Goal: Task Accomplishment & Management: Complete application form

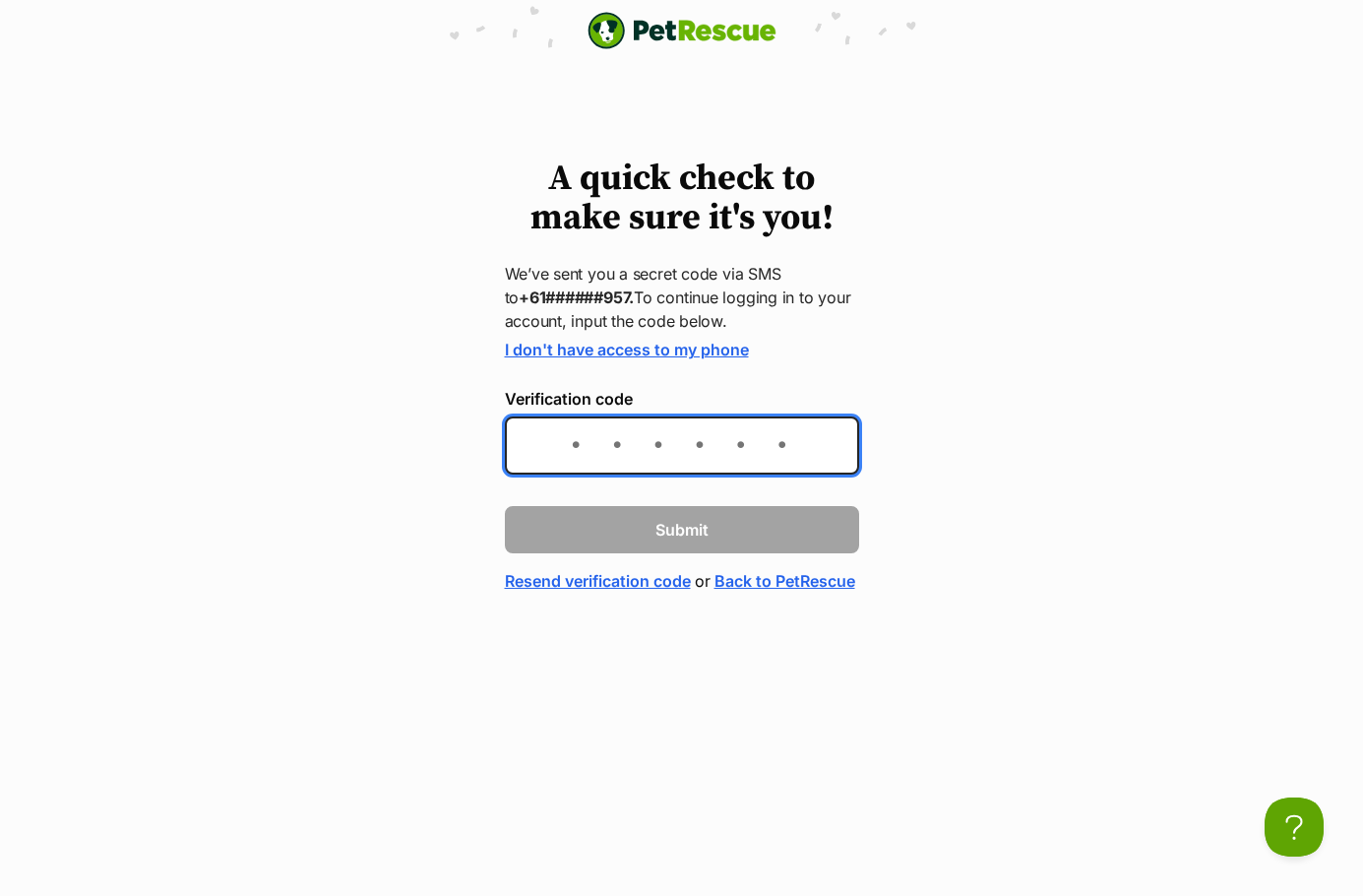
click at [658, 453] on input "Verification code" at bounding box center [682, 445] width 355 height 58
type input "815138"
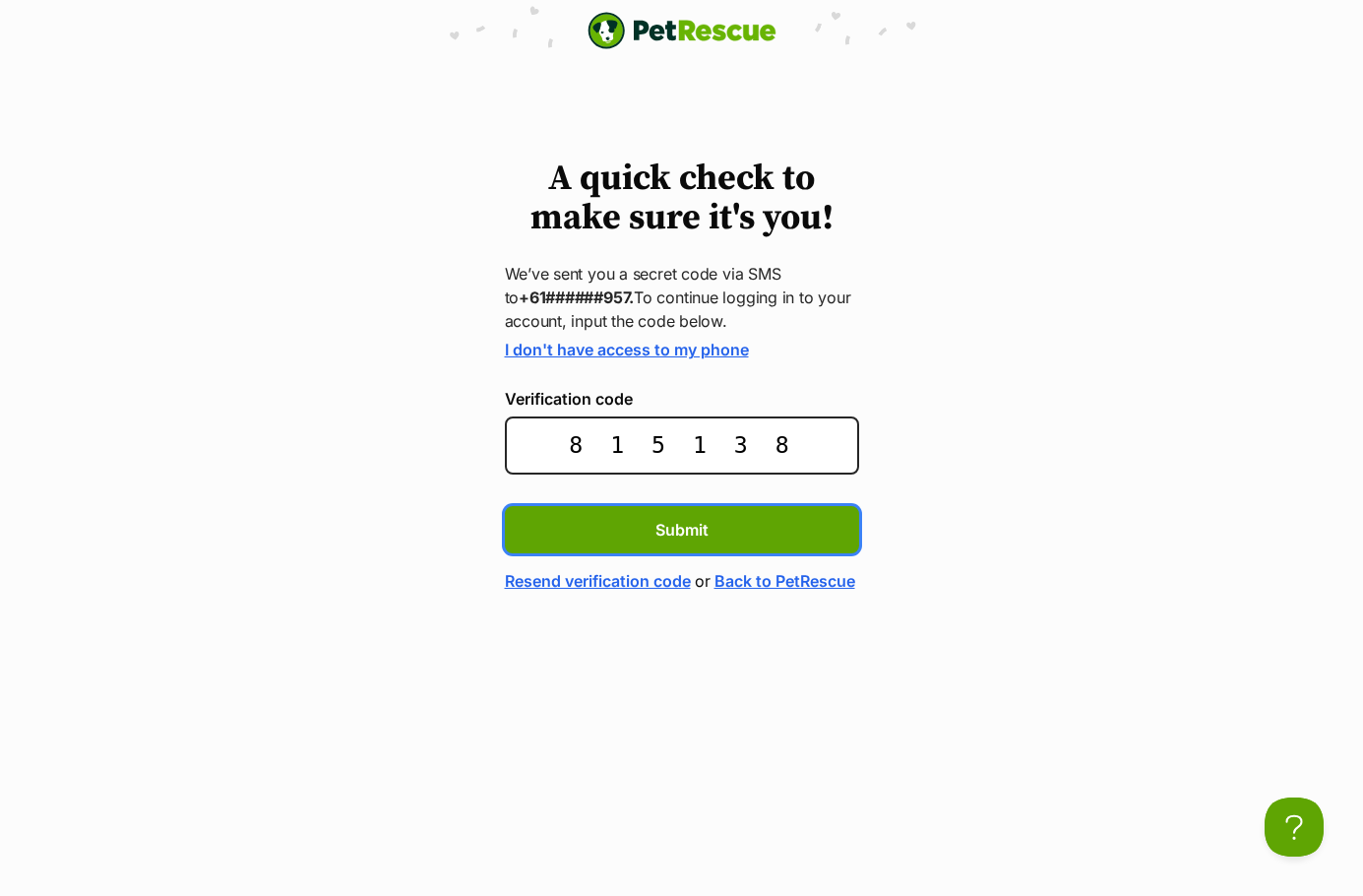
click at [654, 532] on button "Submit" at bounding box center [682, 529] width 355 height 48
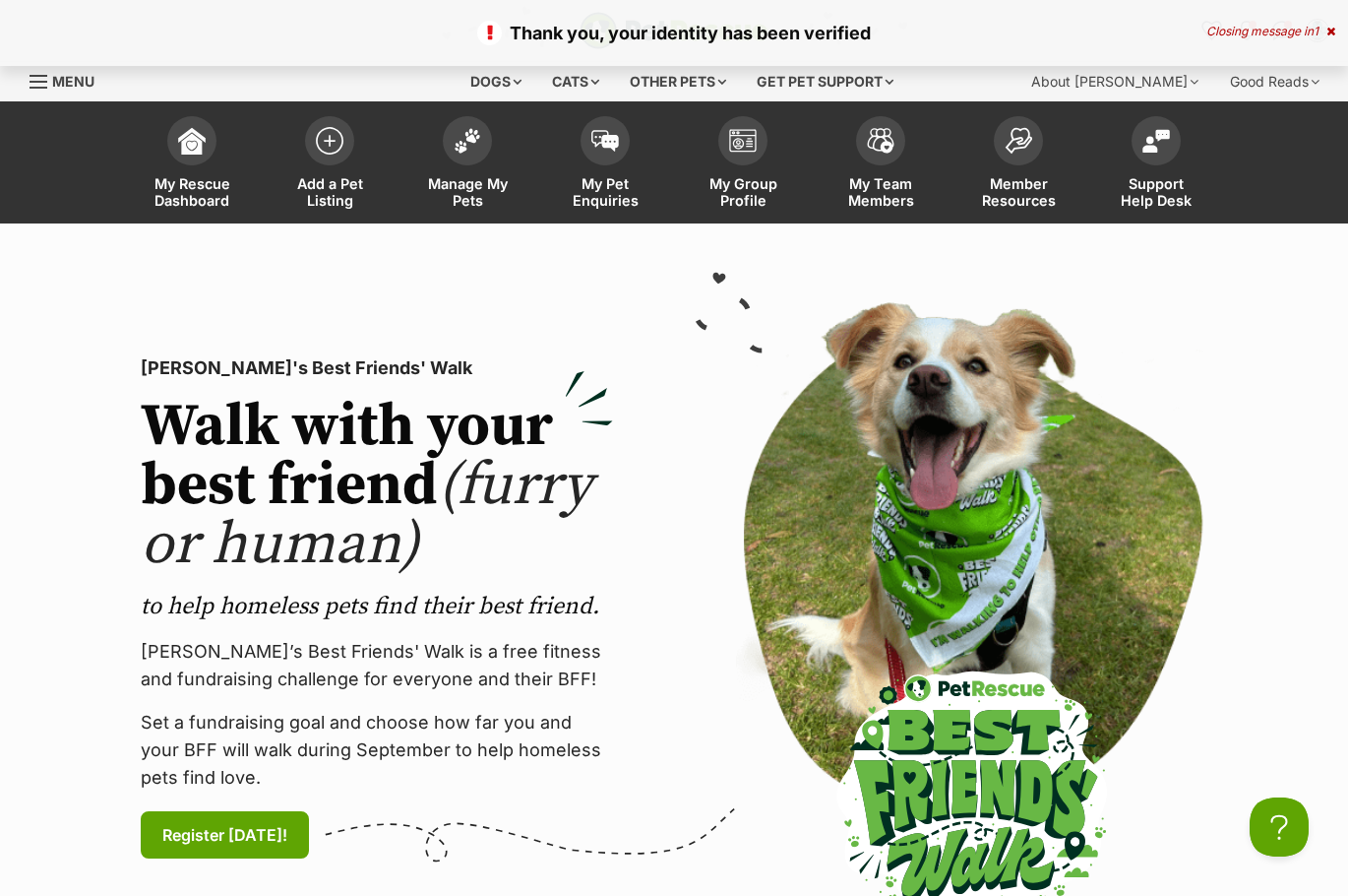
click at [479, 188] on span "Manage My Pets" at bounding box center [467, 192] width 88 height 34
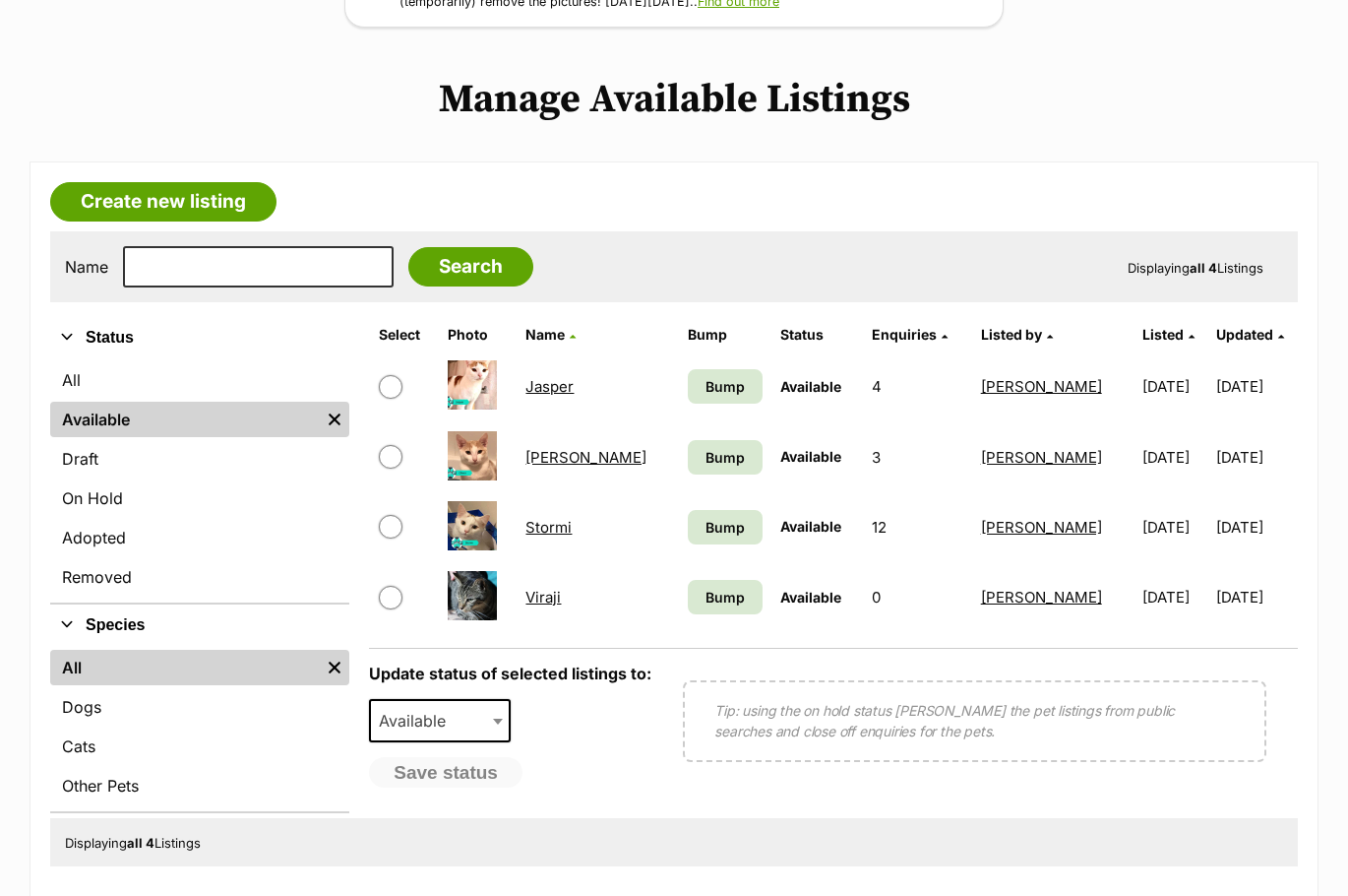
scroll to position [345, 0]
click at [94, 380] on link "All" at bounding box center [200, 381] width 299 height 36
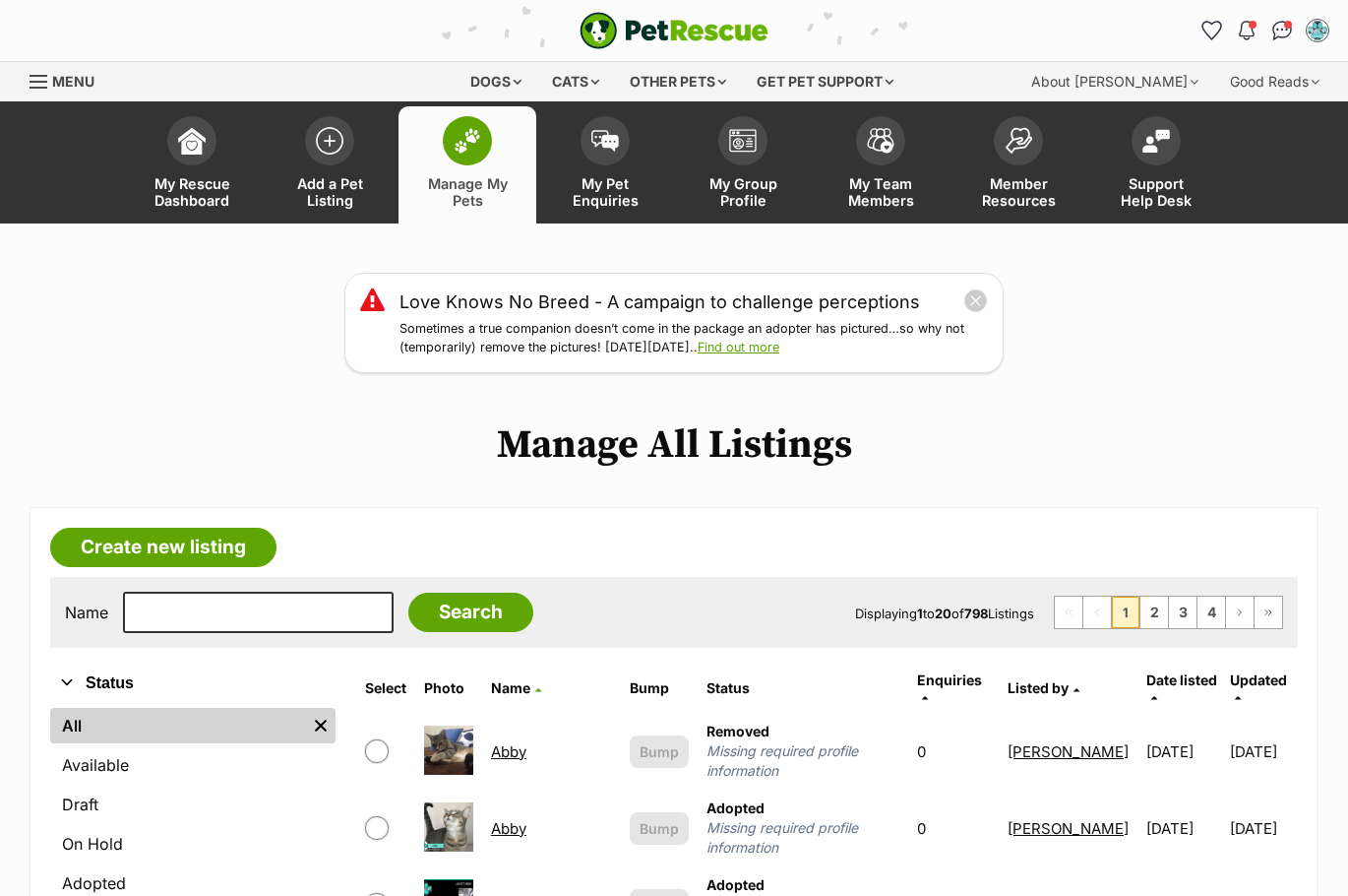
click at [123, 767] on link "Available" at bounding box center [193, 765] width 285 height 36
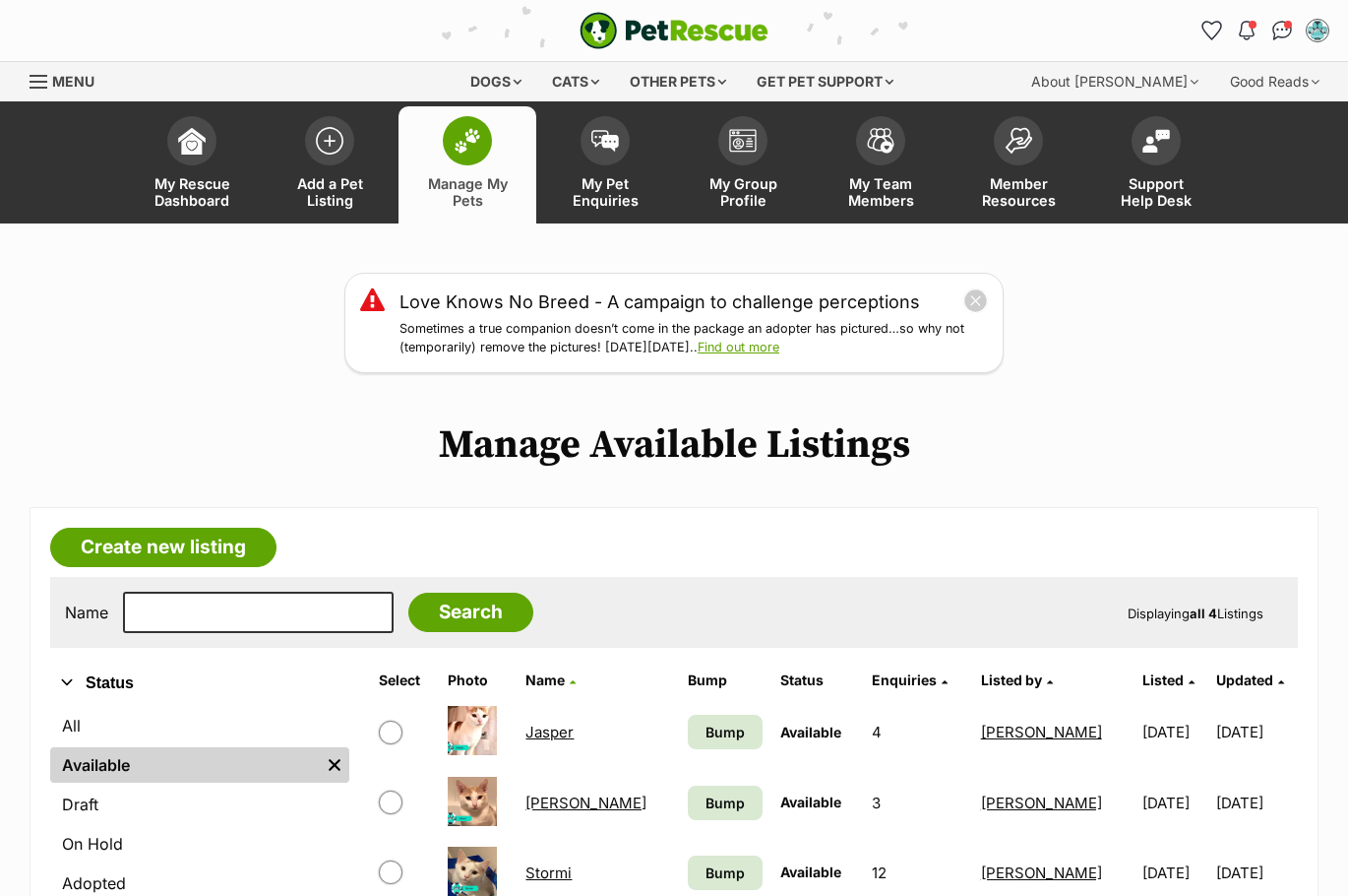
click at [337, 176] on span "Add a Pet Listing" at bounding box center [329, 192] width 88 height 34
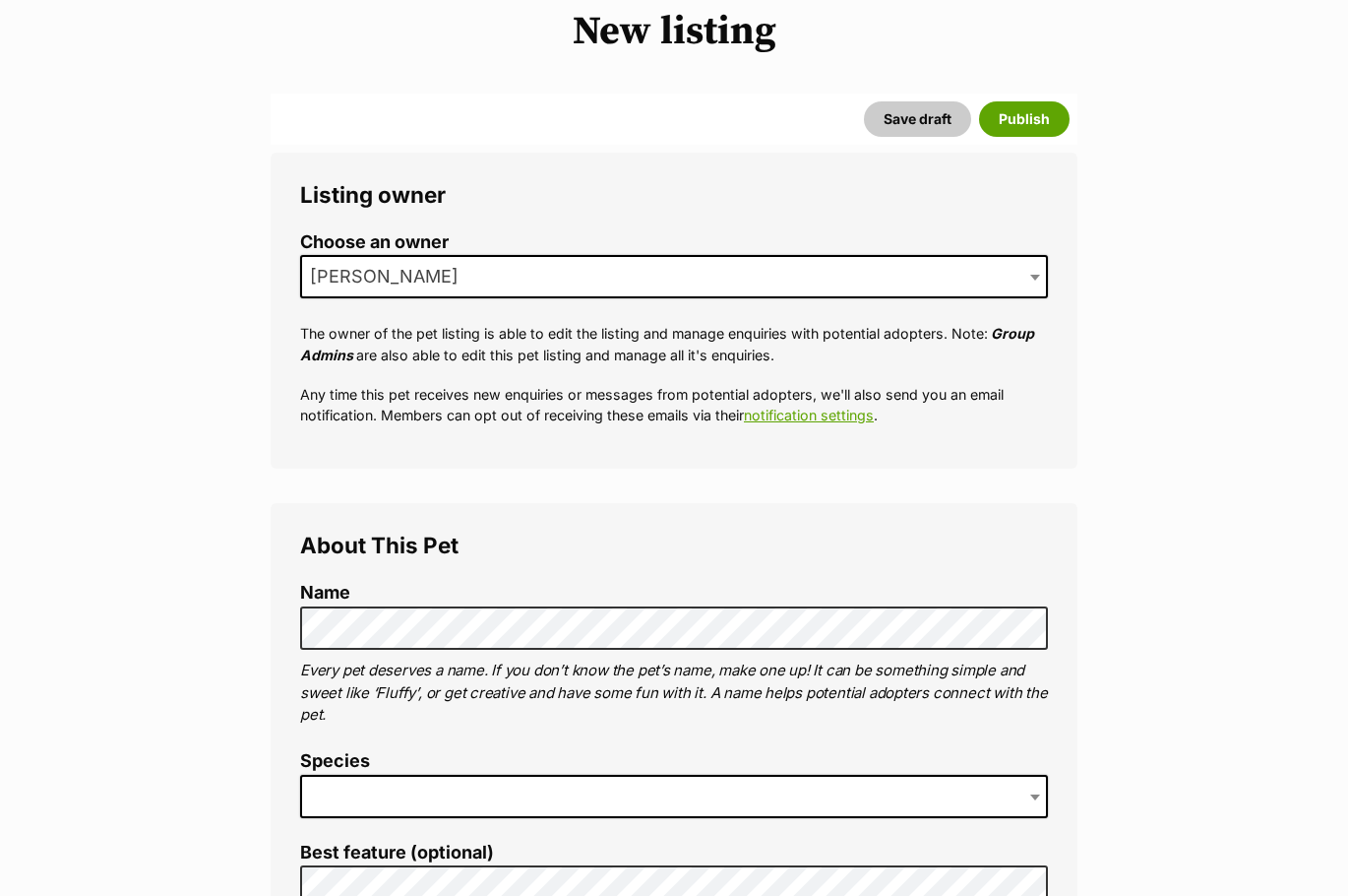
scroll to position [250, 0]
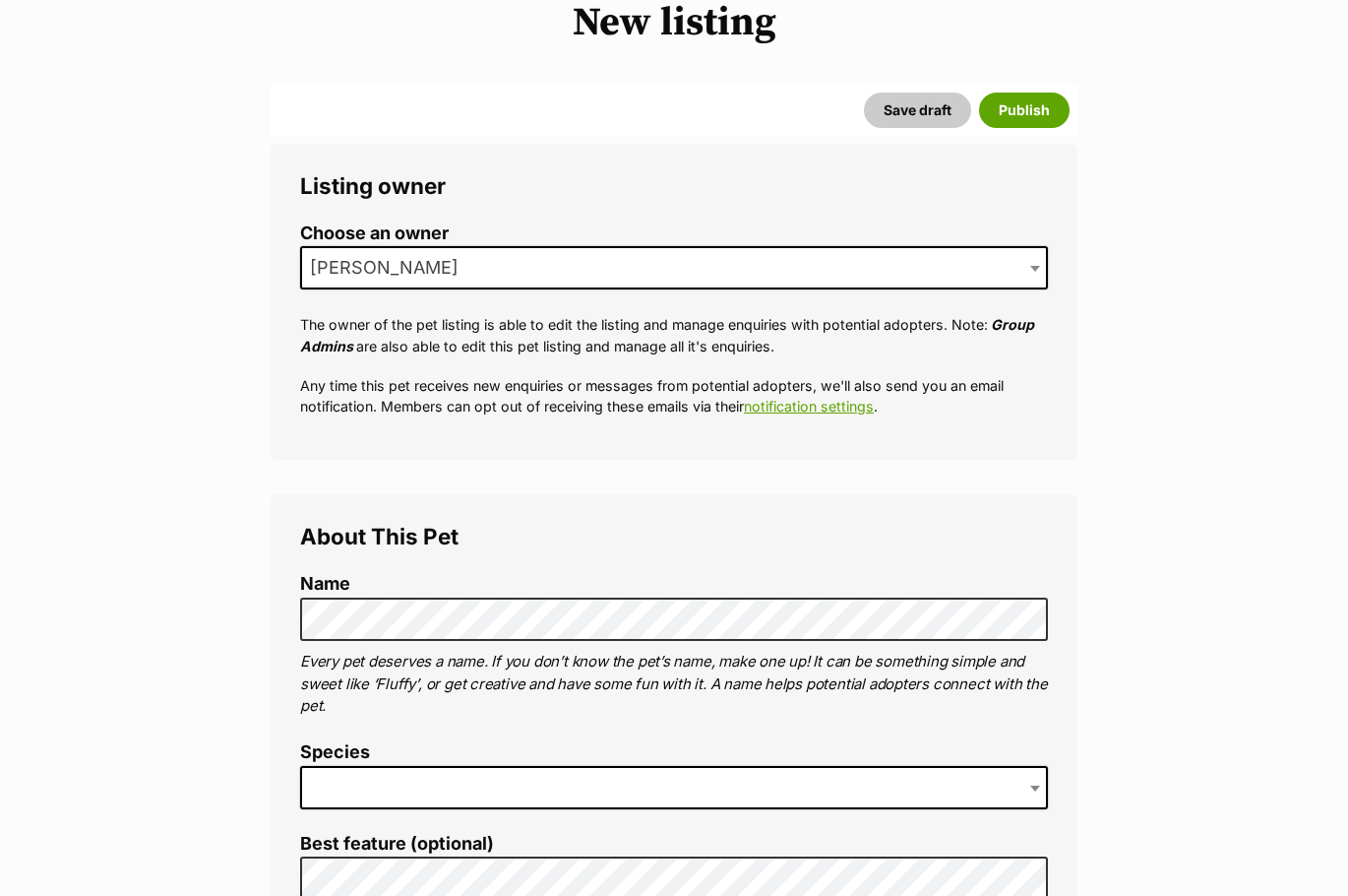
click at [487, 779] on span at bounding box center [674, 788] width 748 height 44
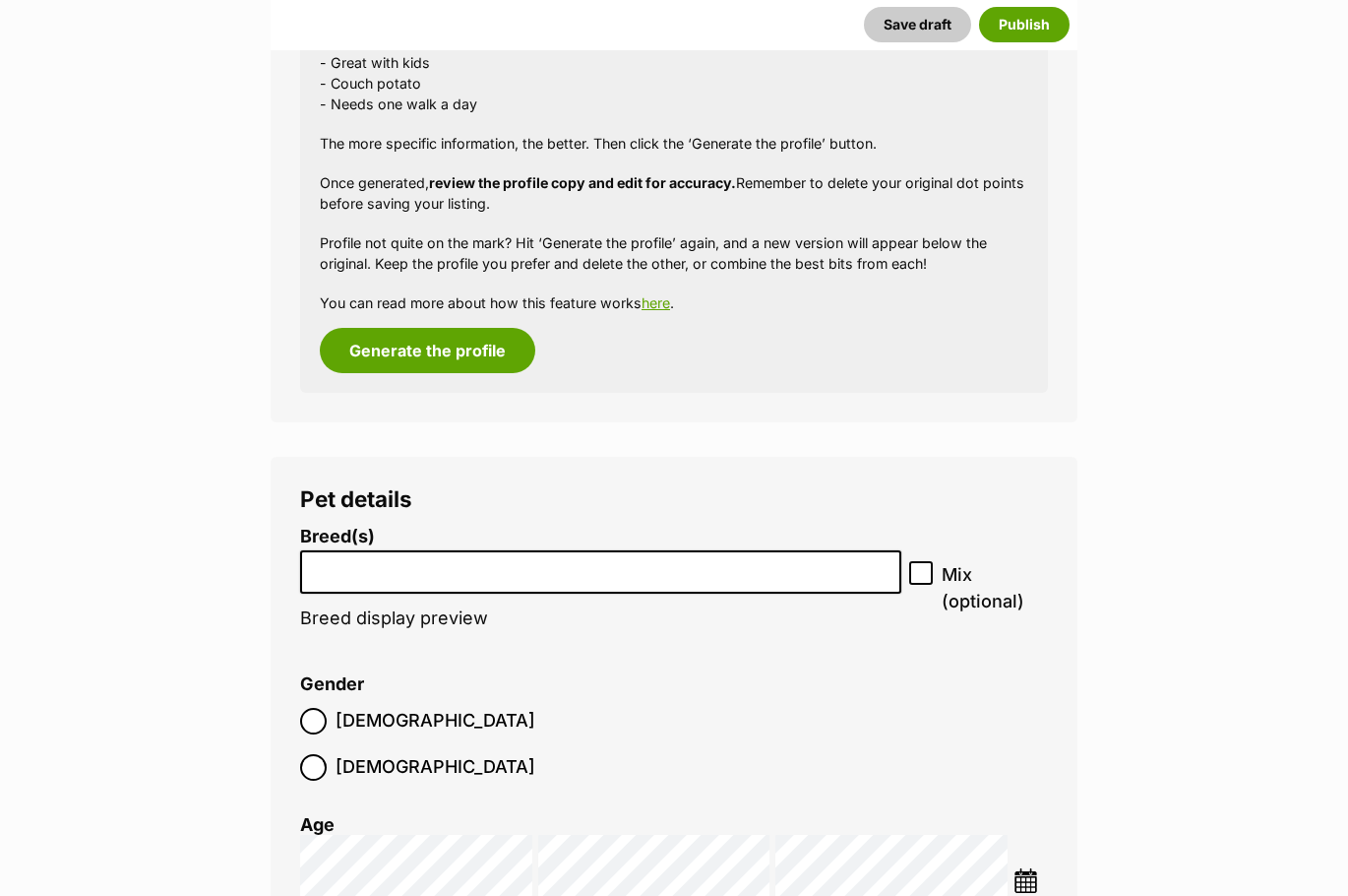
scroll to position [1992, 0]
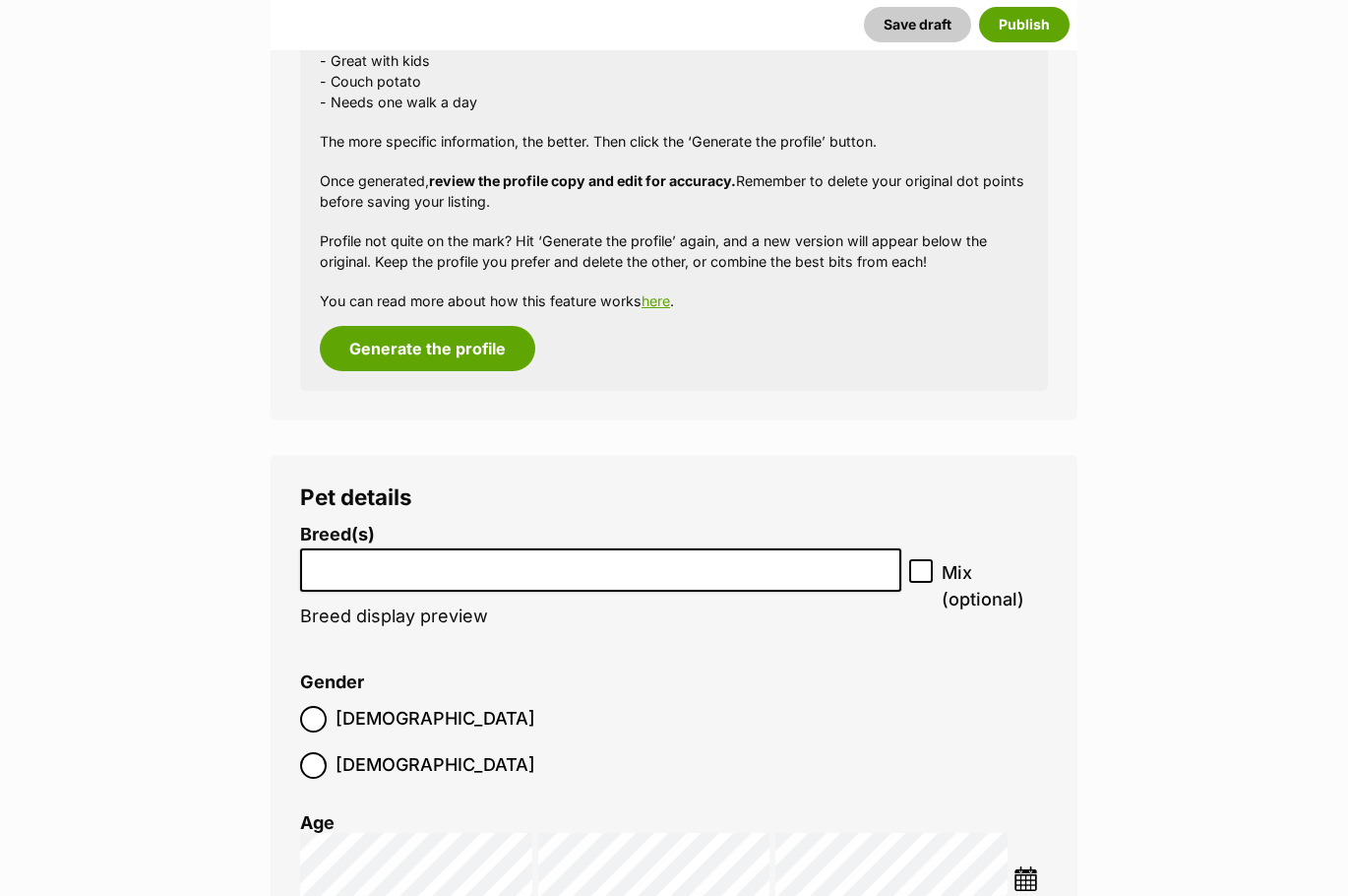
click at [692, 572] on input "search" at bounding box center [600, 565] width 587 height 21
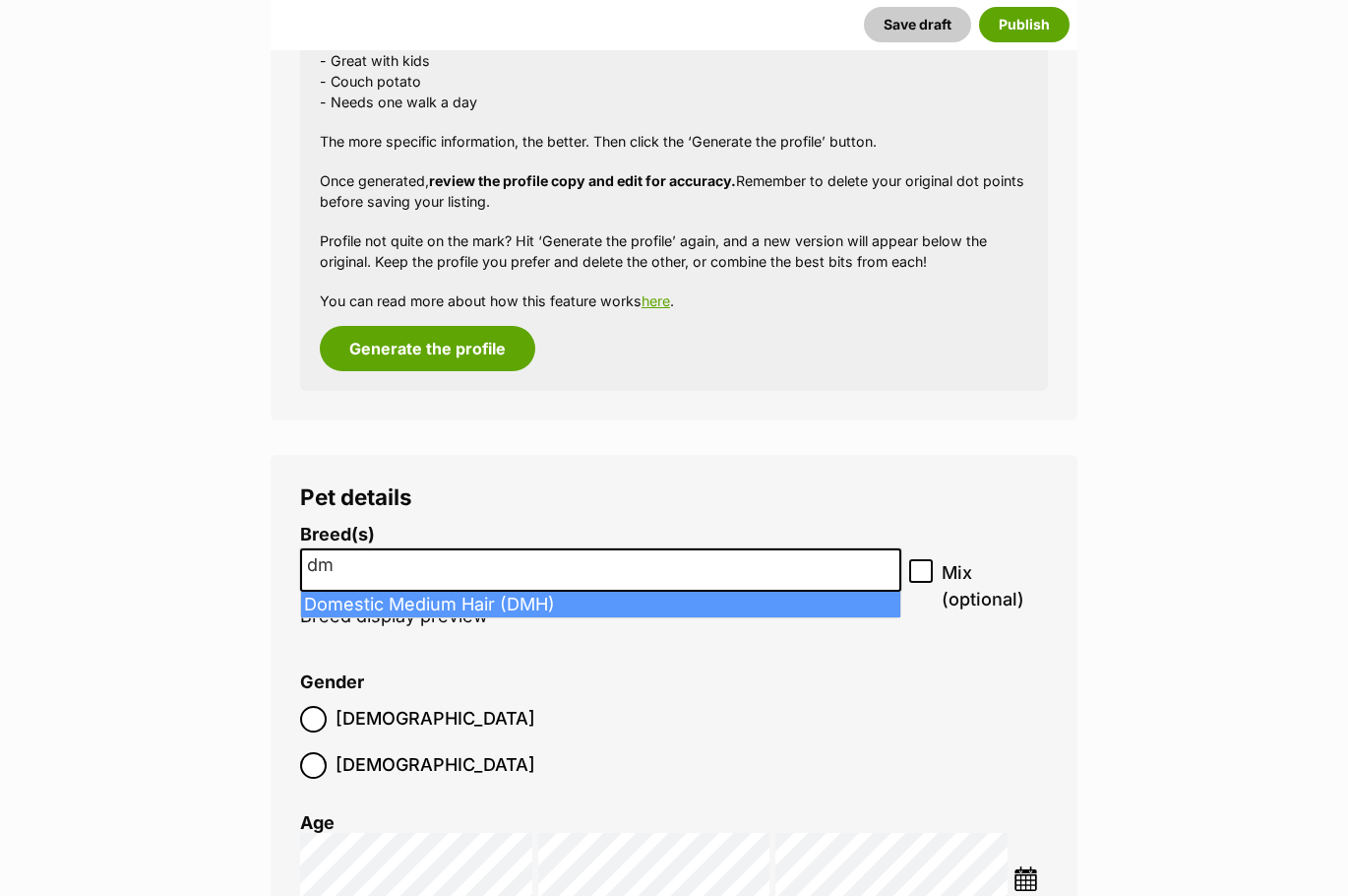
type input "dm"
select select "252101"
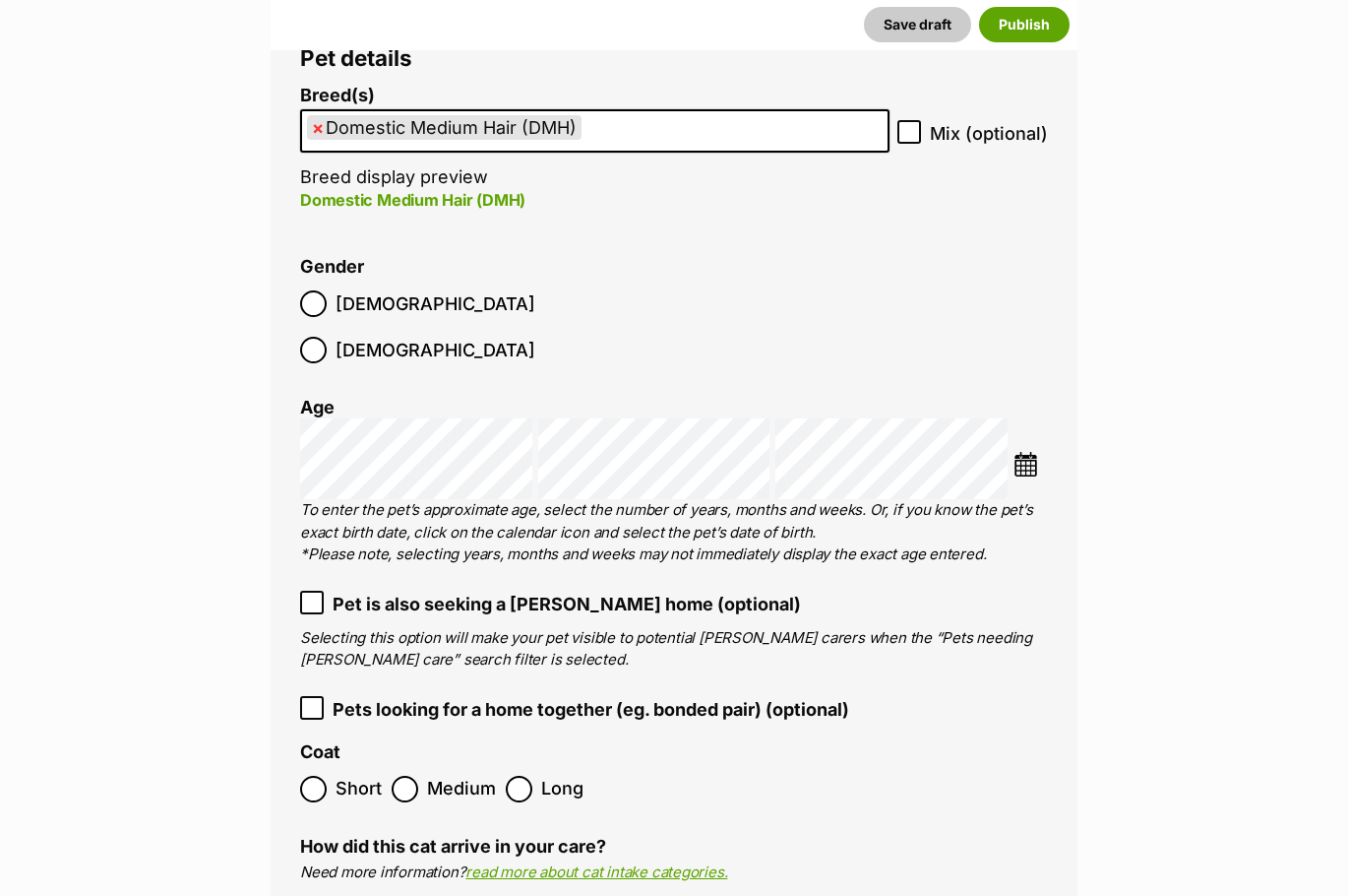
scroll to position [2496, 0]
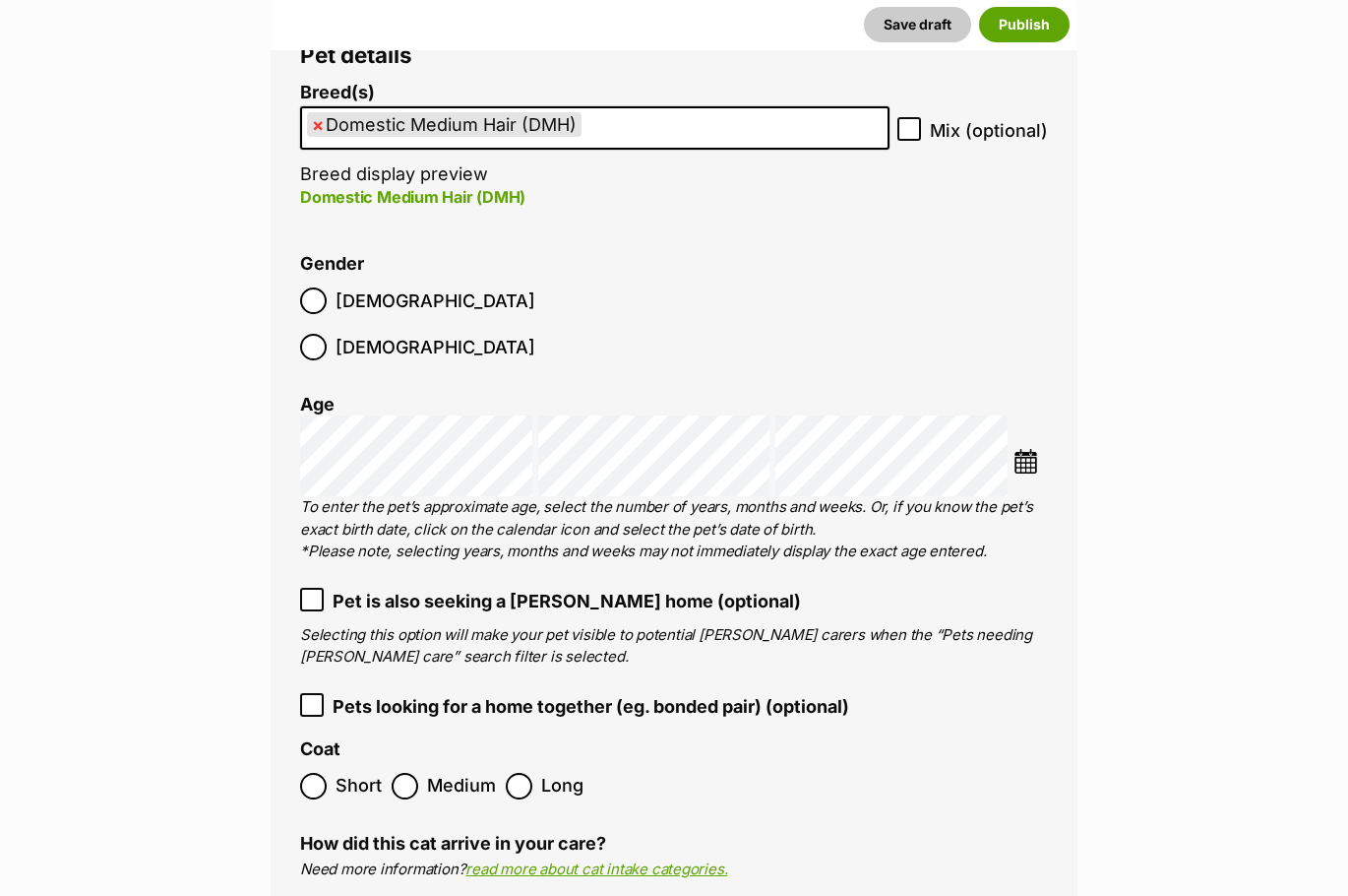
click at [318, 303] on div at bounding box center [313, 300] width 13 height 13
click at [1029, 449] on img at bounding box center [1026, 461] width 25 height 25
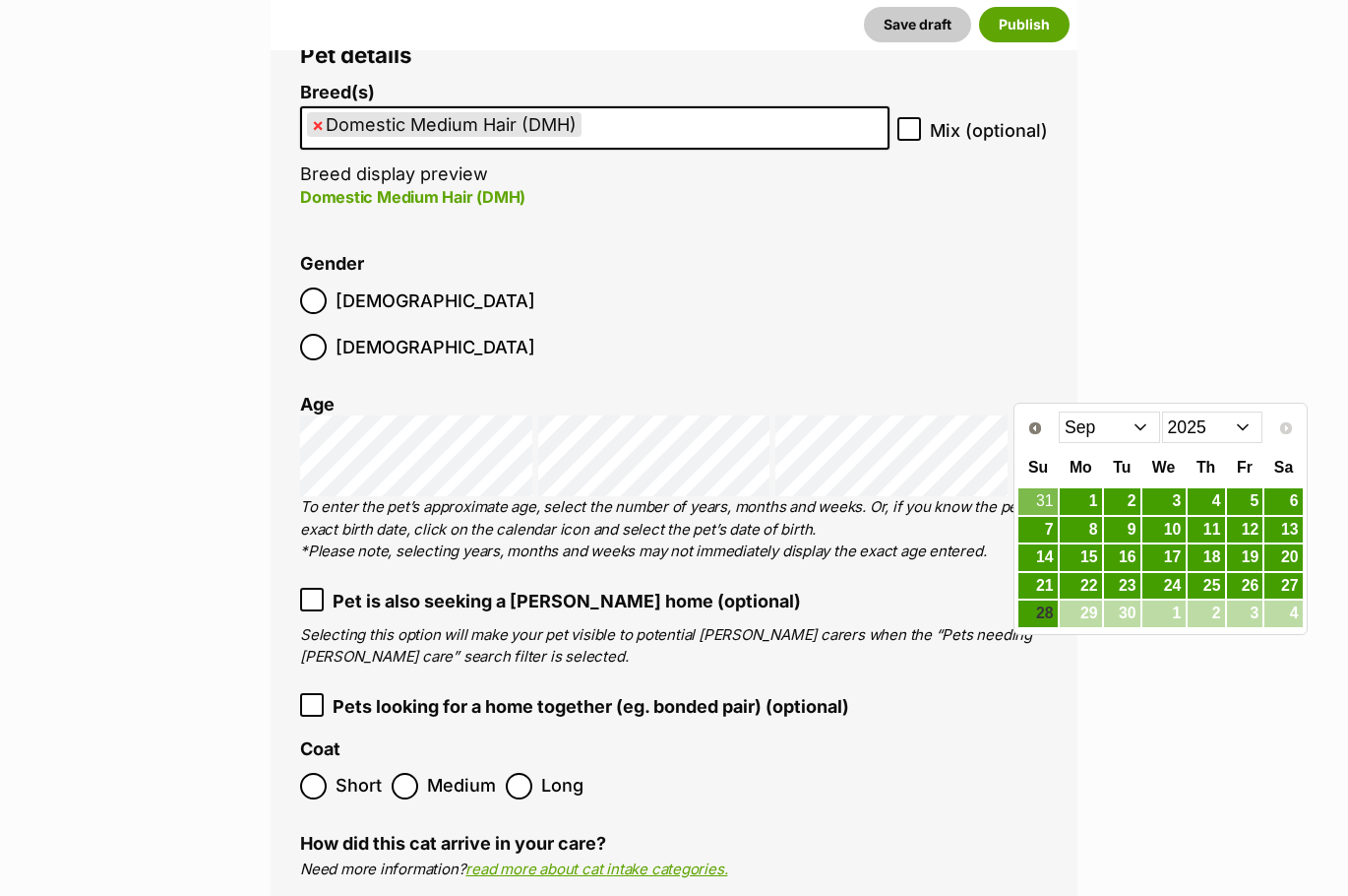
click at [1139, 426] on select "Jan Feb Mar Apr May Jun Jul Aug Sep" at bounding box center [1110, 427] width 101 height 32
click at [1170, 556] on link "18" at bounding box center [1164, 557] width 44 height 25
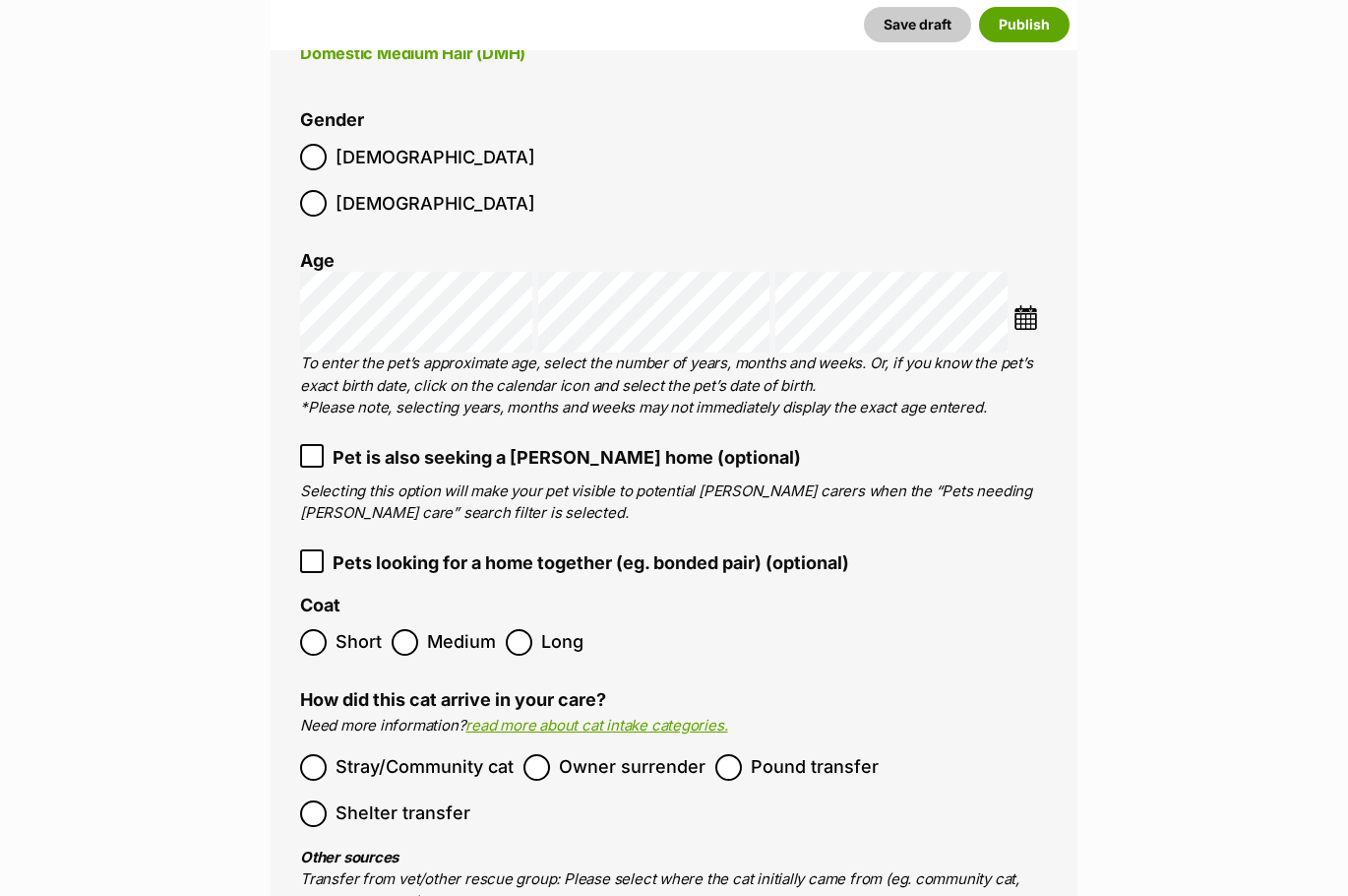
scroll to position [2645, 0]
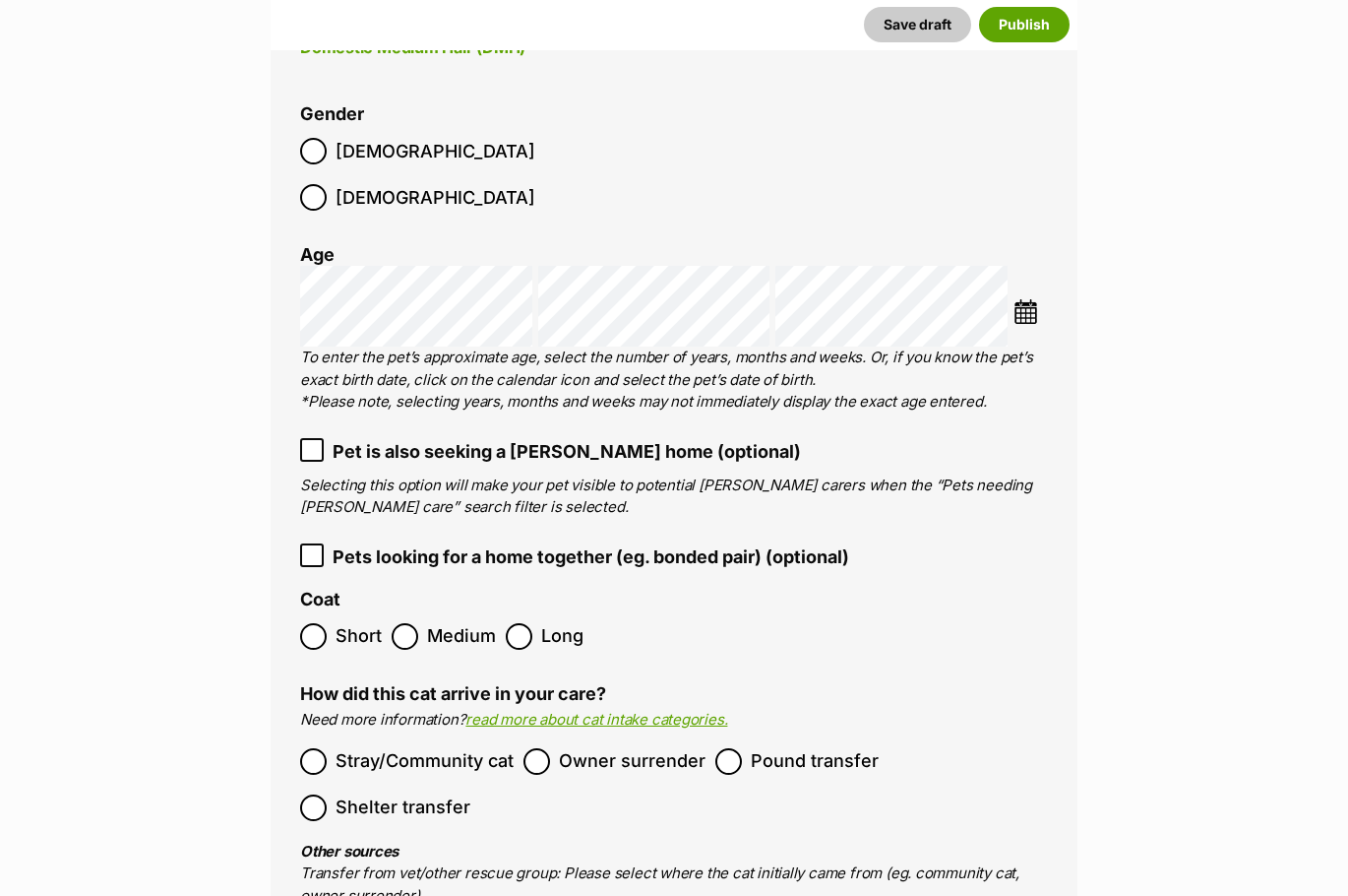
click at [400, 630] on div at bounding box center [404, 636] width 13 height 13
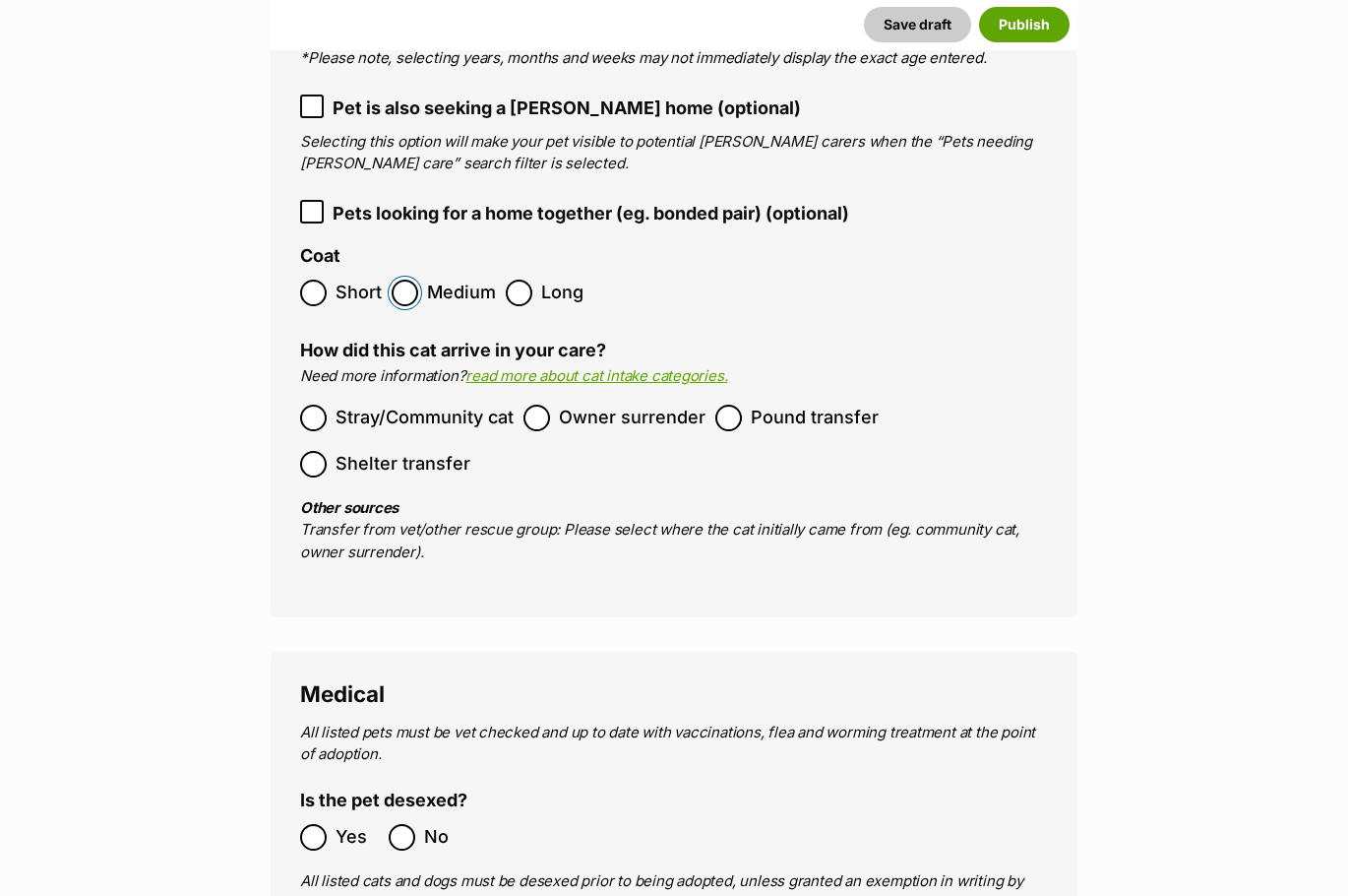
scroll to position [2990, 0]
click at [727, 410] on div at bounding box center [728, 416] width 13 height 13
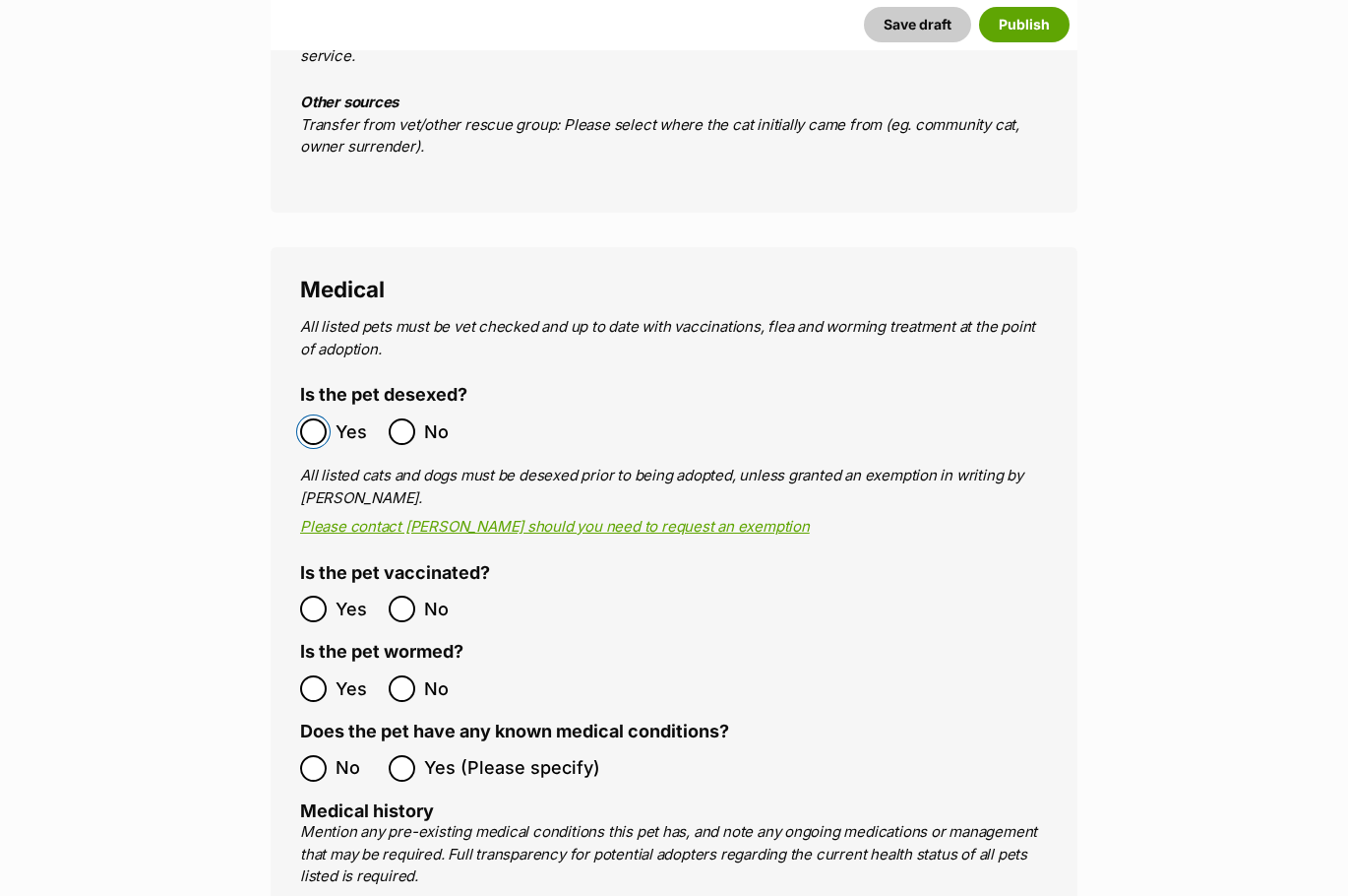
scroll to position [3476, 0]
click at [315, 602] on div at bounding box center [313, 608] width 13 height 13
click at [315, 681] on div at bounding box center [313, 687] width 13 height 13
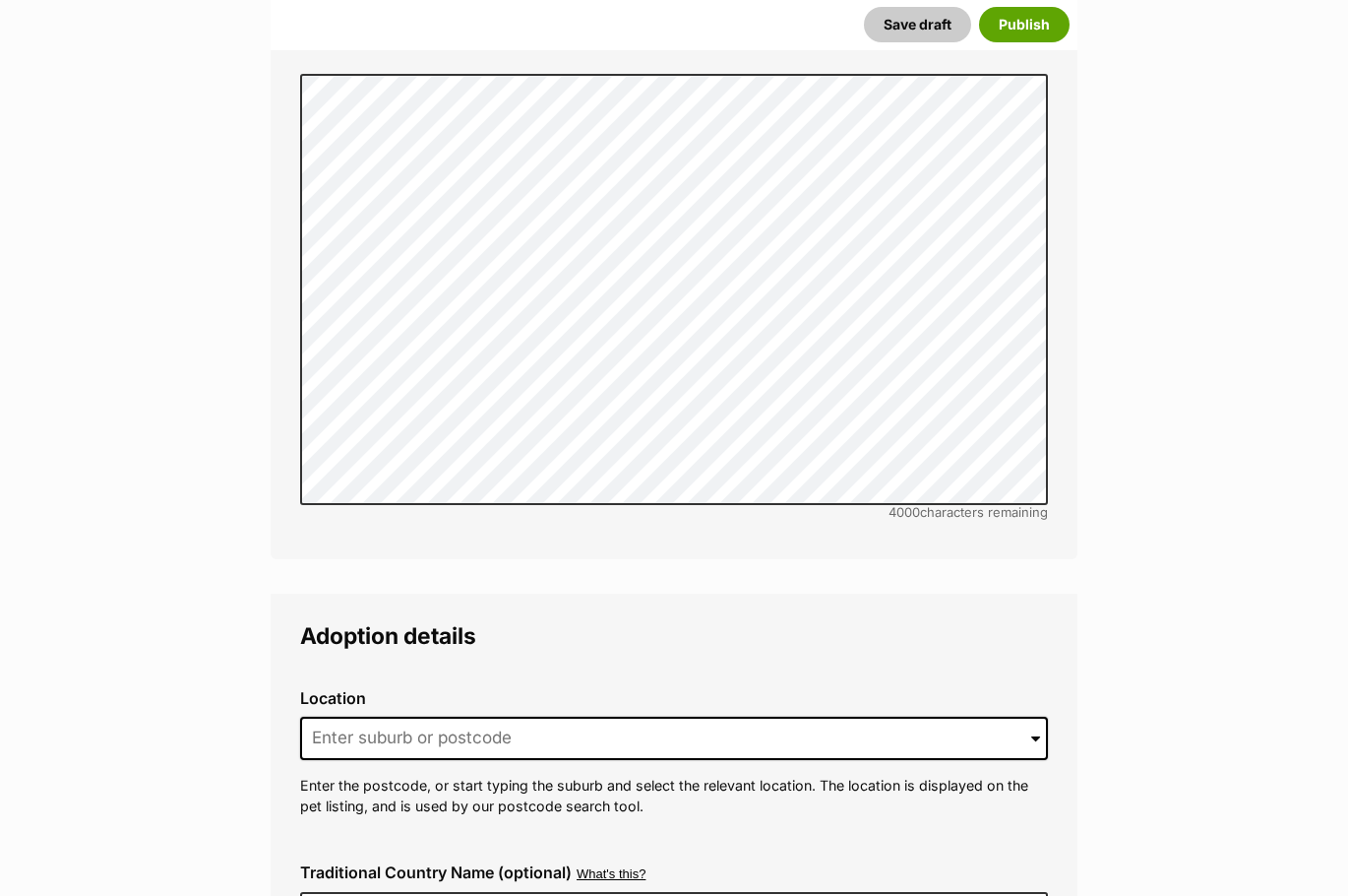
scroll to position [4451, 0]
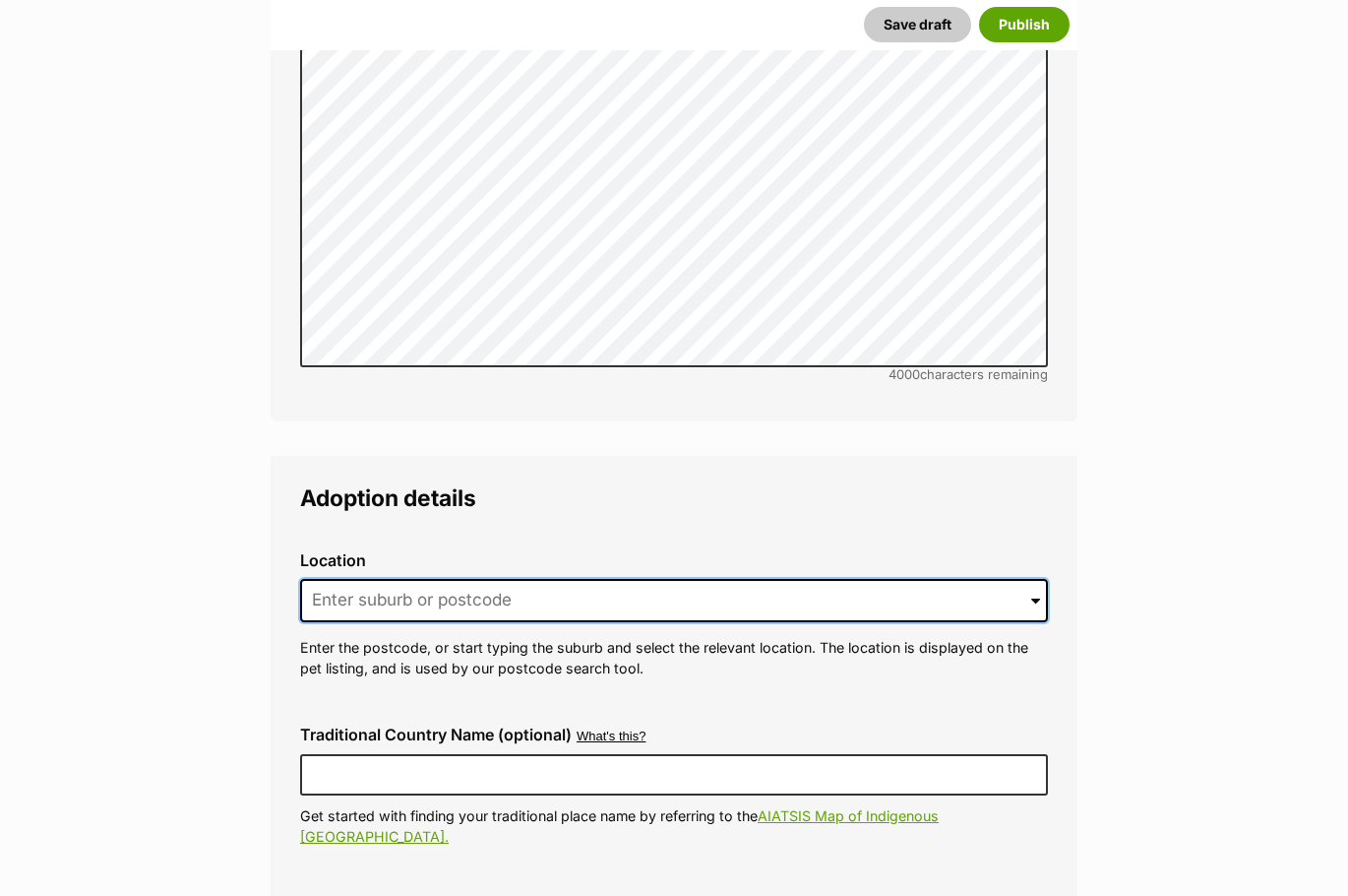
click at [719, 579] on input at bounding box center [674, 601] width 748 height 44
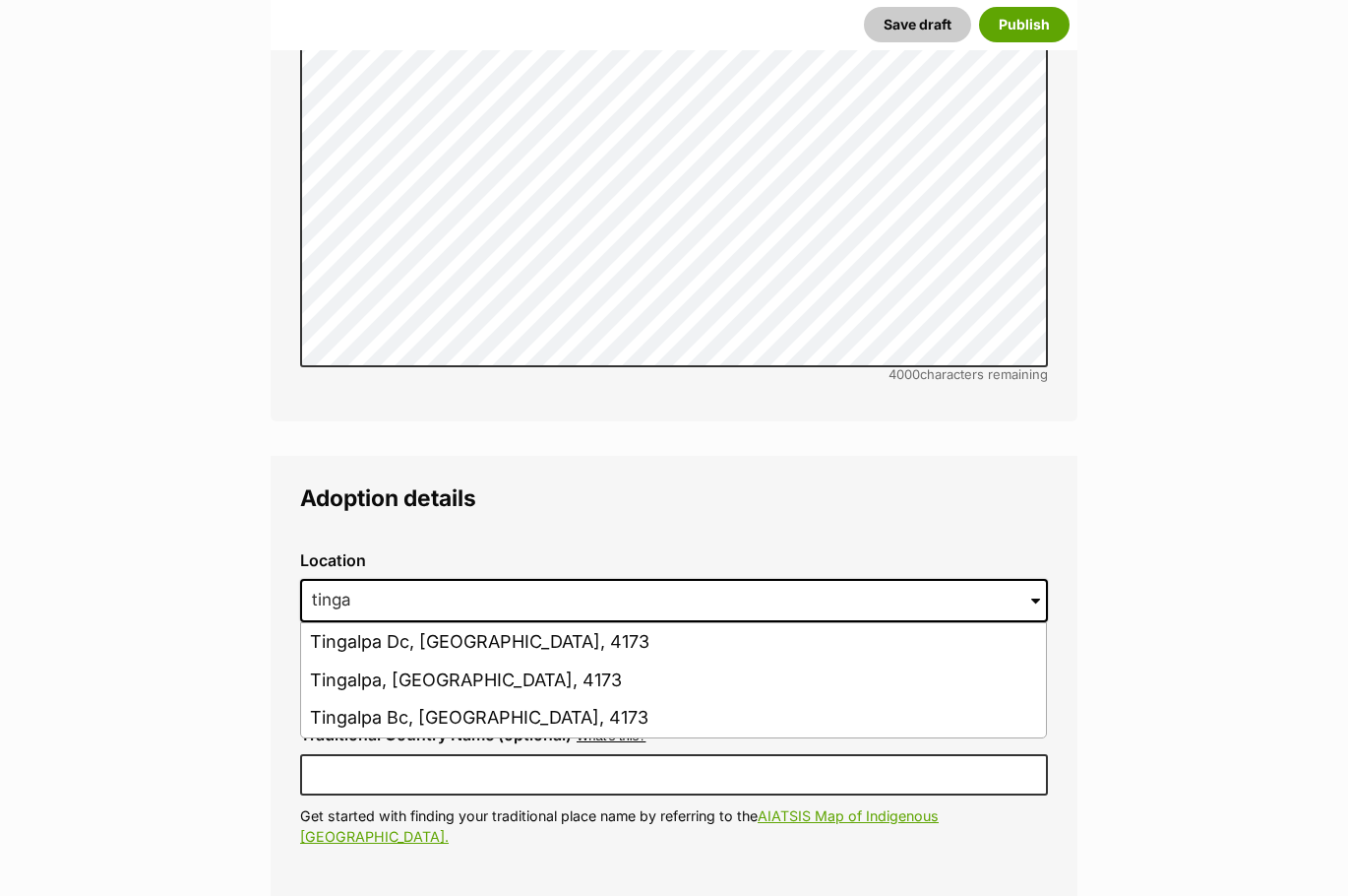
click at [585, 662] on li "Tingalpa, Queensland, 4173" at bounding box center [674, 680] width 745 height 39
type input "Tingalpa, Queensland, 4173"
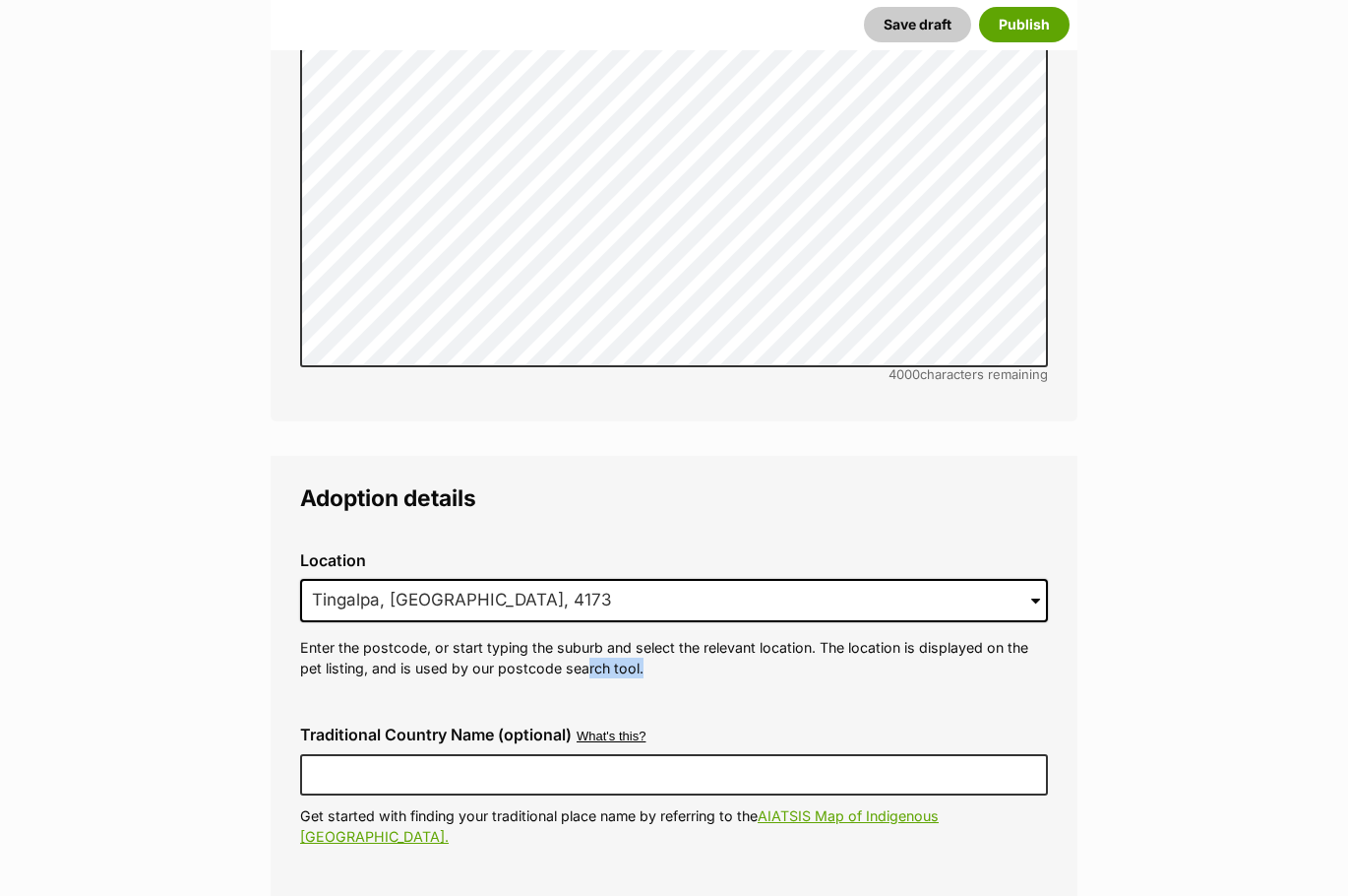
drag, startPoint x: 585, startPoint y: 609, endPoint x: 442, endPoint y: 635, distance: 145.3
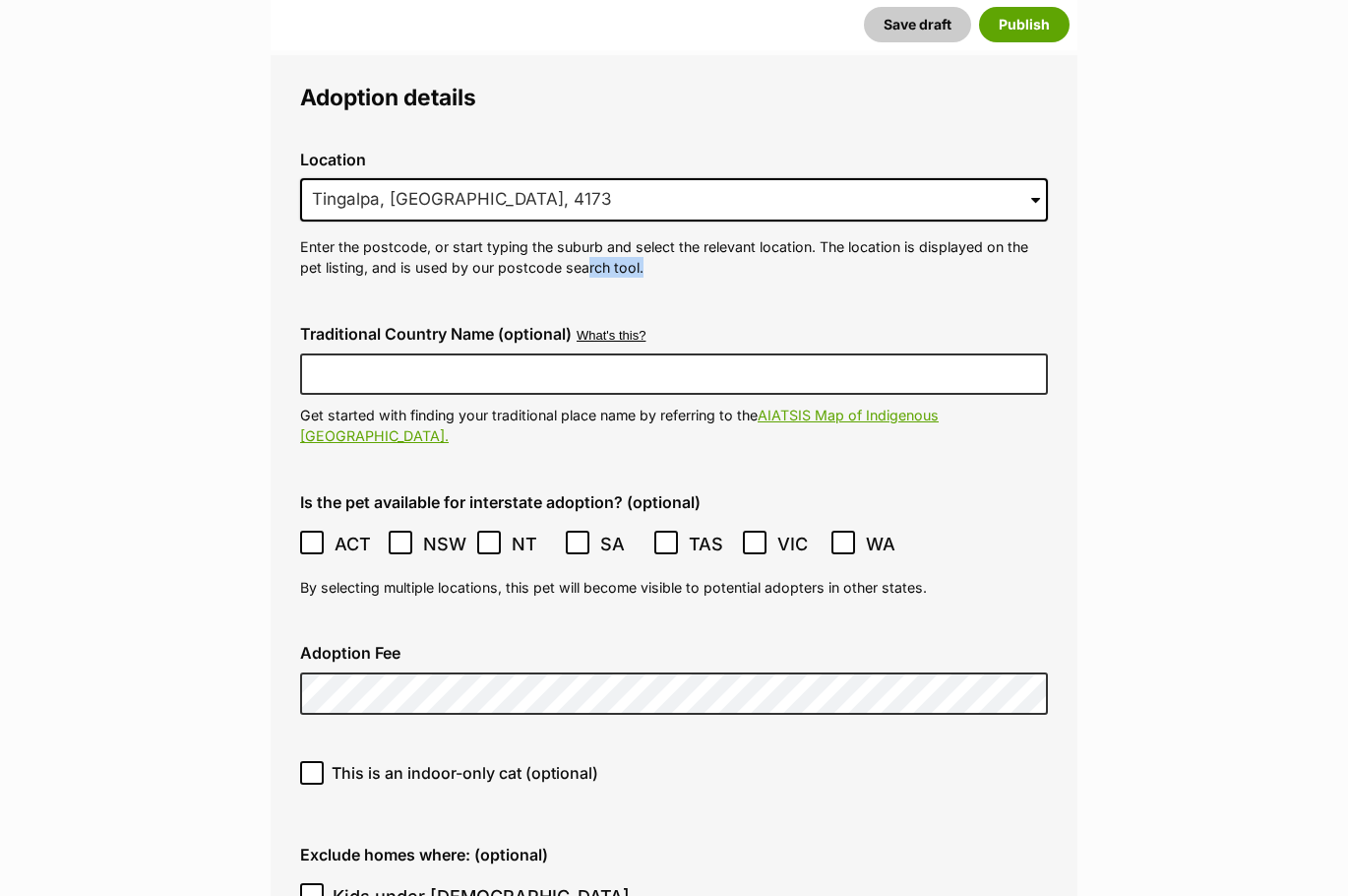
scroll to position [4904, 0]
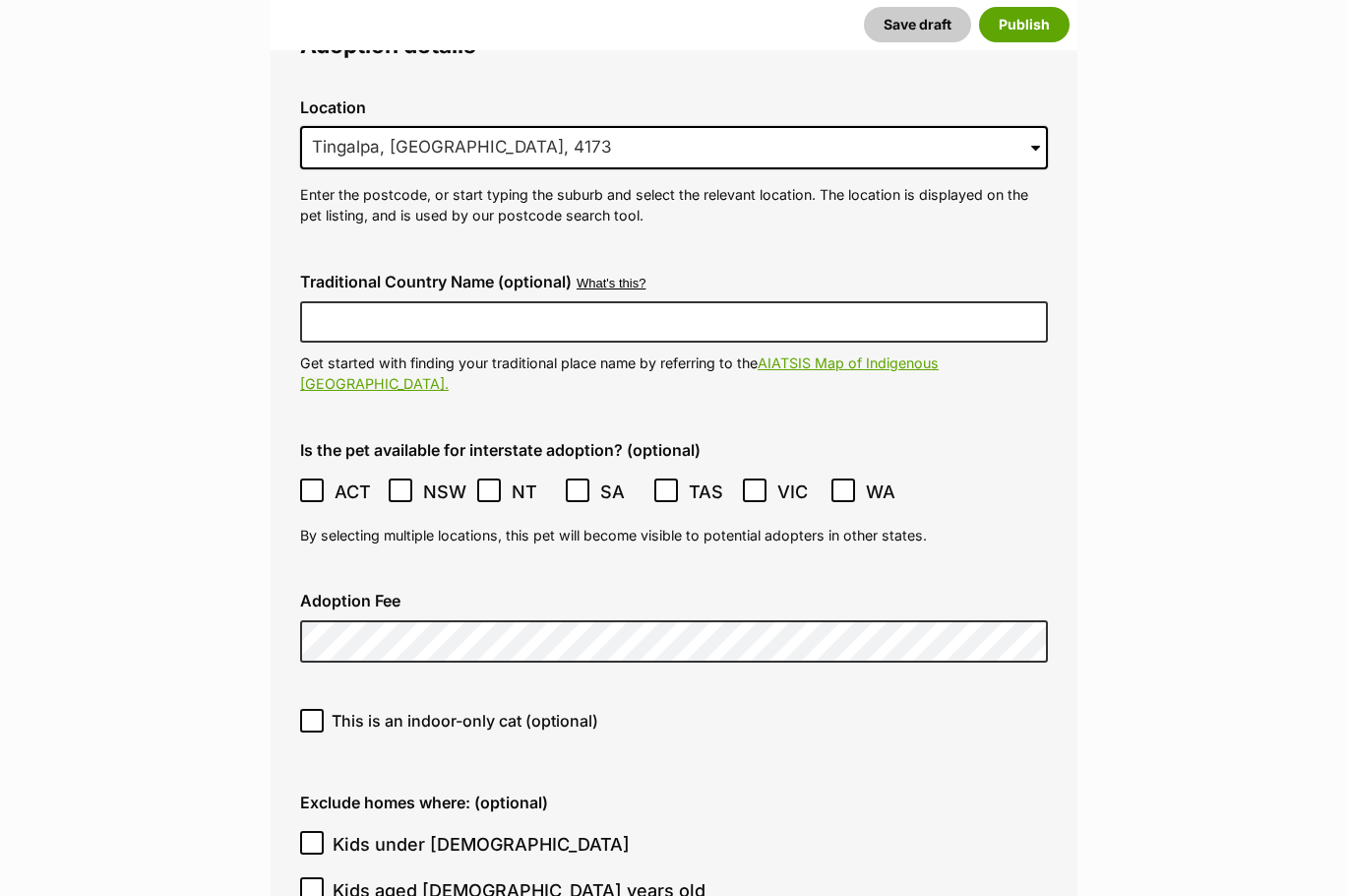
click at [312, 713] on icon at bounding box center [312, 720] width 14 height 14
click at [312, 708] on input "This is an indoor-only cat (optional)" at bounding box center [312, 720] width 24 height 24
checkbox input "true"
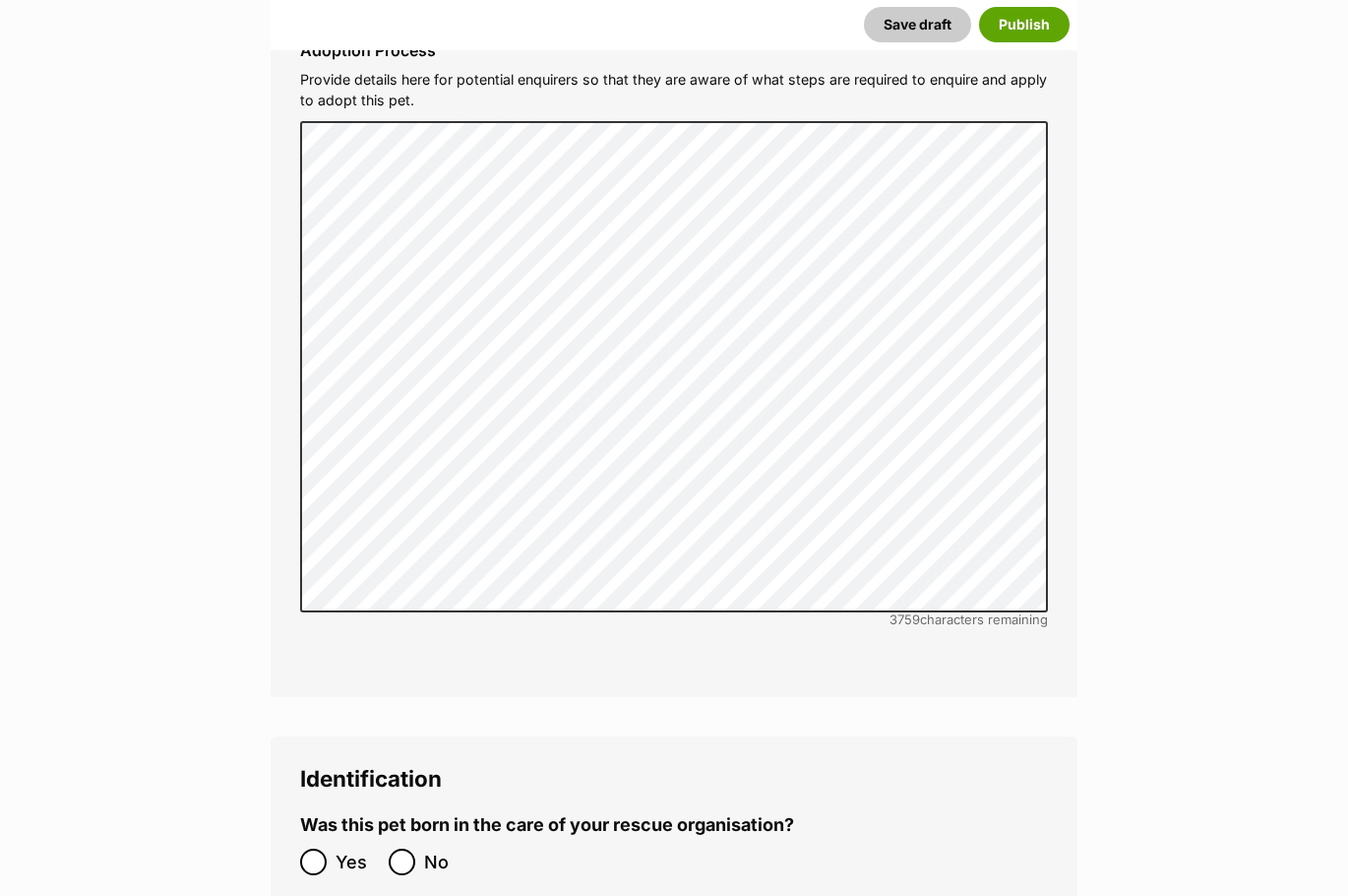
scroll to position [6256, 0]
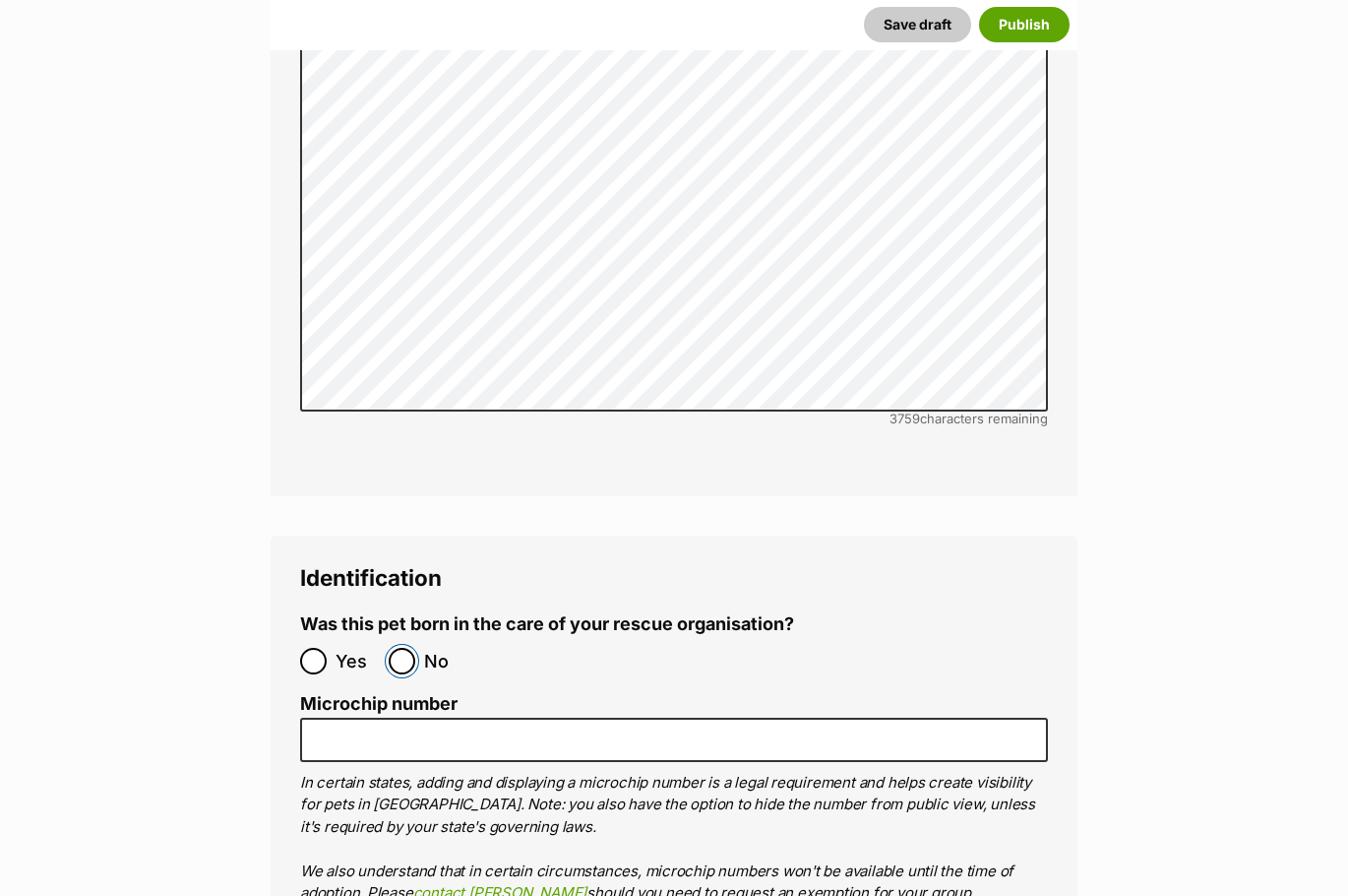
click at [407, 648] on input "No" at bounding box center [401, 661] width 27 height 27
radio input "true"
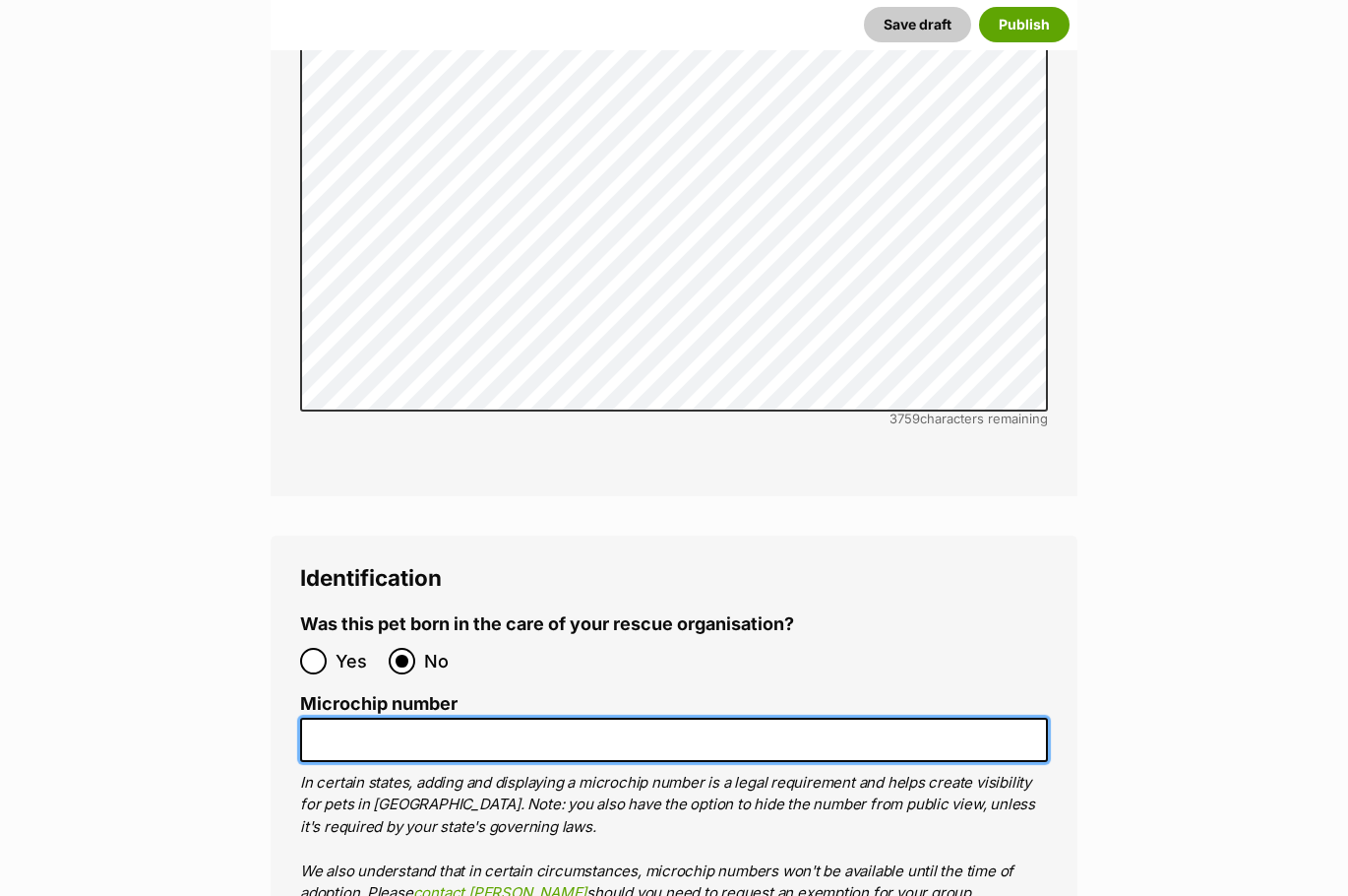
click at [587, 717] on input "Microchip number" at bounding box center [674, 739] width 748 height 45
paste input "991003003265431"
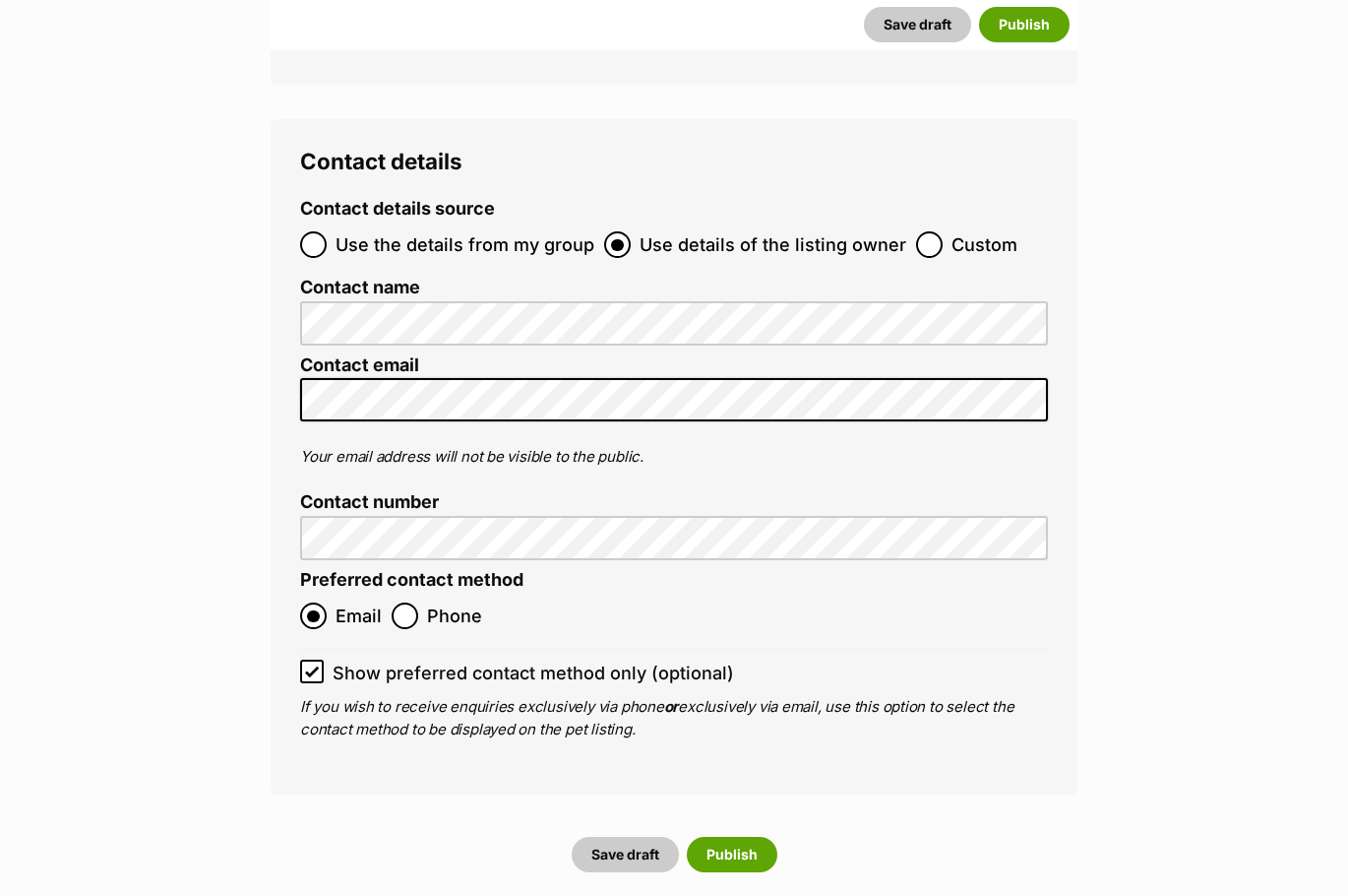
scroll to position [7412, 0]
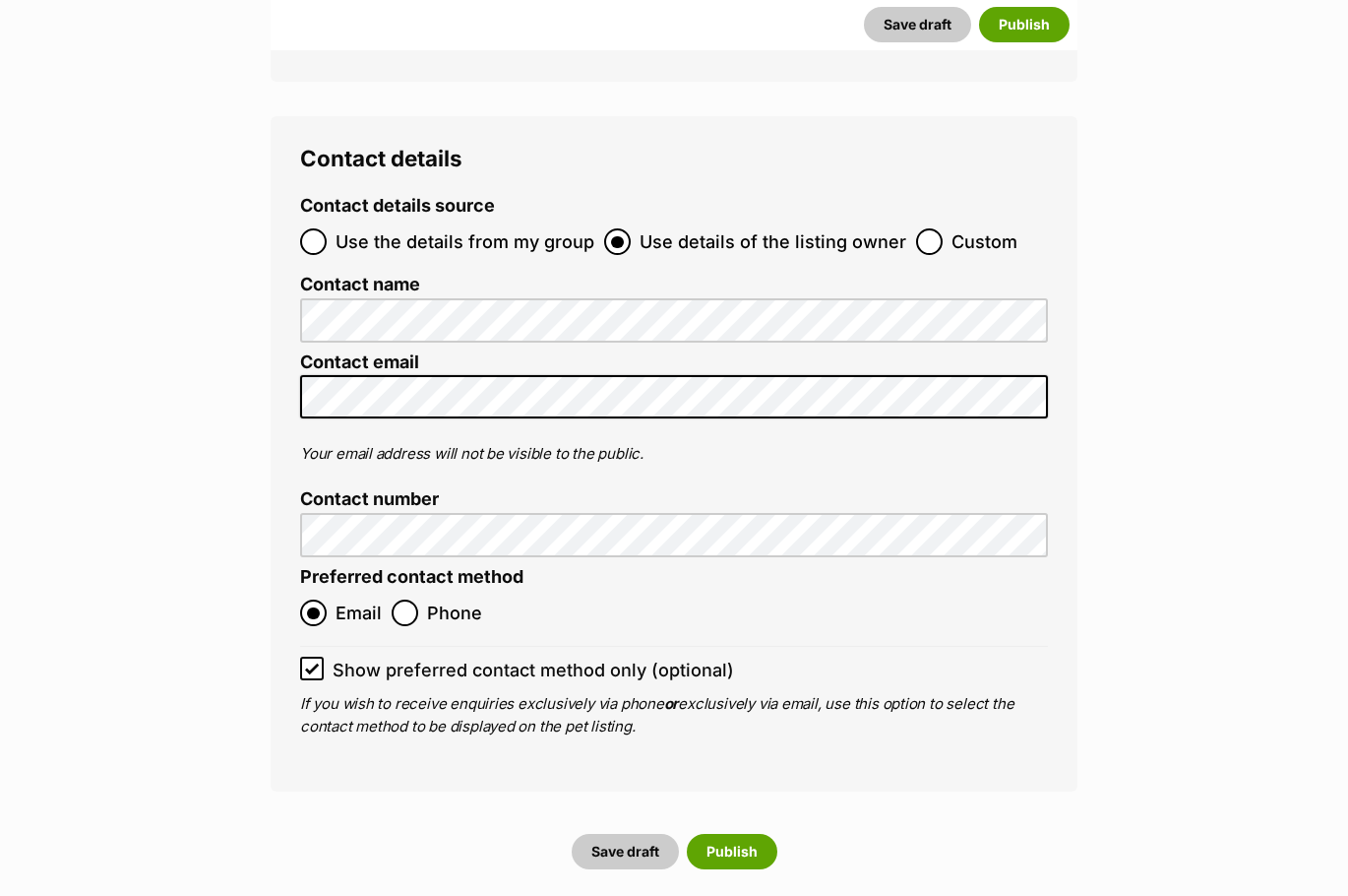
type input "991003003265431"
click at [744, 833] on button "Publish" at bounding box center [732, 851] width 90 height 36
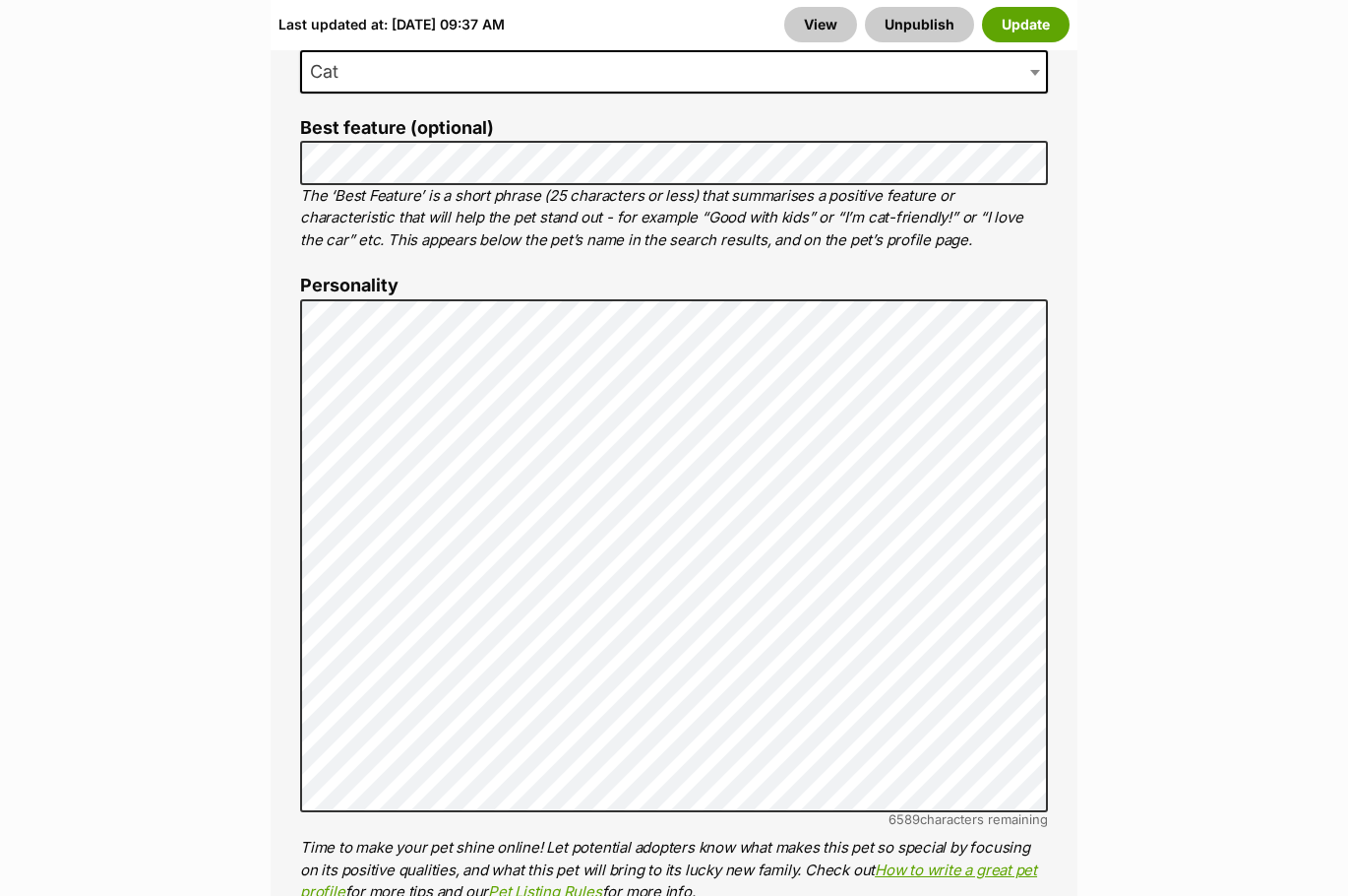
scroll to position [1381, 0]
click at [1027, 20] on button "Update" at bounding box center [1026, 25] width 87 height 36
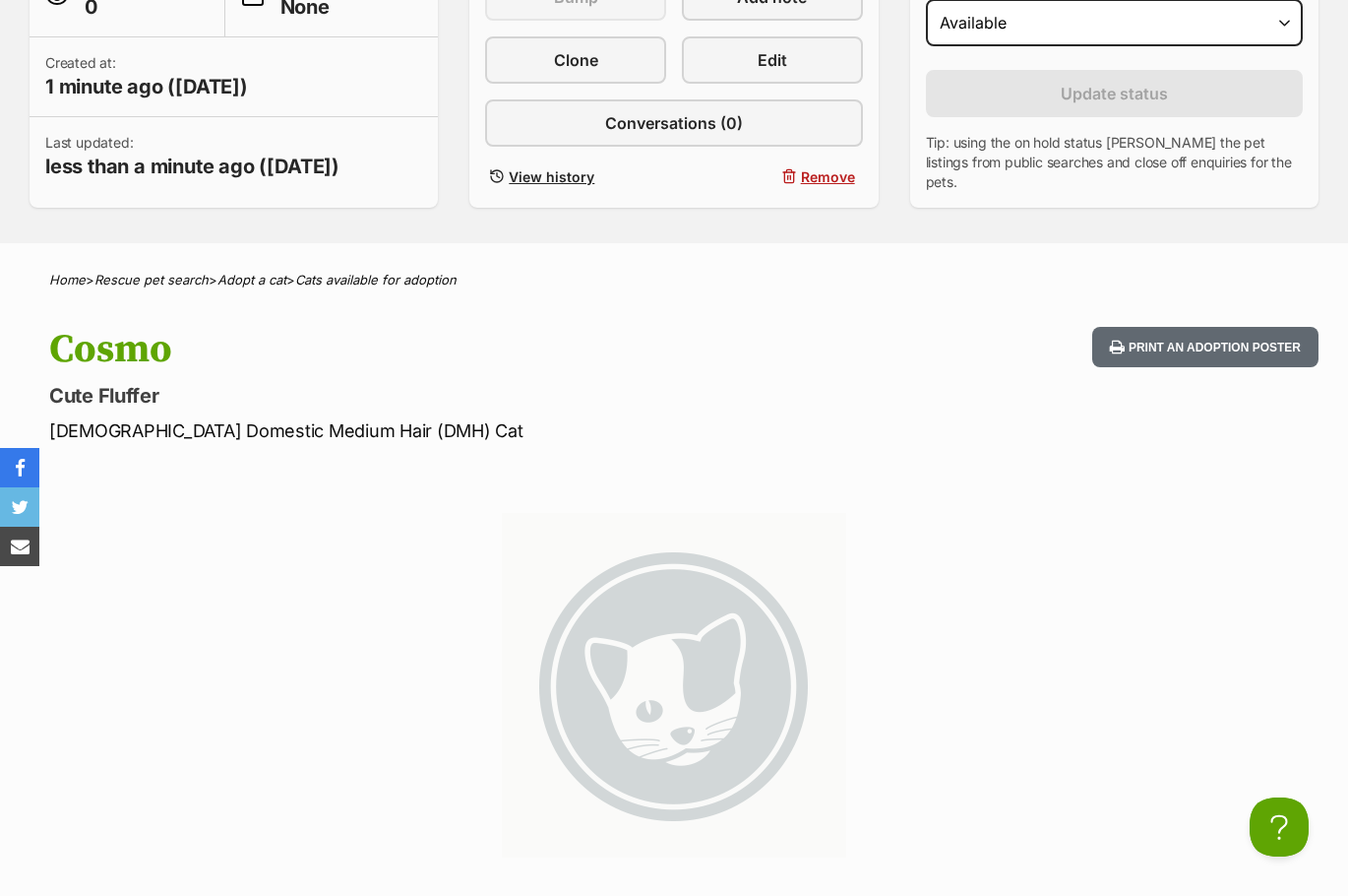
scroll to position [363, 0]
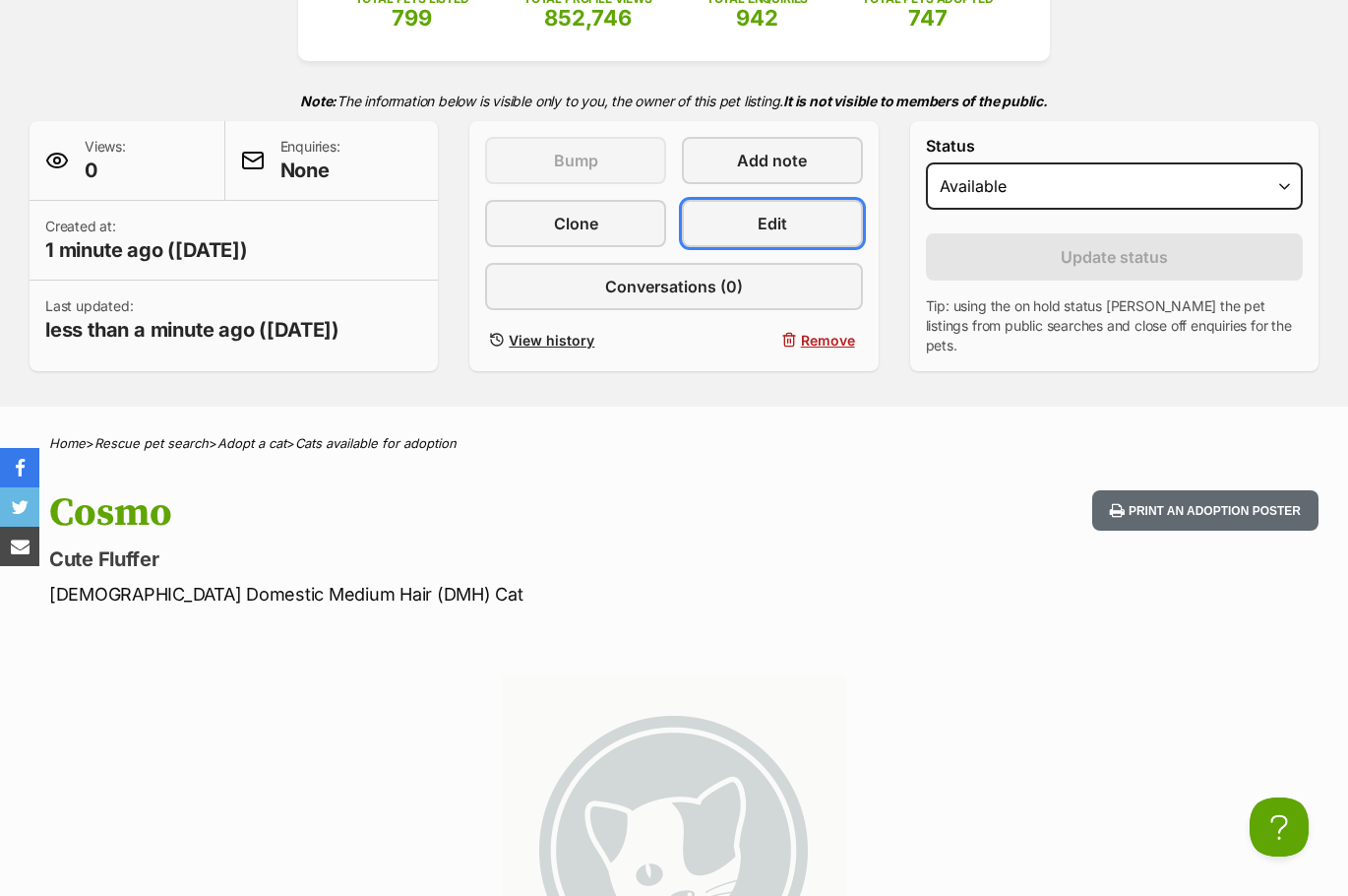
click at [792, 225] on link "Edit" at bounding box center [773, 224] width 181 height 48
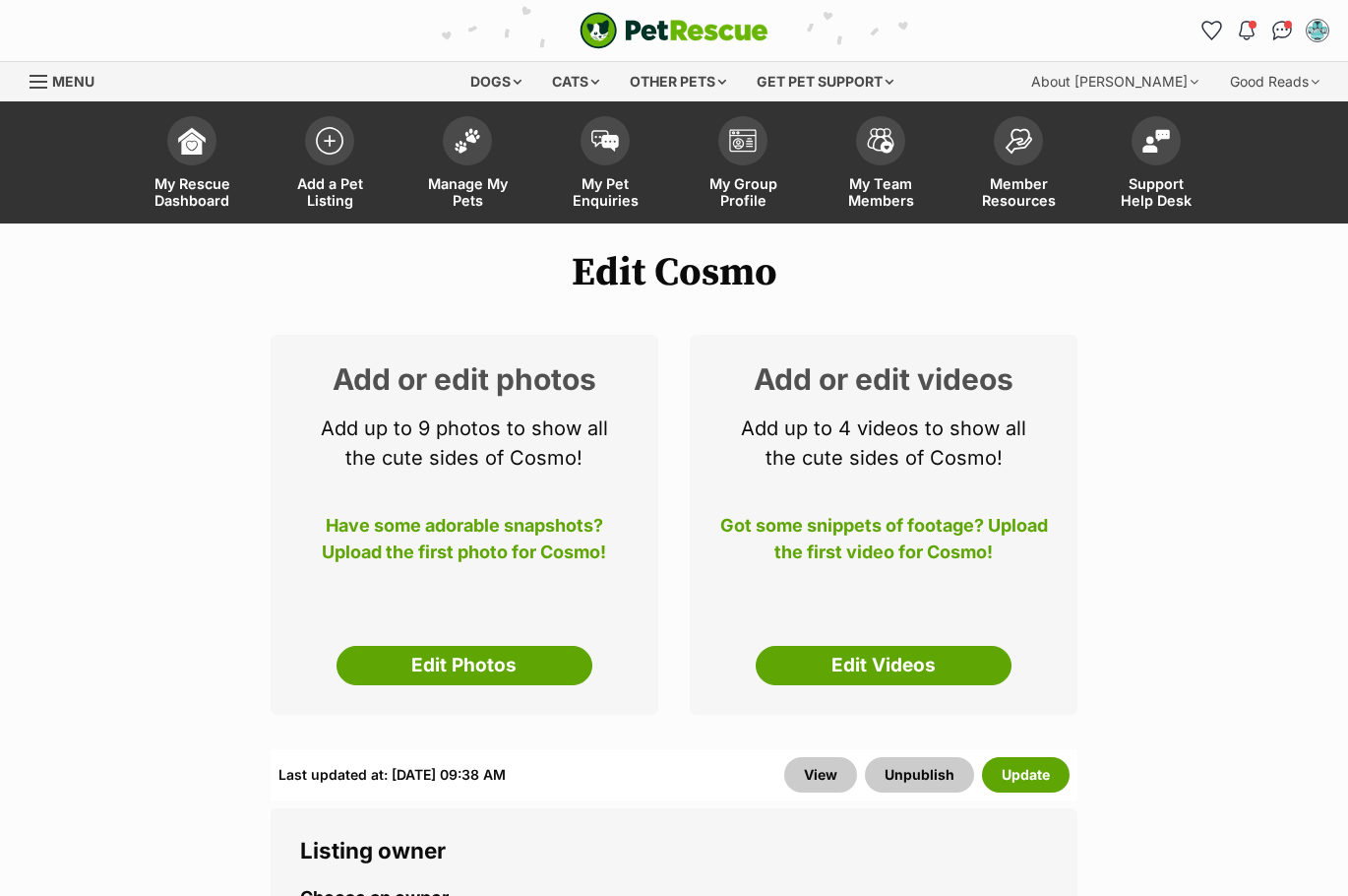
click at [537, 653] on link "Edit Photos" at bounding box center [465, 666] width 256 height 40
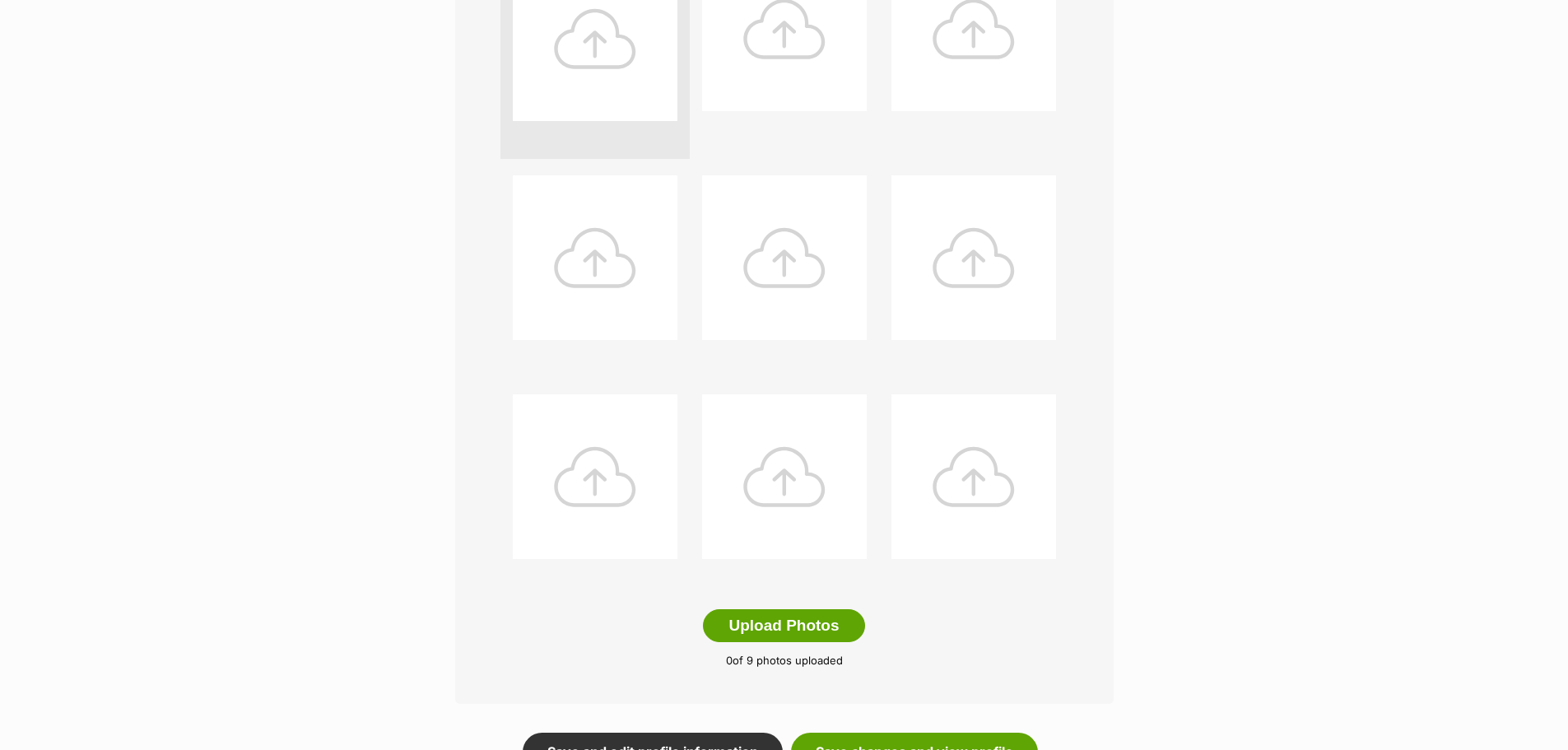
scroll to position [519, 0]
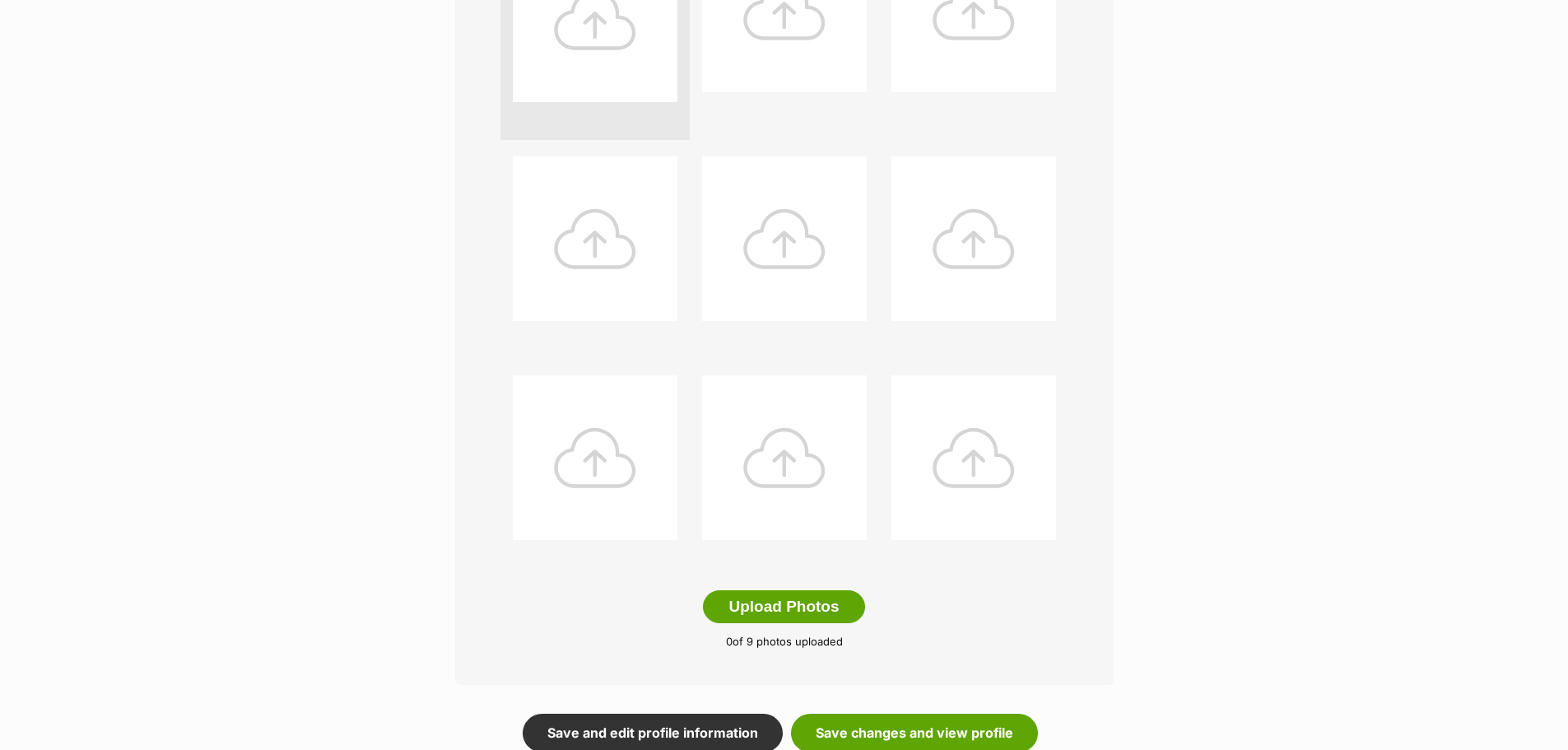
click at [804, 607] on button "Upload Photos" at bounding box center [784, 606] width 161 height 33
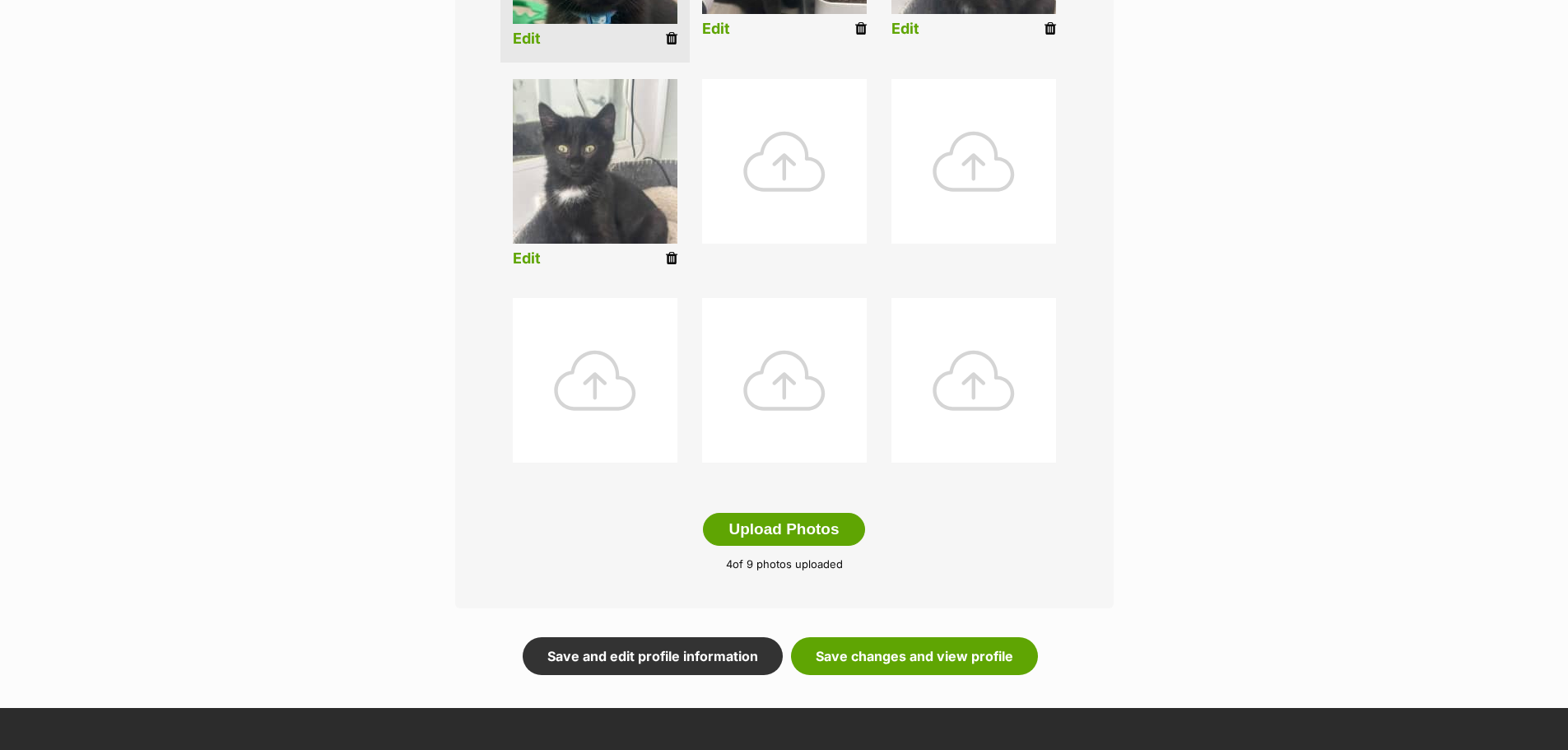
scroll to position [598, 0]
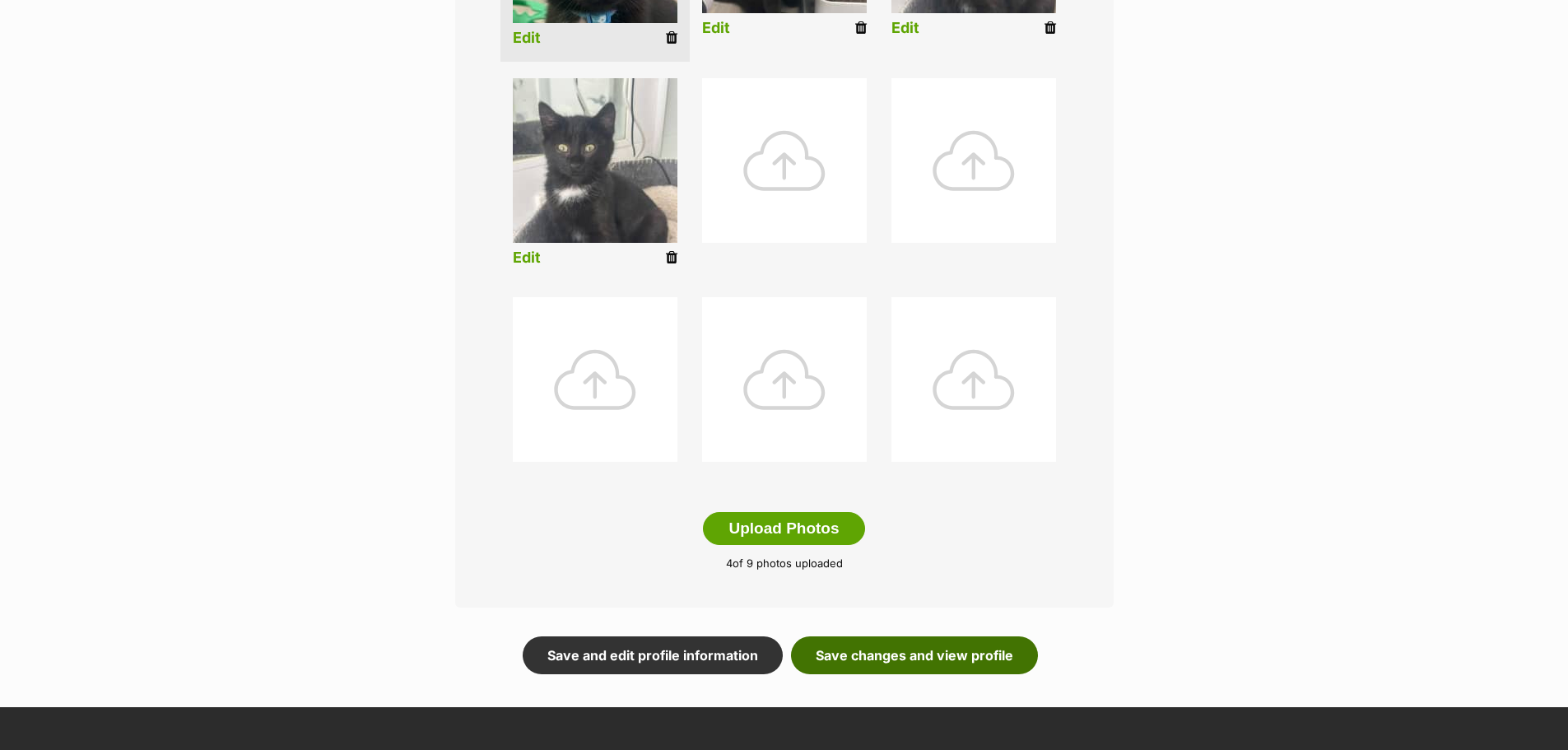
click at [920, 650] on link "Save changes and view profile" at bounding box center [914, 655] width 247 height 38
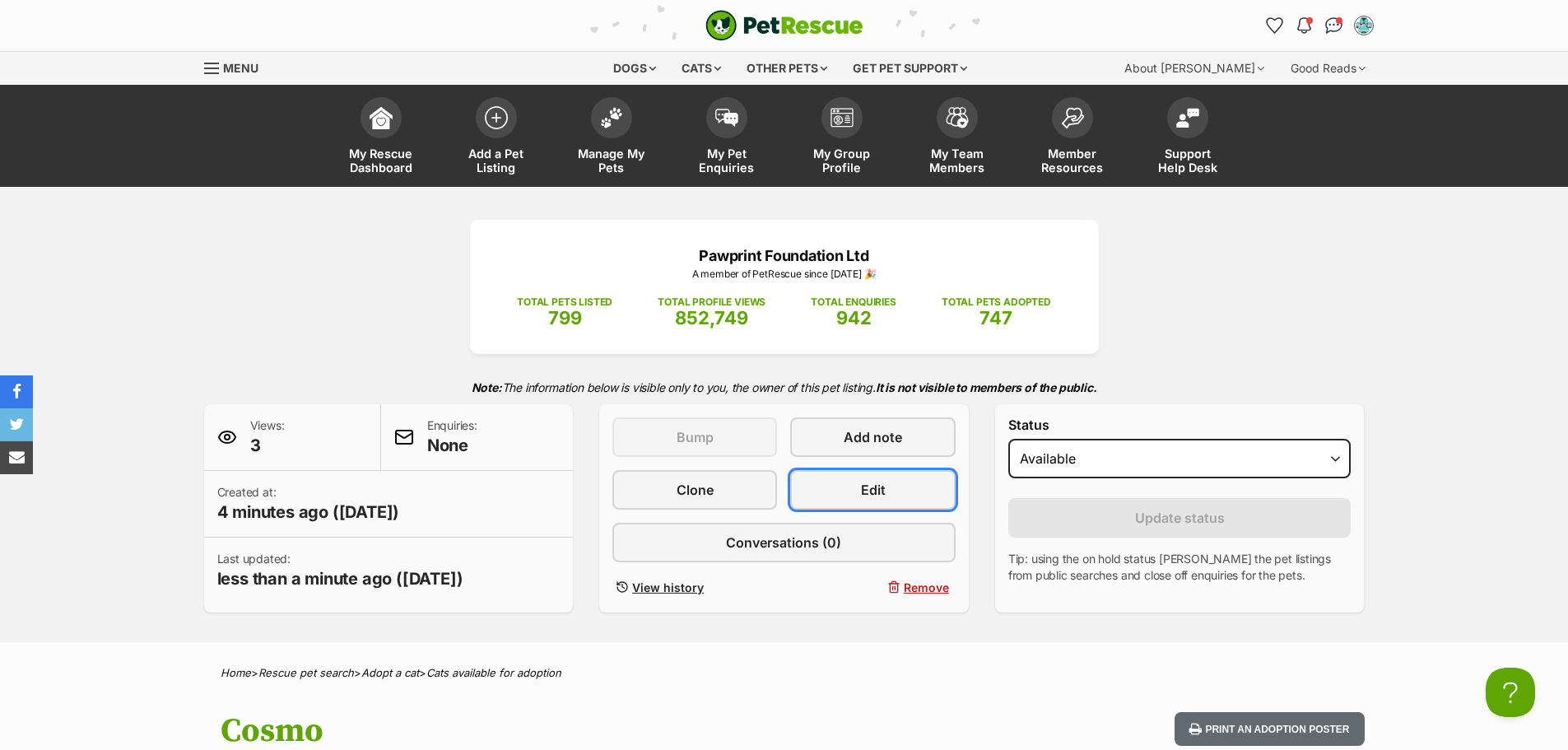
click at [887, 488] on link "Edit" at bounding box center [872, 490] width 165 height 40
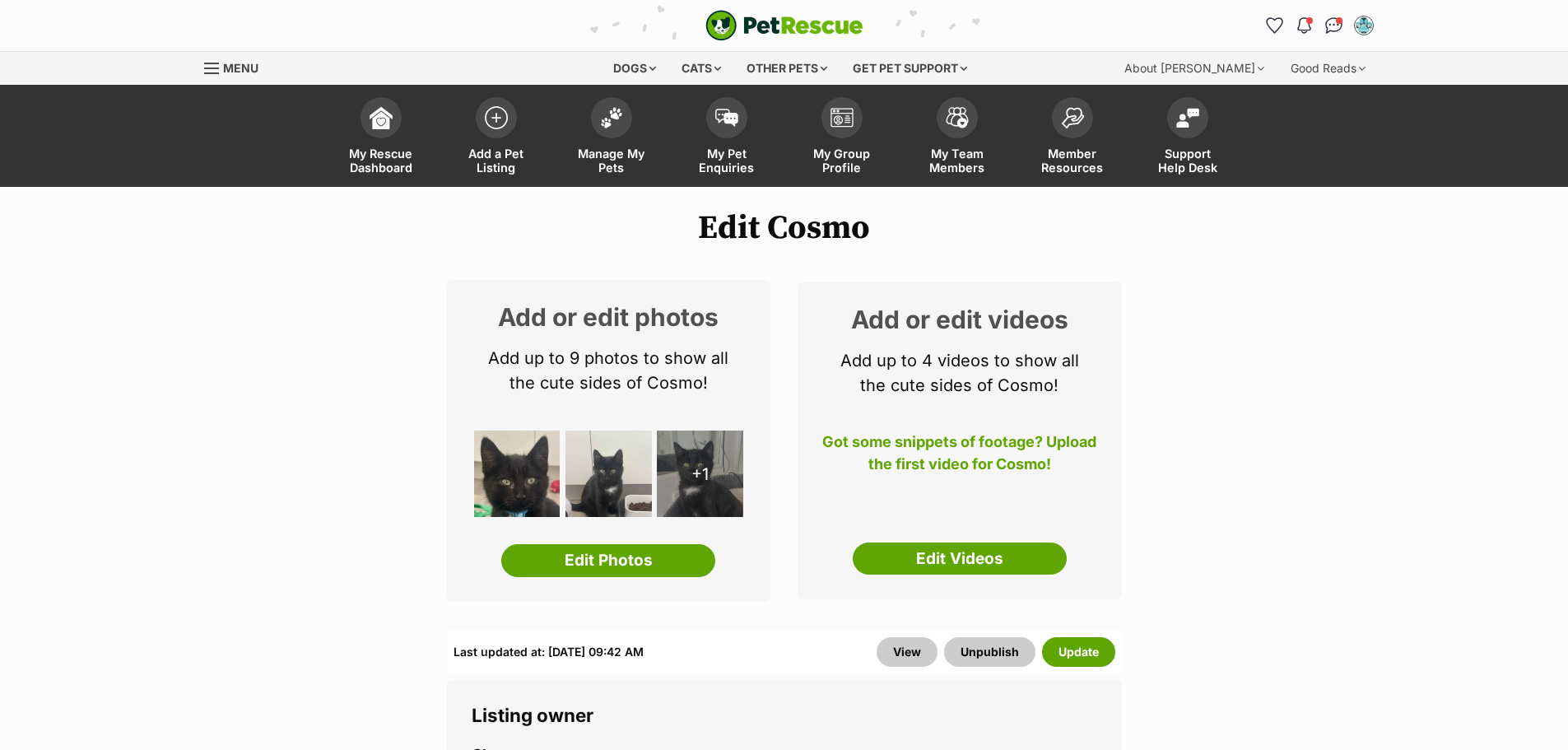
click at [951, 561] on link "Edit Videos" at bounding box center [960, 559] width 214 height 33
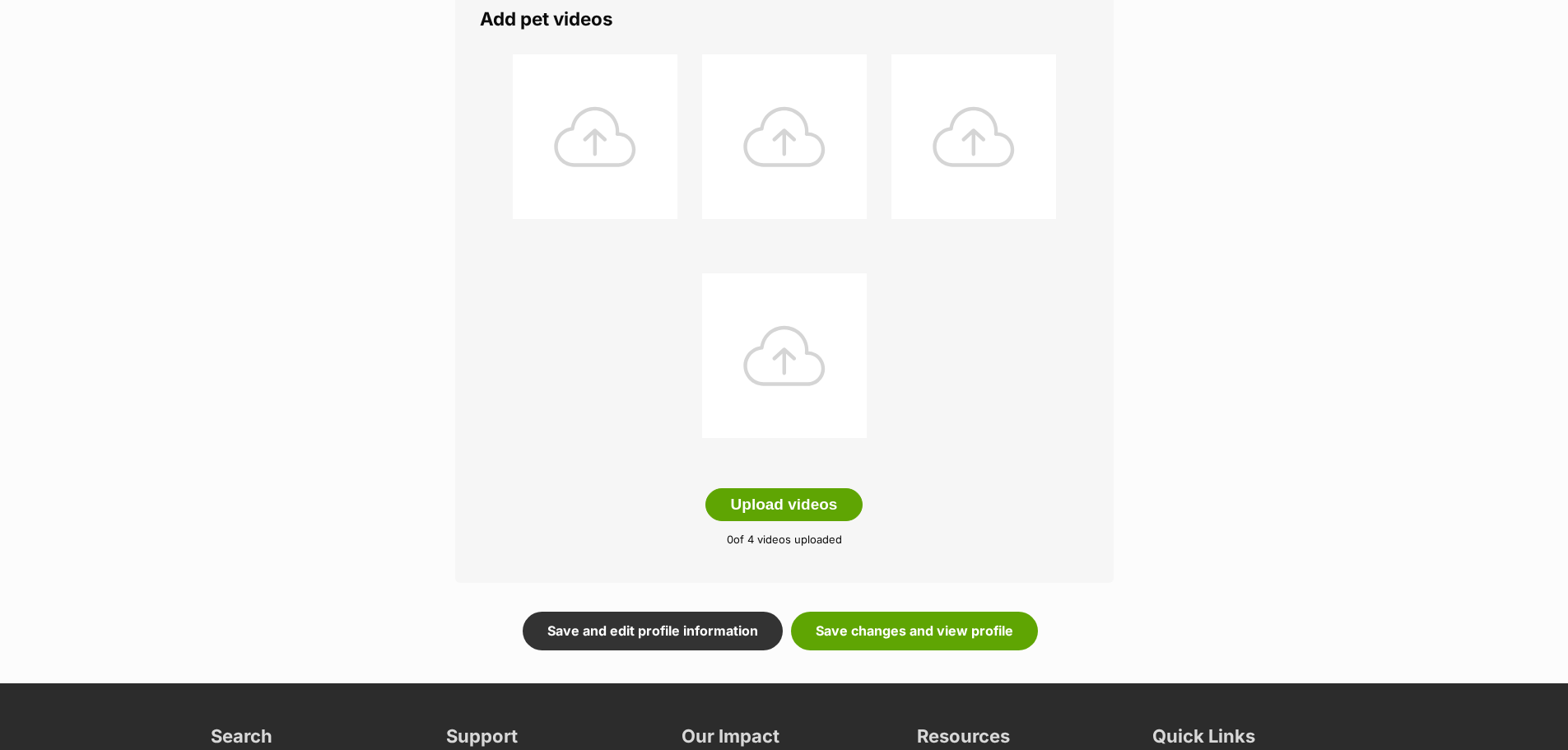
scroll to position [300, 0]
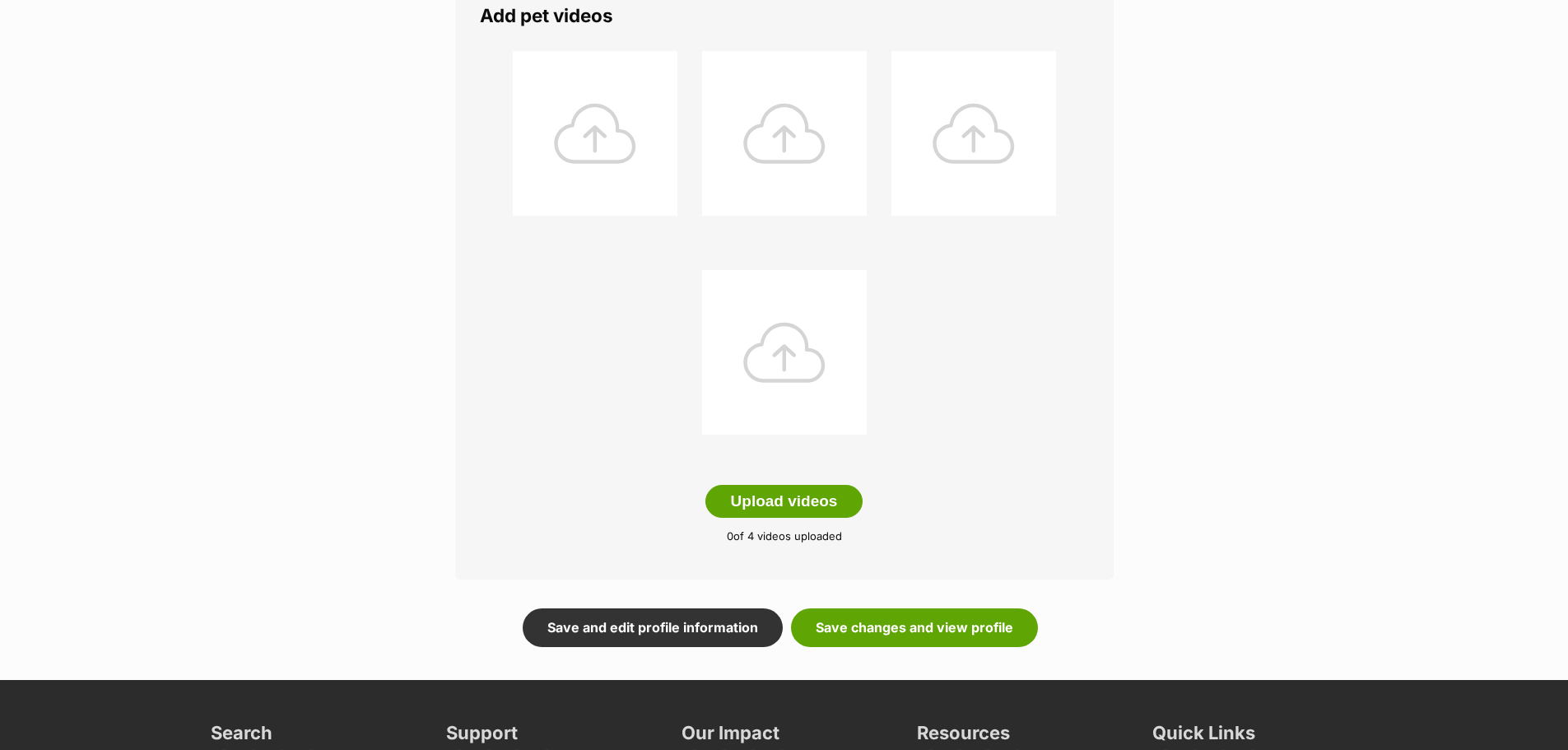
click at [819, 493] on button "Upload videos" at bounding box center [784, 502] width 158 height 33
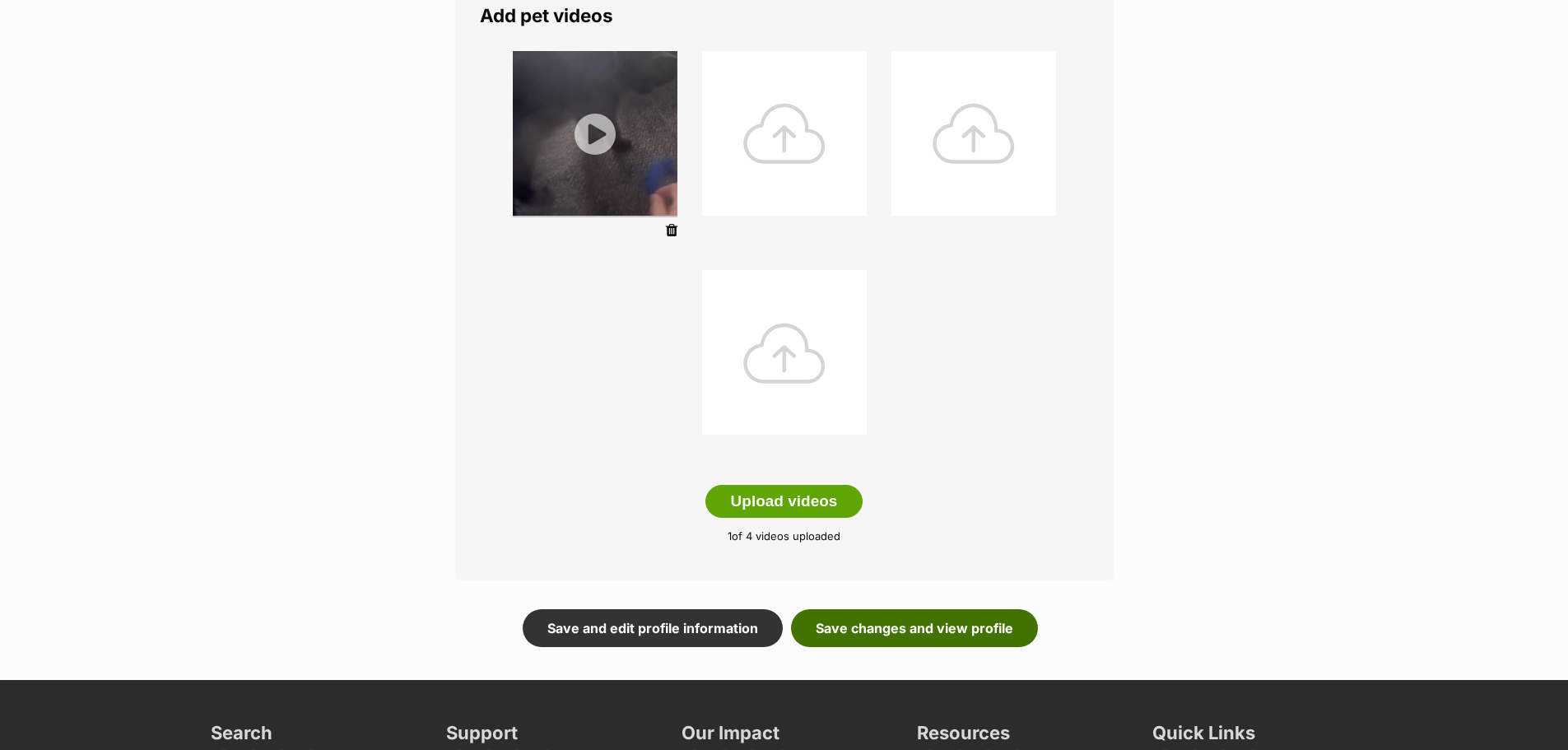
click at [912, 625] on link "Save changes and view profile" at bounding box center [914, 628] width 247 height 38
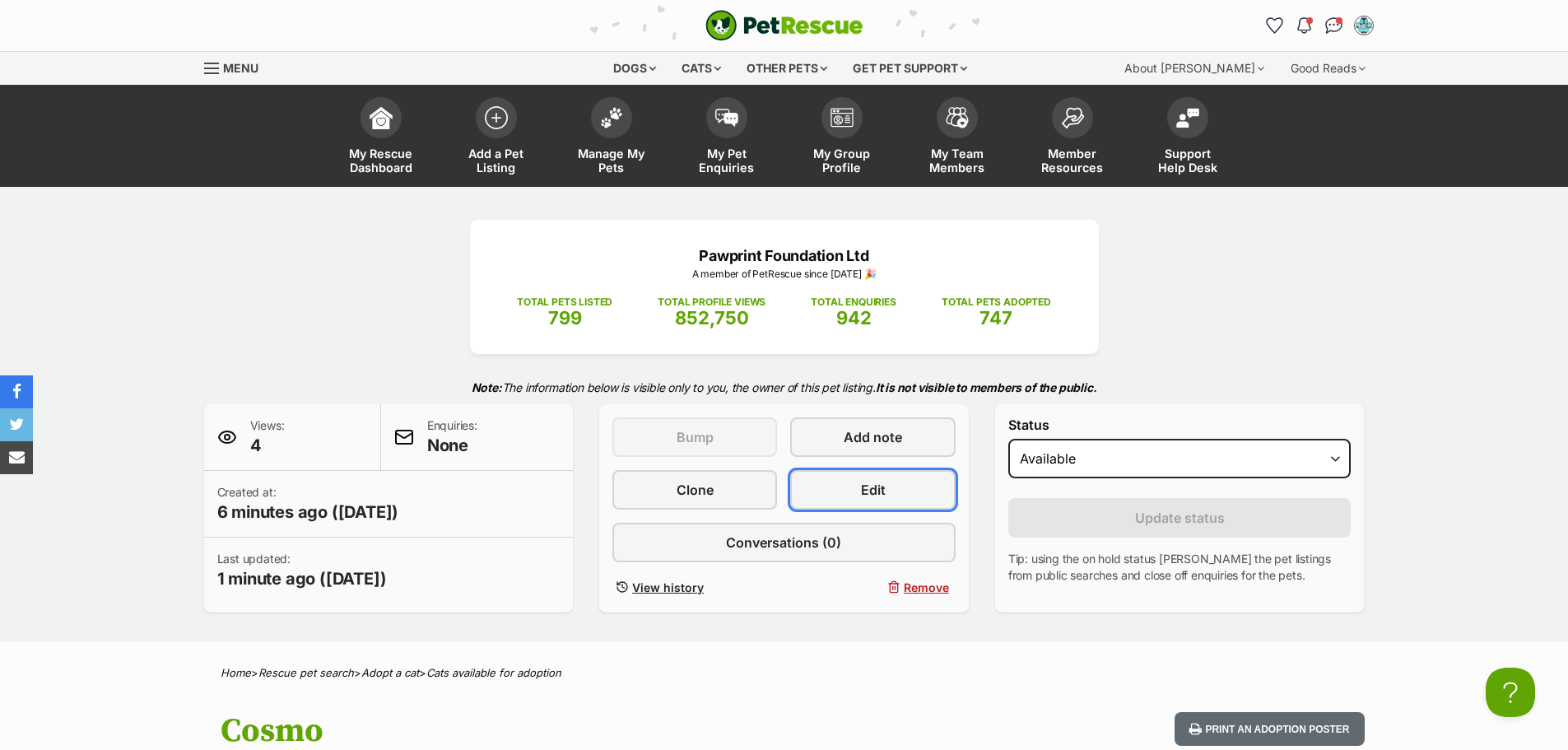
click at [907, 485] on link "Edit" at bounding box center [872, 490] width 165 height 40
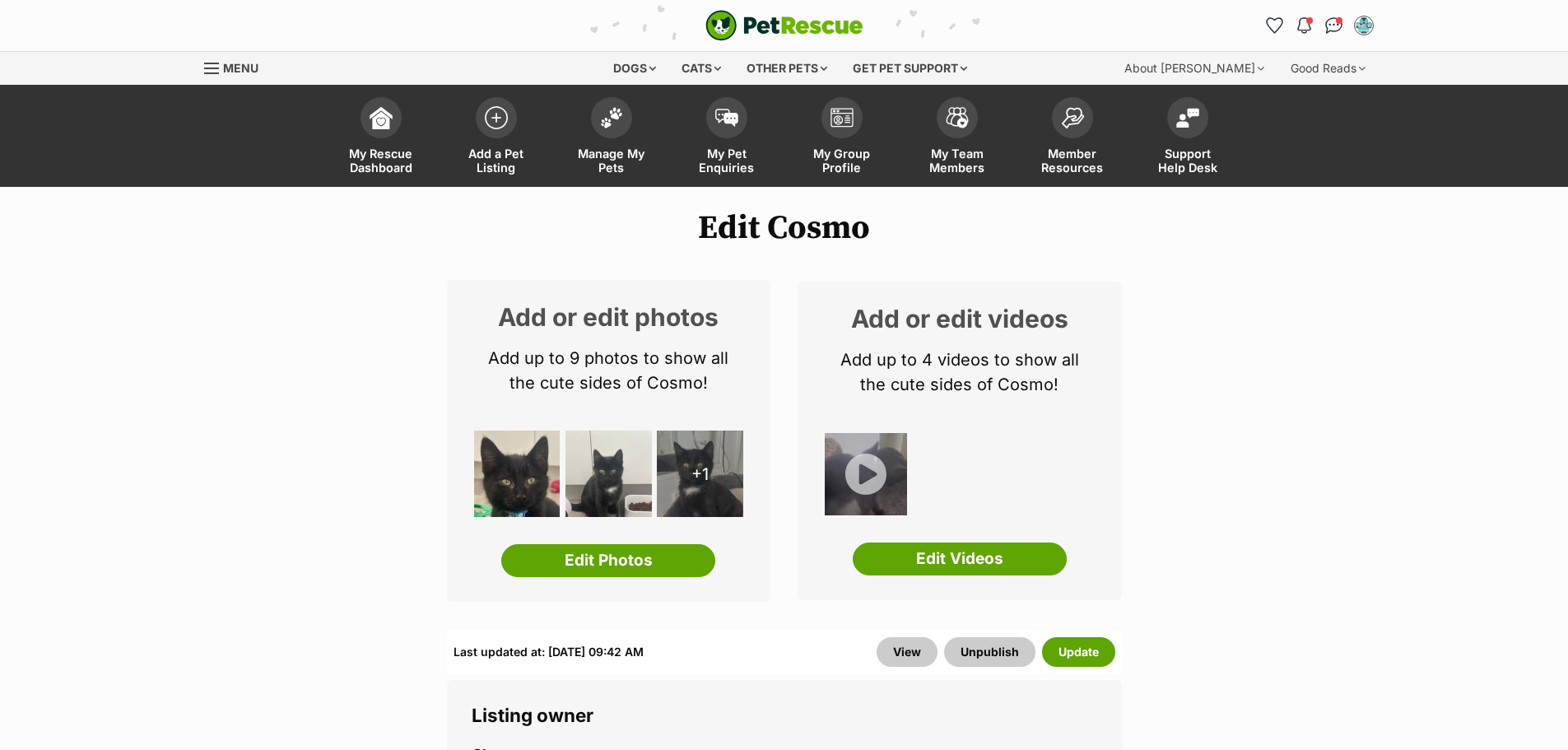
click at [628, 559] on link "Edit Photos" at bounding box center [608, 561] width 214 height 33
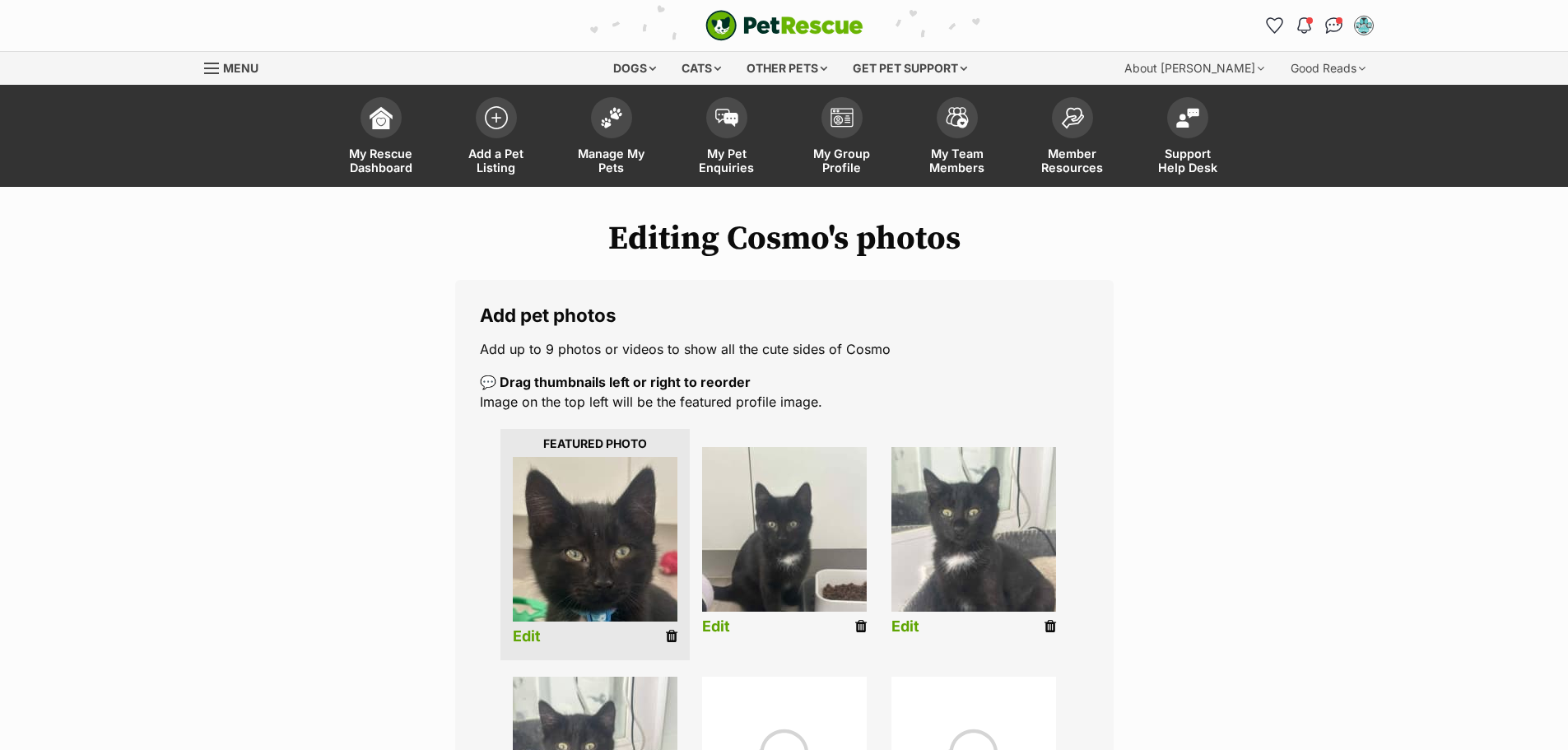
click at [748, 543] on img at bounding box center [784, 529] width 165 height 164
click at [720, 631] on link "Edit" at bounding box center [716, 626] width 28 height 17
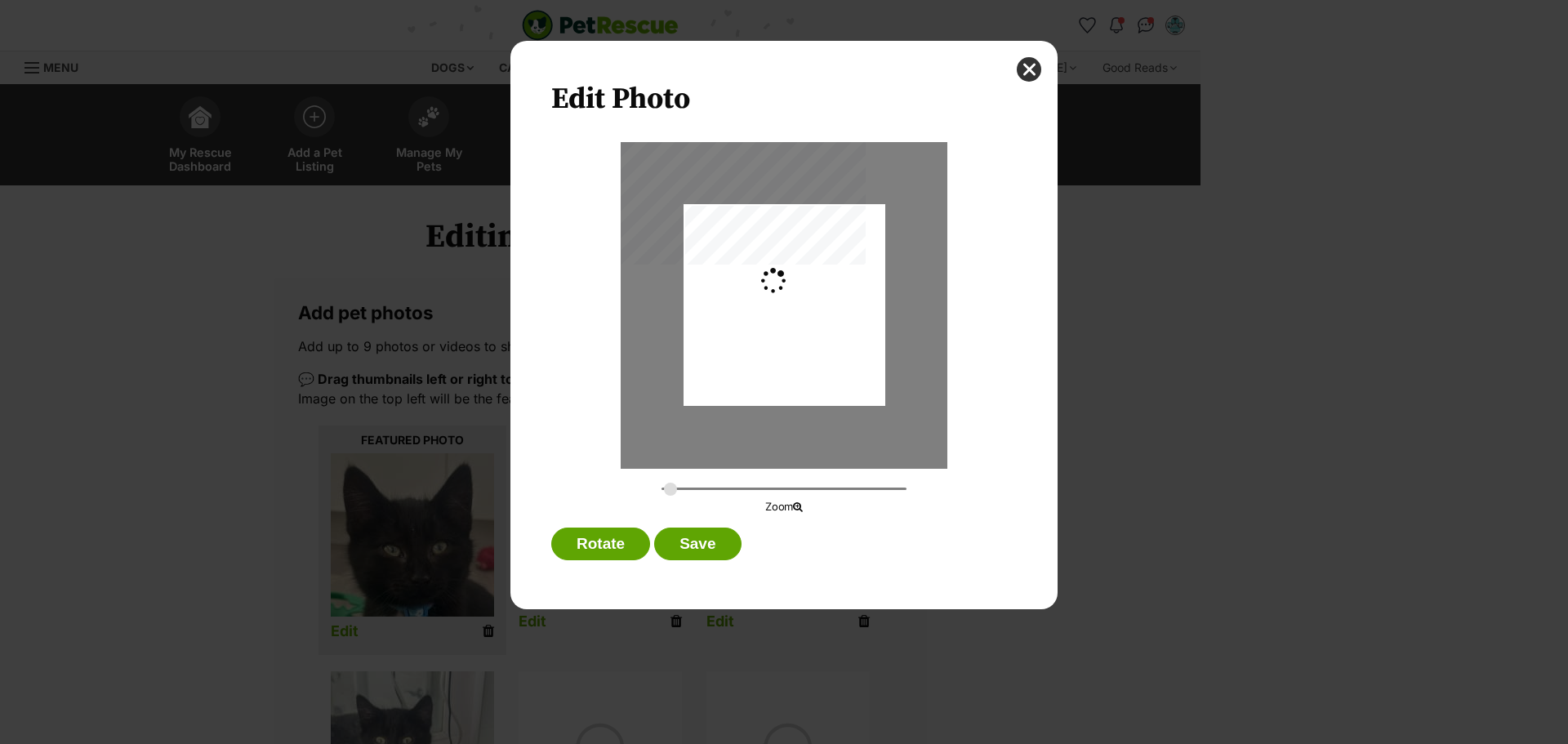
type input "0.2744"
click at [704, 545] on button "Save" at bounding box center [697, 544] width 87 height 33
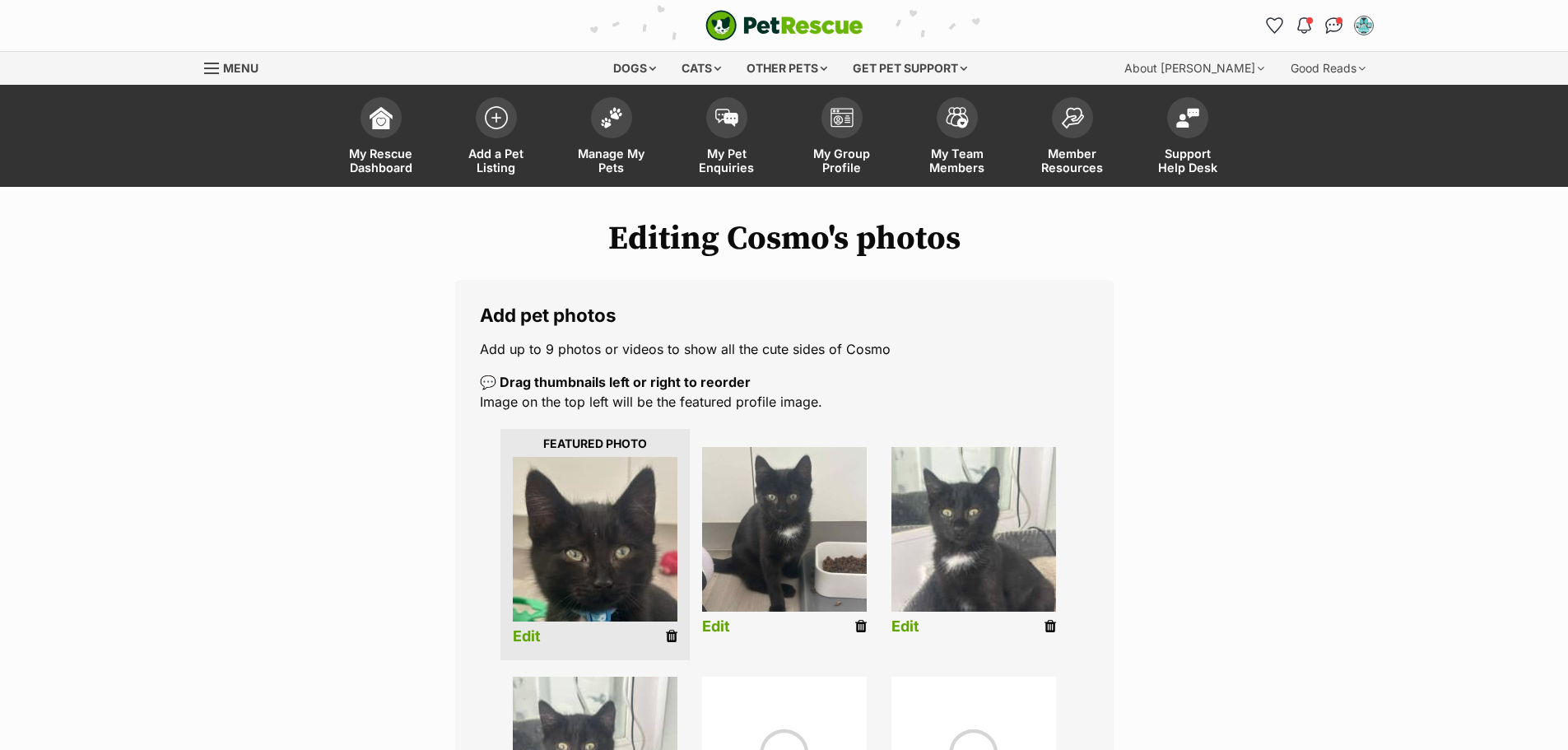
click at [912, 622] on link "Edit" at bounding box center [906, 626] width 28 height 17
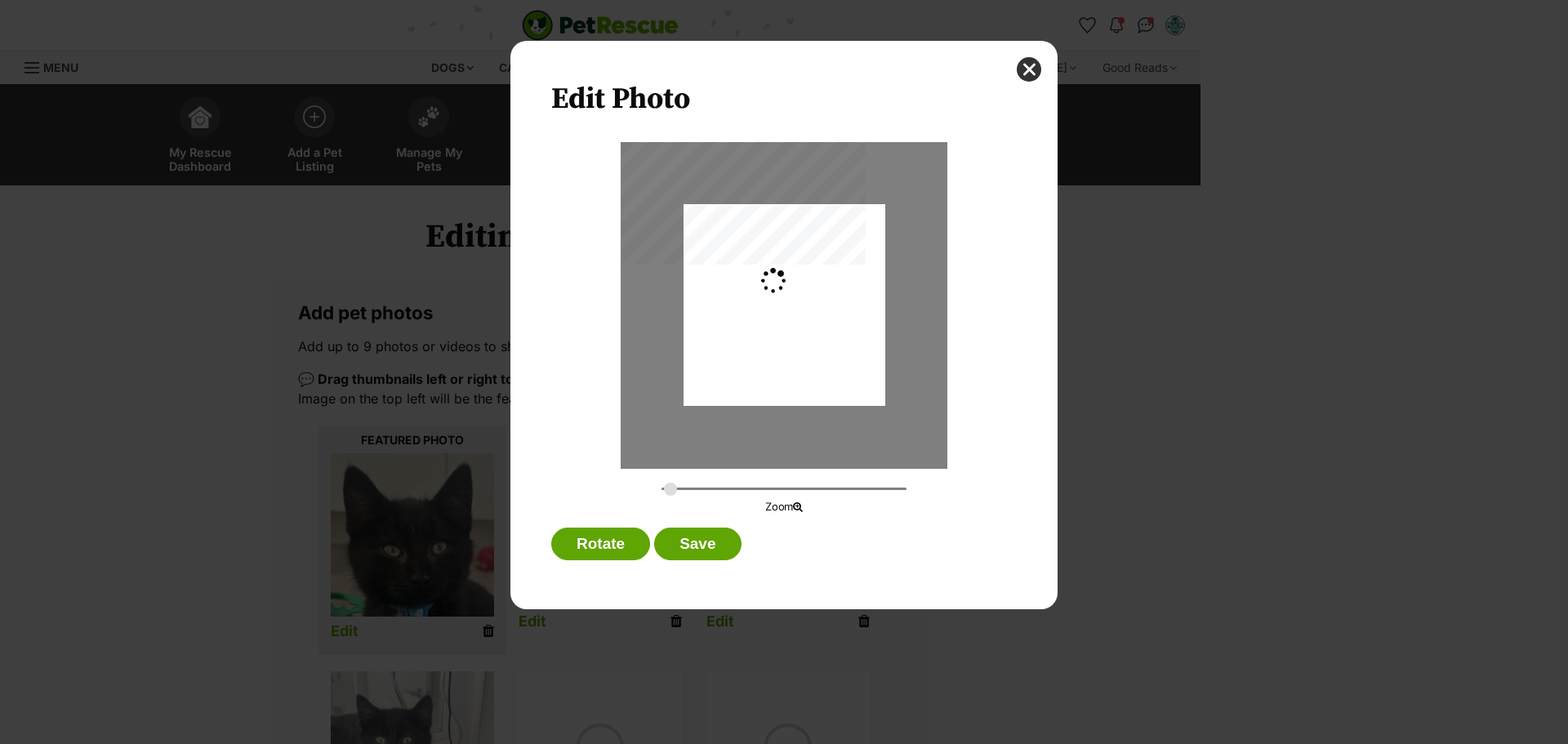
type input "0.2744"
drag, startPoint x: 847, startPoint y: 361, endPoint x: 846, endPoint y: 379, distance: 18.0
click at [846, 379] on div "Dialog Window - Close (Press escape to close)" at bounding box center [784, 323] width 202 height 269
click at [685, 549] on button "Save" at bounding box center [697, 544] width 87 height 33
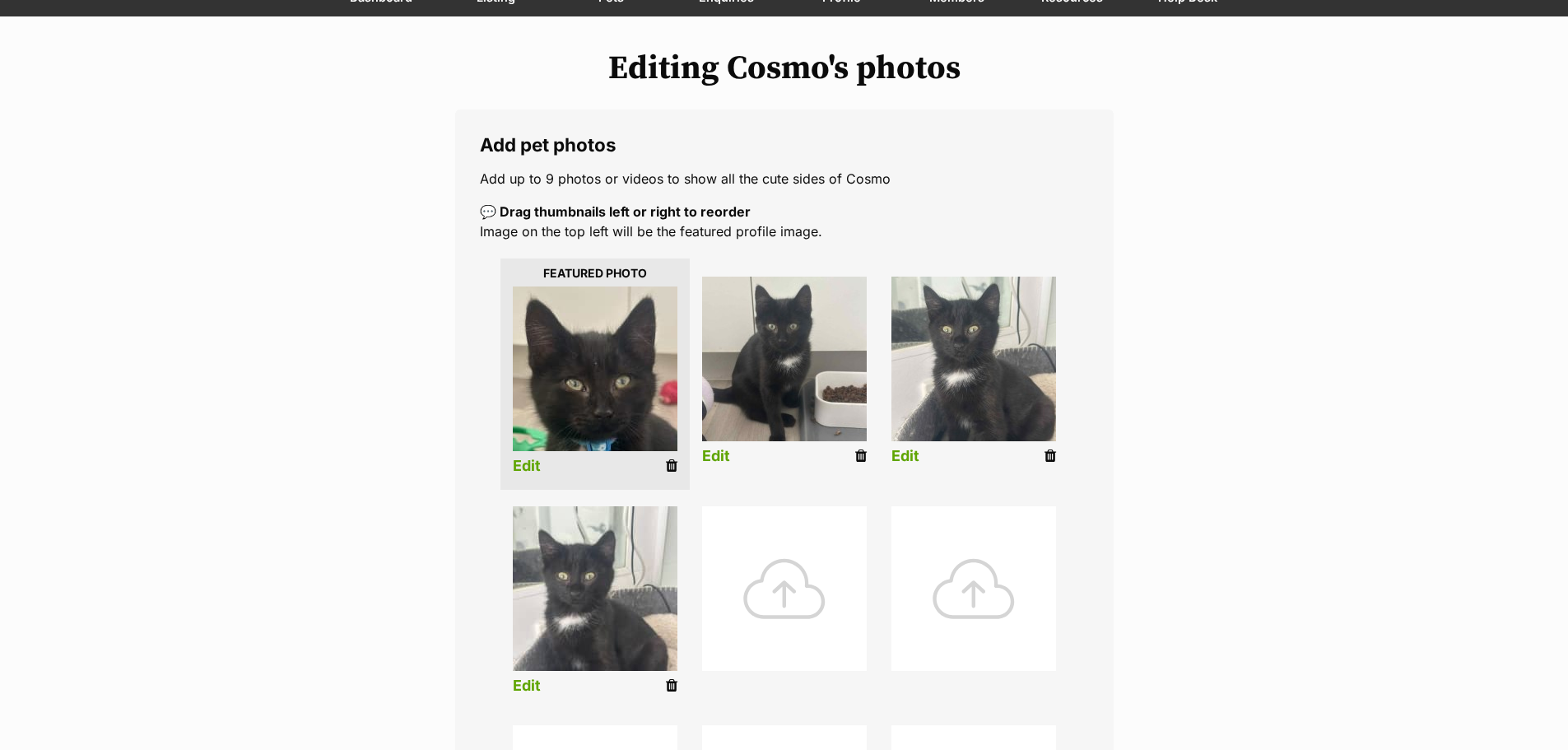
scroll to position [171, 0]
click at [533, 682] on link "Edit" at bounding box center [527, 684] width 28 height 17
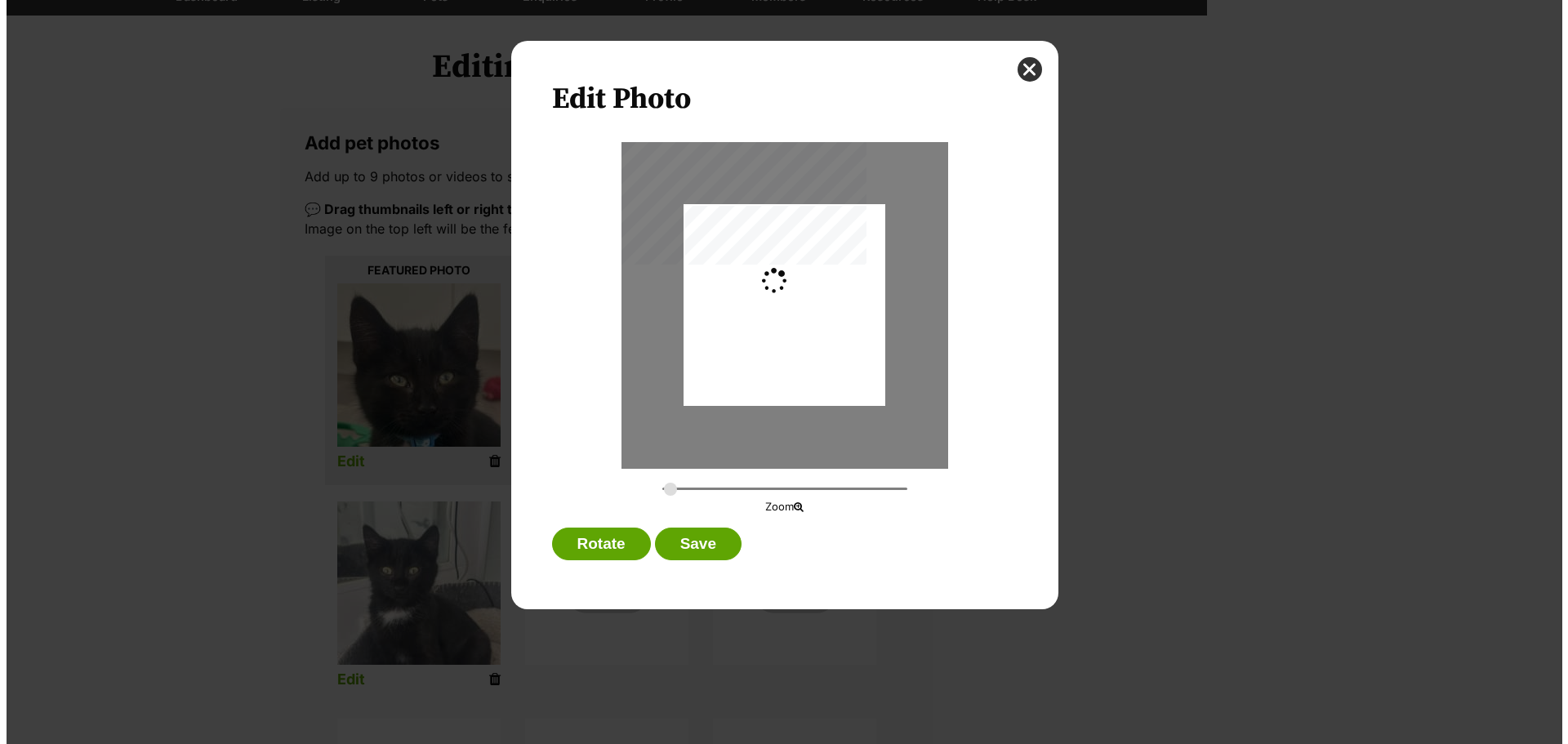
scroll to position [0, 0]
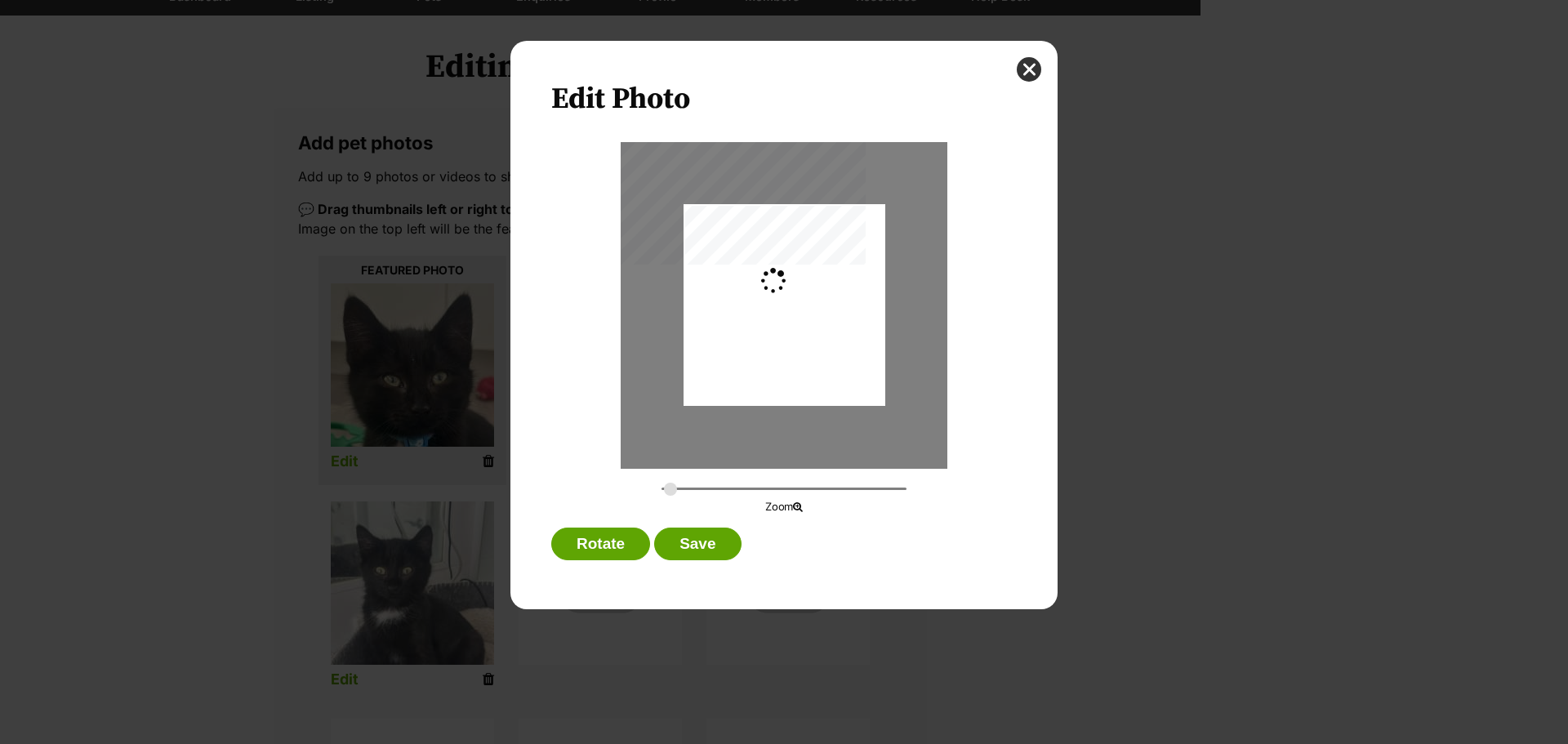
type input "0.2744"
drag, startPoint x: 805, startPoint y: 315, endPoint x: 805, endPoint y: 331, distance: 16.0
click at [805, 331] on div "Dialog Window - Close (Press escape to close)" at bounding box center [784, 321] width 202 height 269
click at [715, 540] on button "Save" at bounding box center [697, 544] width 87 height 33
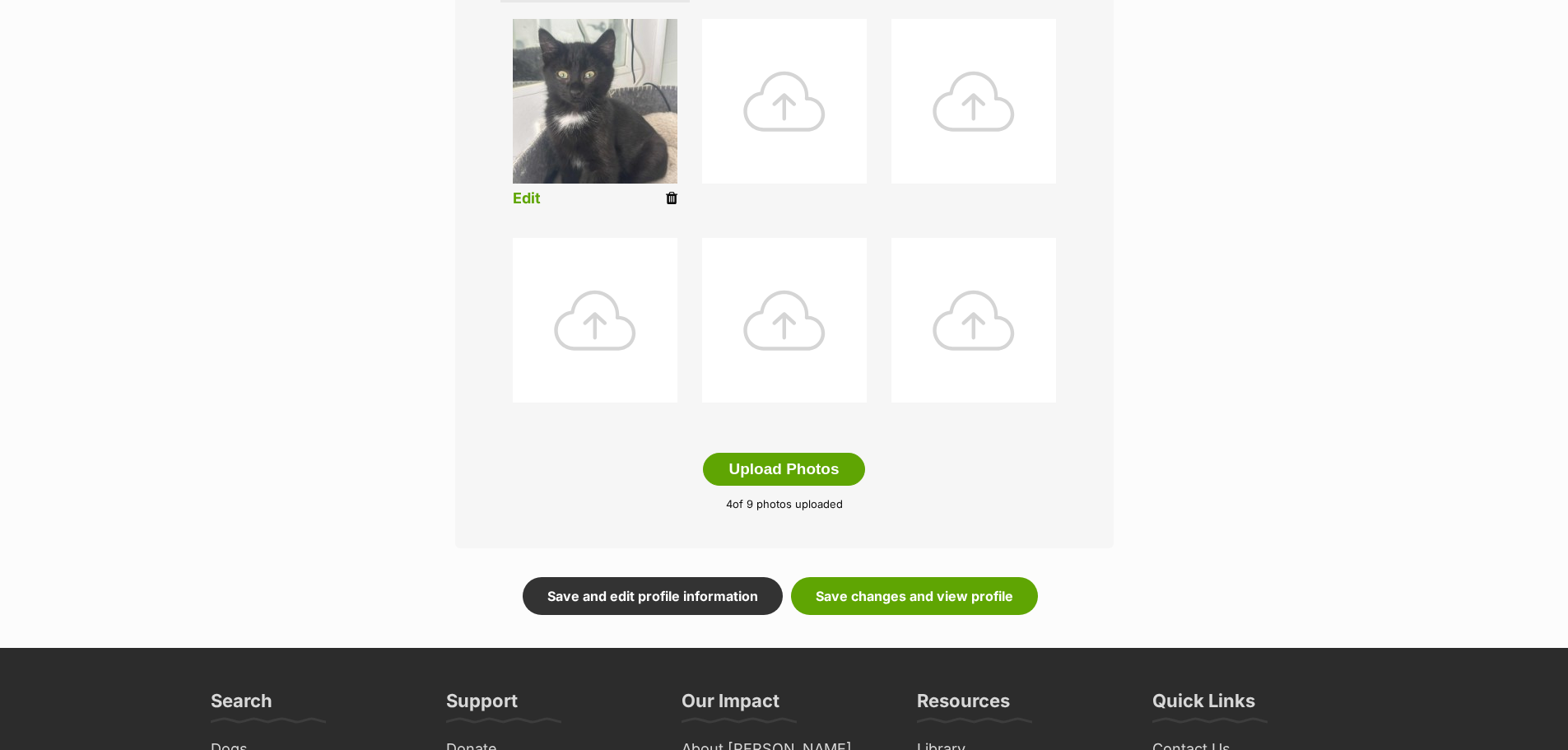
scroll to position [661, 0]
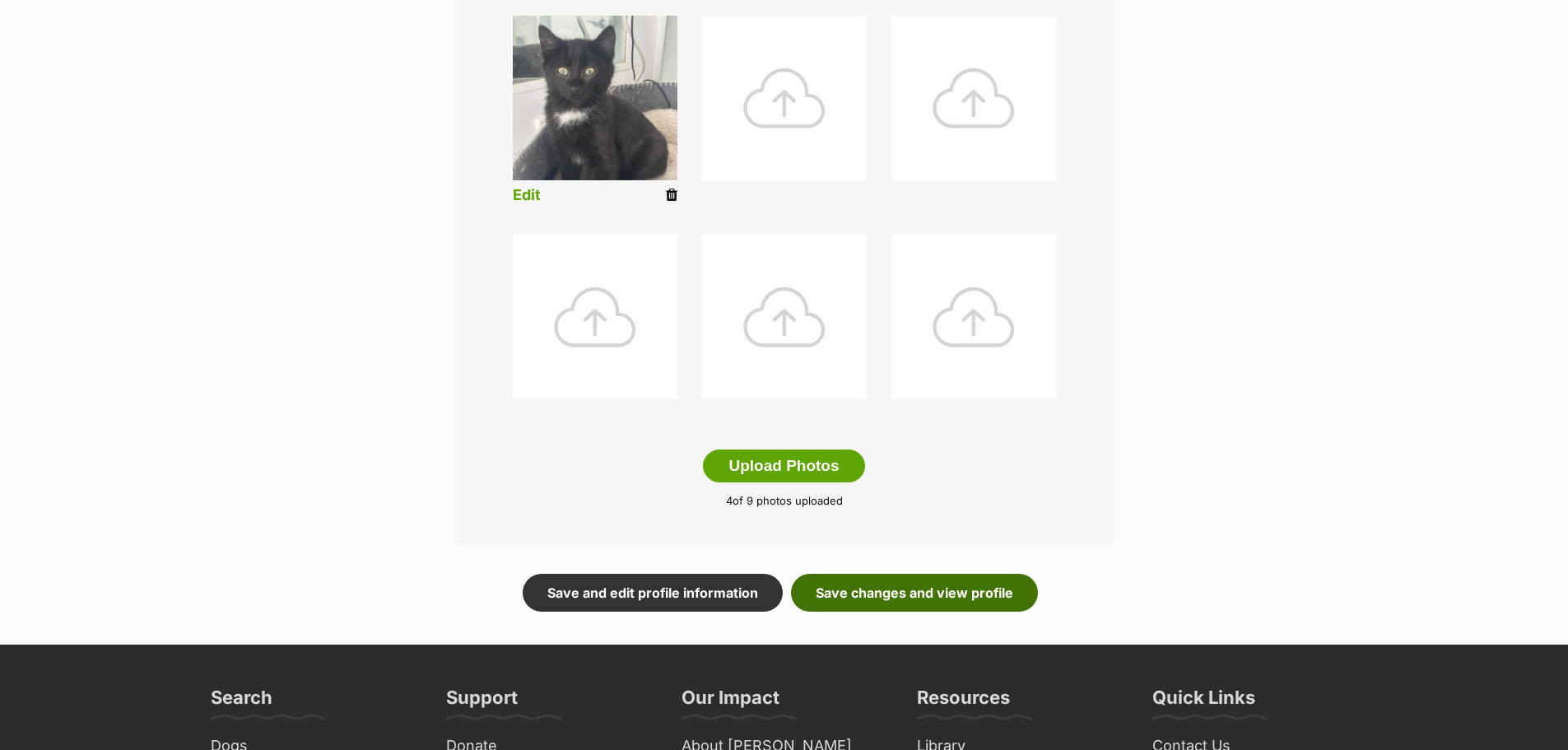
click at [918, 595] on link "Save changes and view profile" at bounding box center [914, 593] width 247 height 38
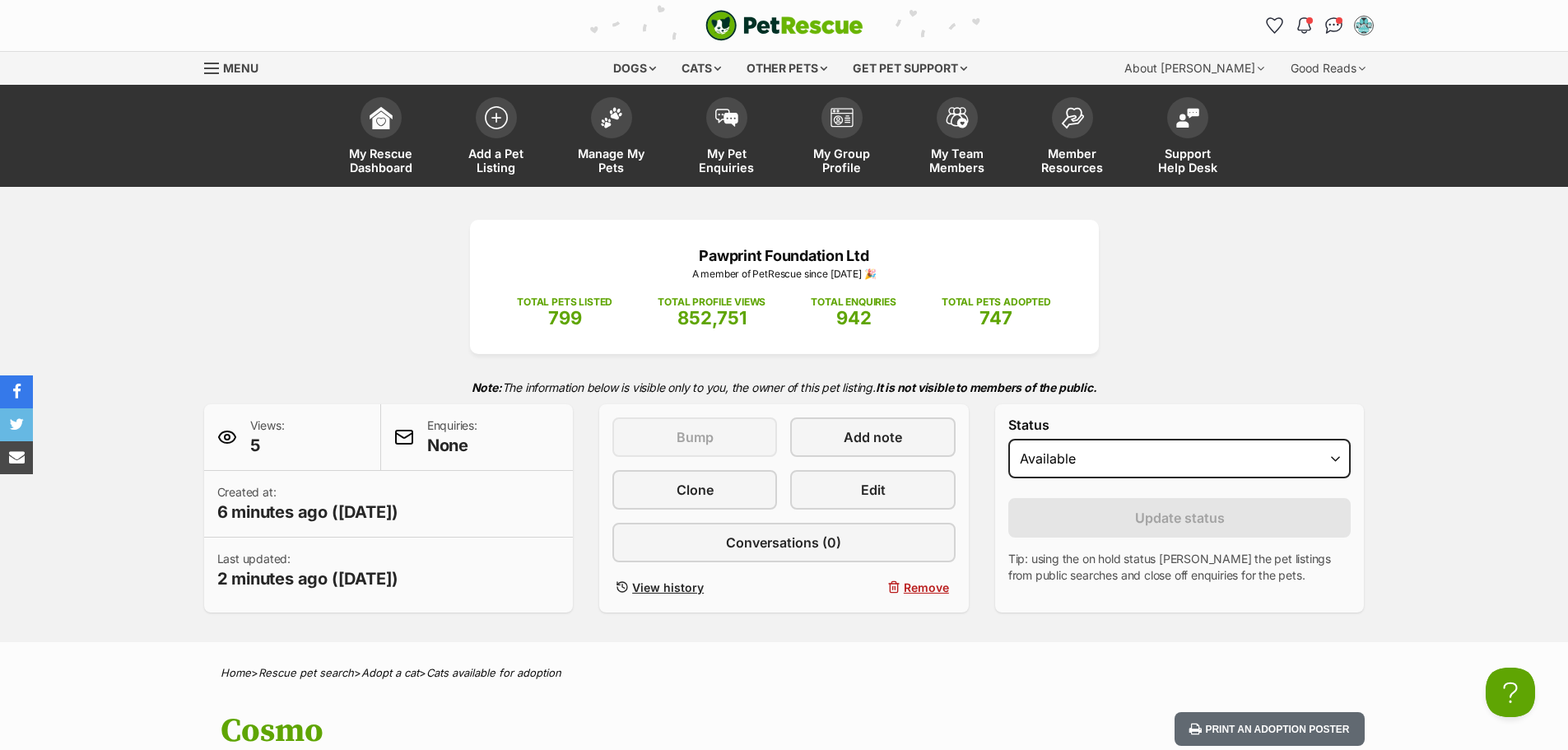
click at [500, 158] on span "Add a Pet Listing" at bounding box center [496, 160] width 74 height 28
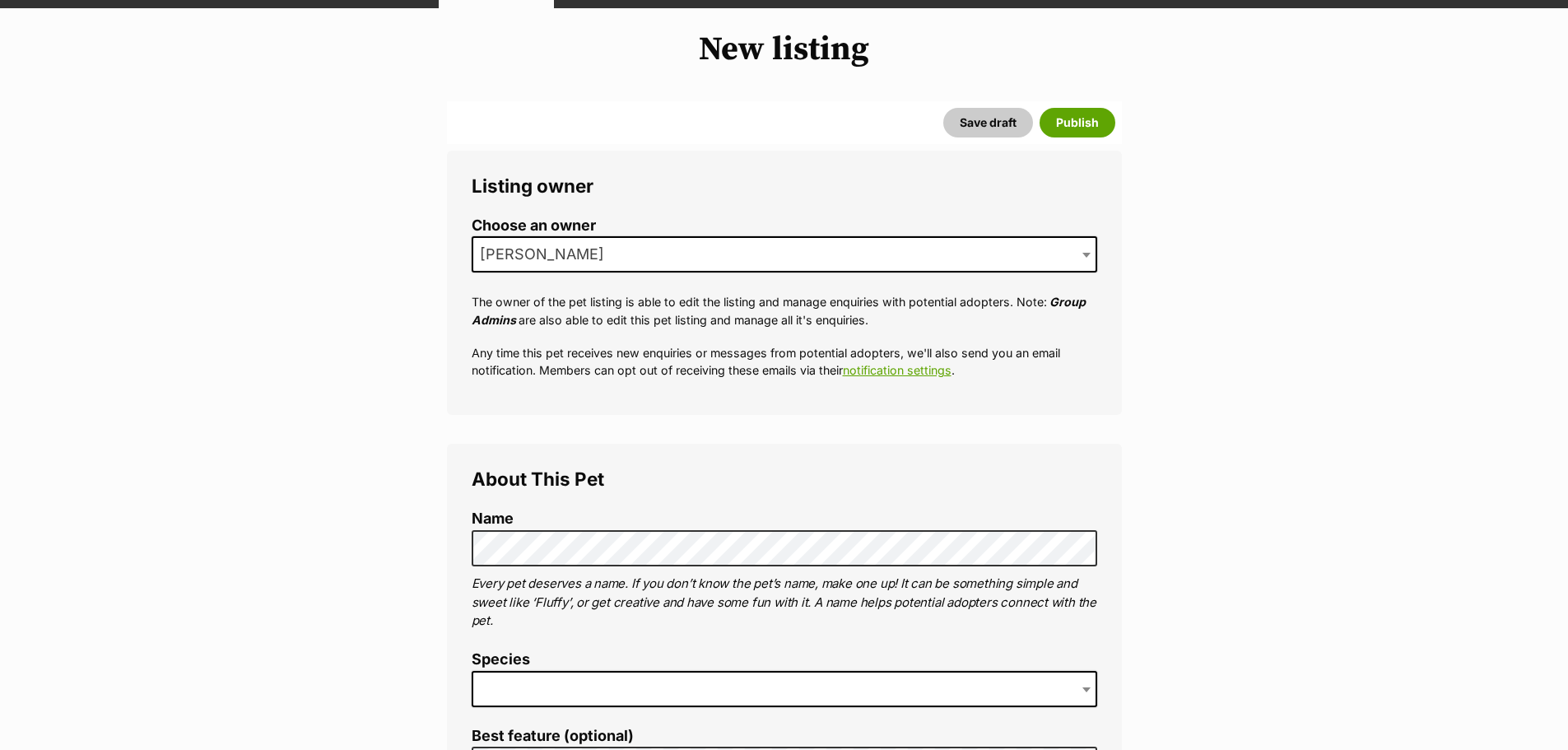
scroll to position [180, 0]
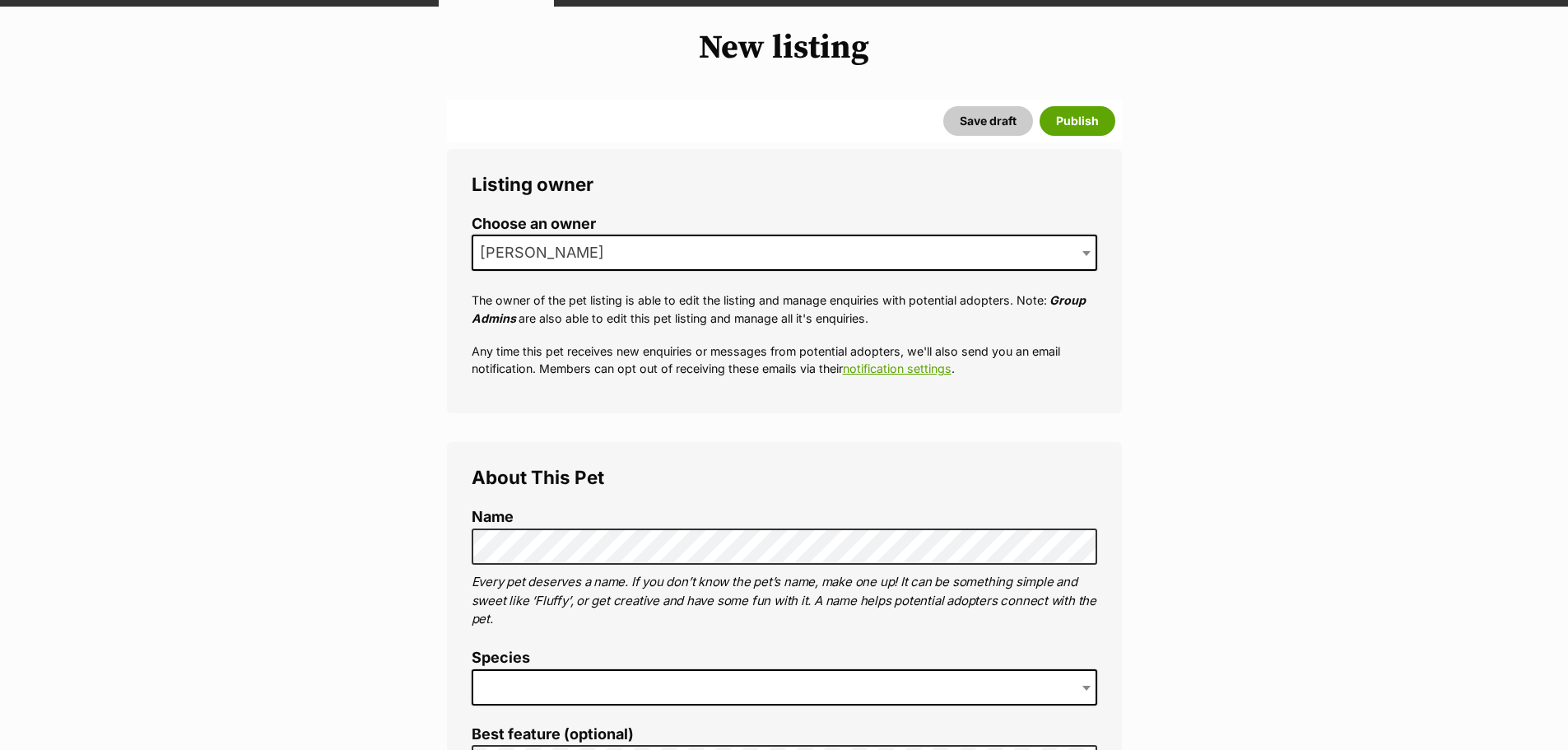
click at [585, 684] on span at bounding box center [784, 688] width 626 height 37
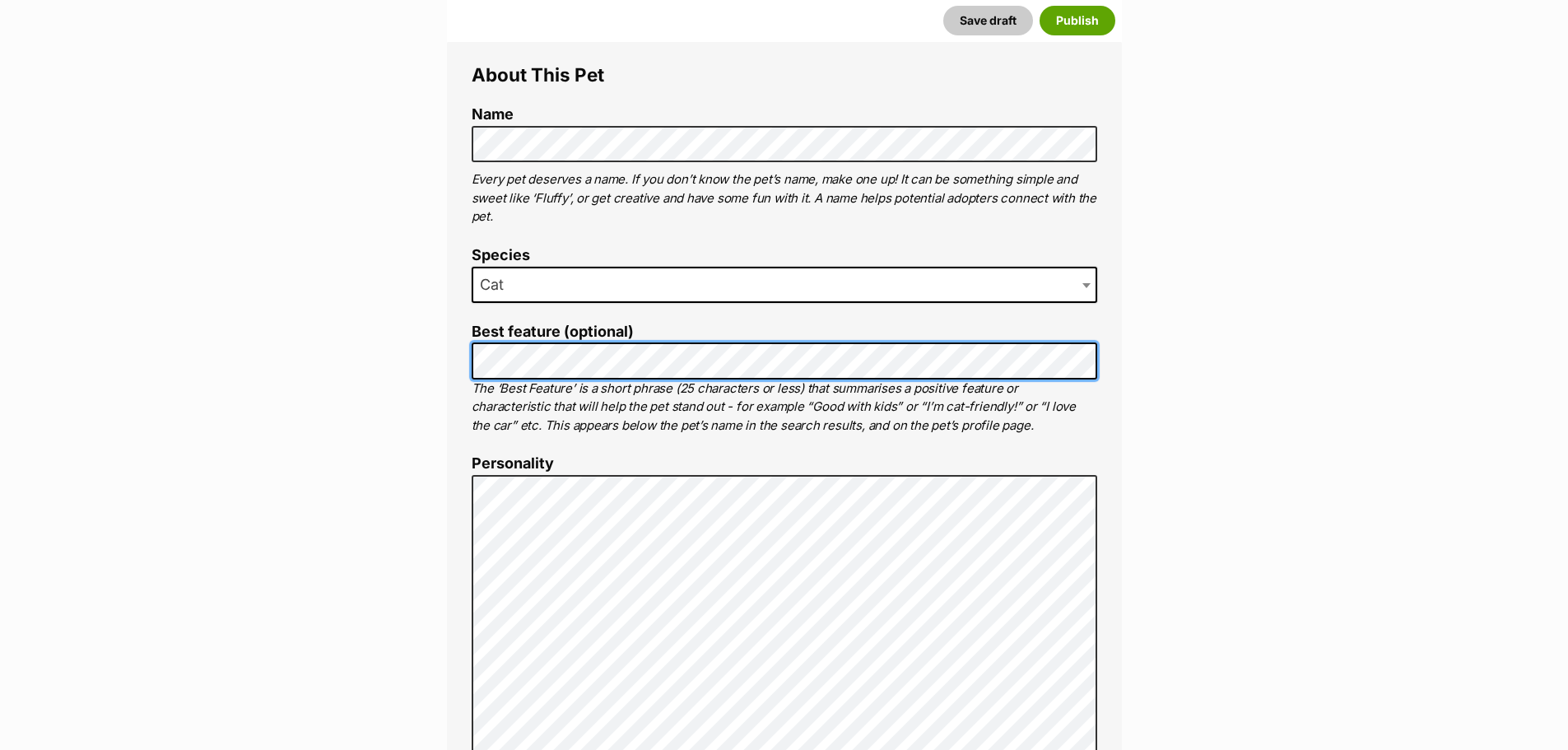
scroll to position [584, 0]
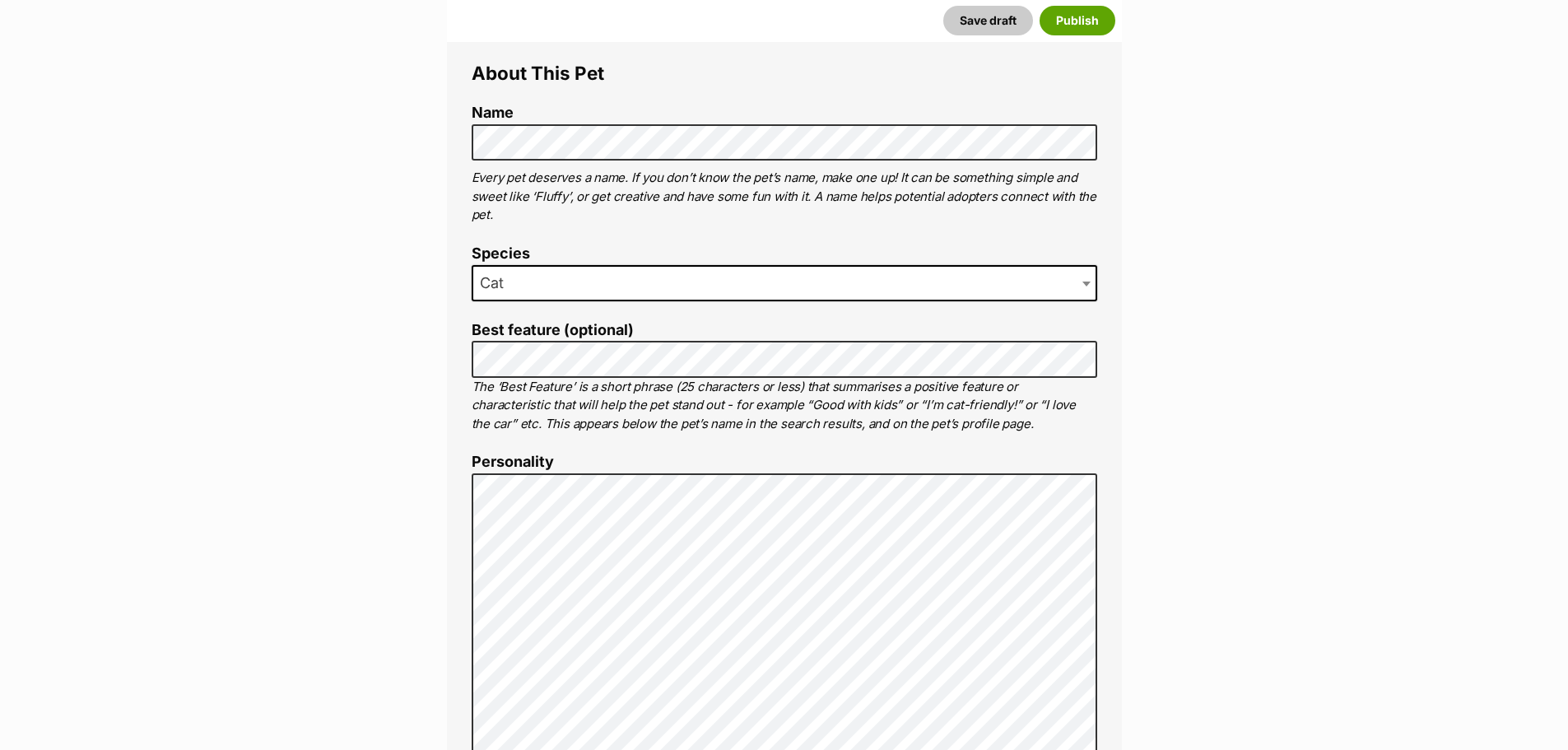
click at [797, 464] on label "Personality" at bounding box center [784, 462] width 626 height 17
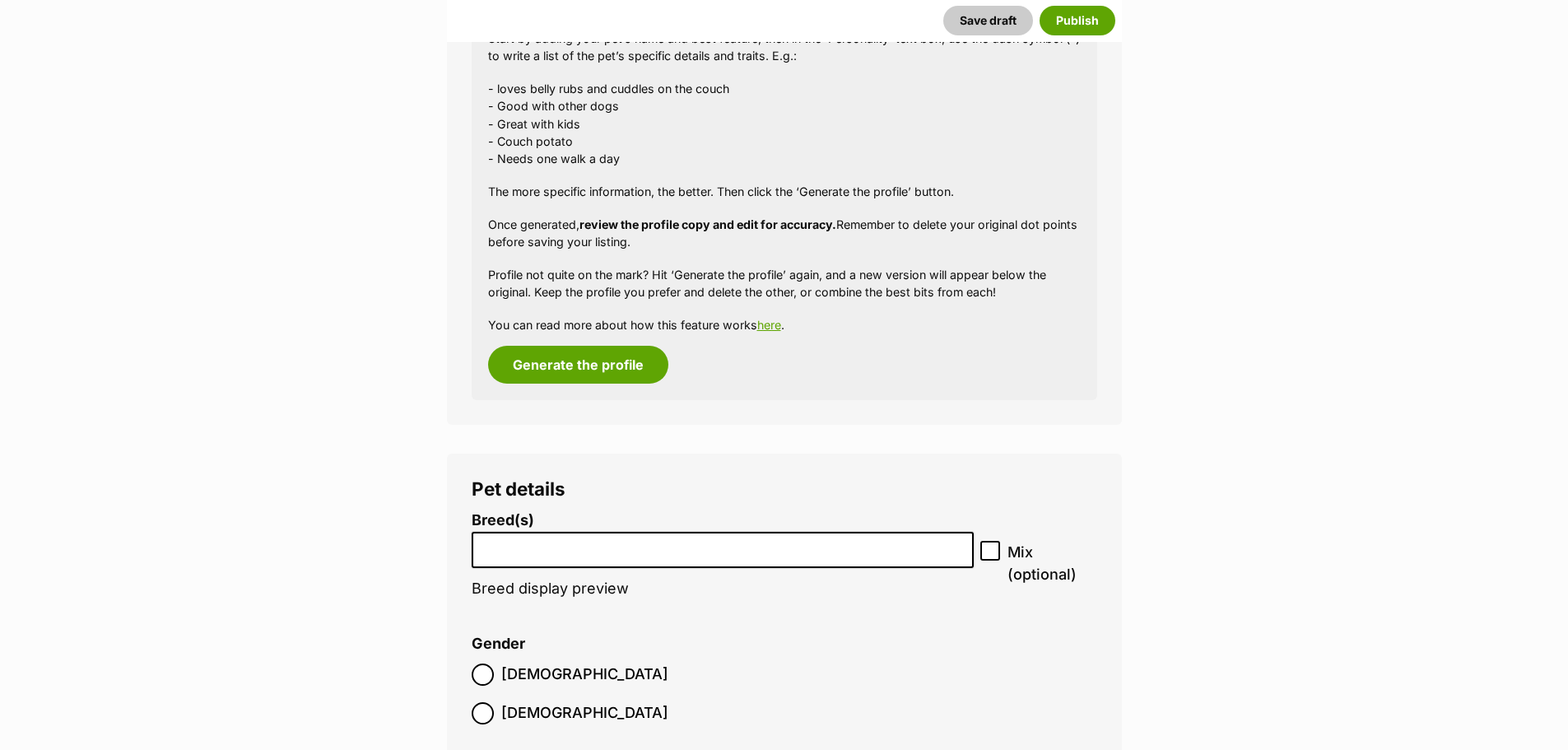
scroll to position [1645, 0]
click at [759, 550] on input "search" at bounding box center [723, 545] width 491 height 17
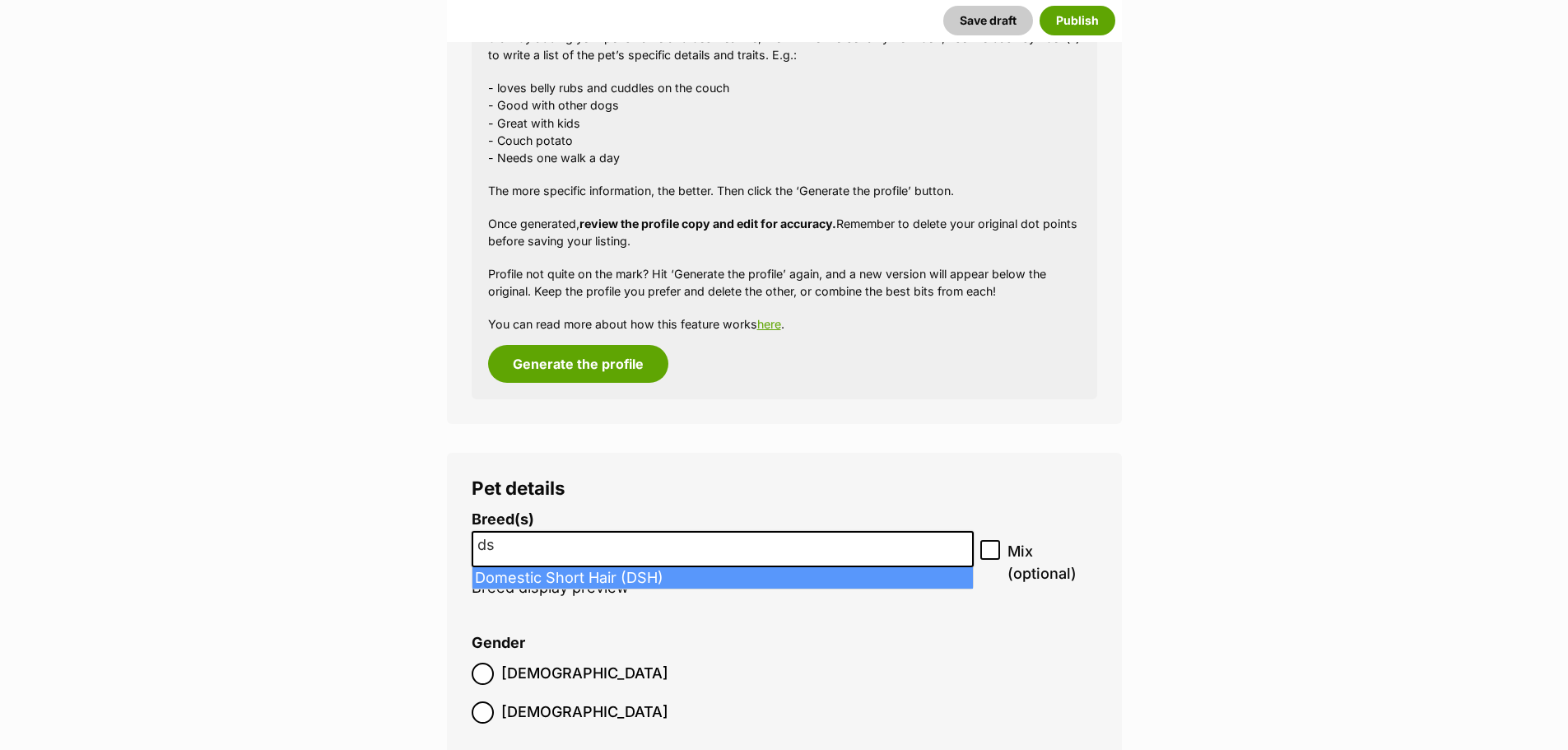
type input "ds"
select select "252102"
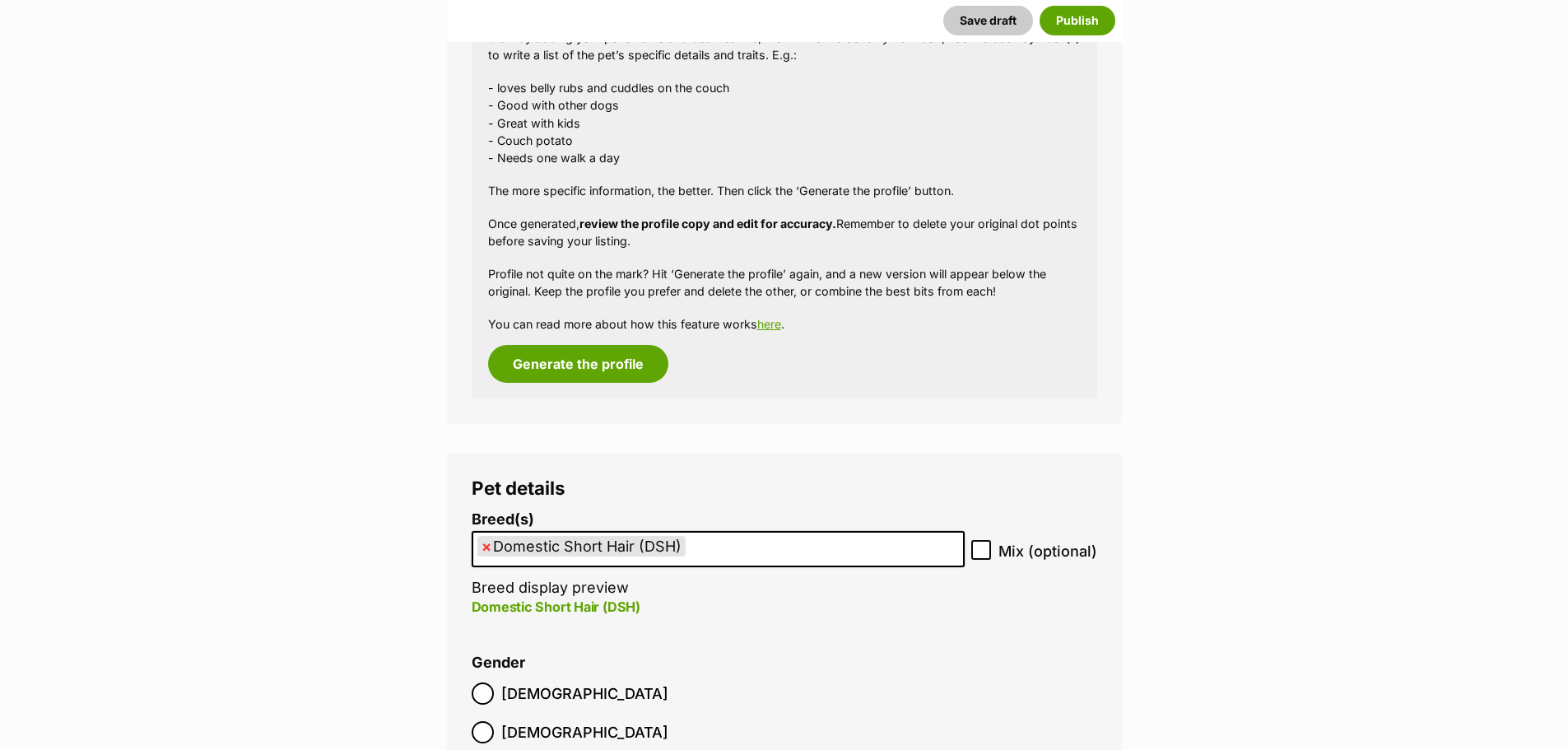
click at [478, 692] on div at bounding box center [483, 693] width 11 height 11
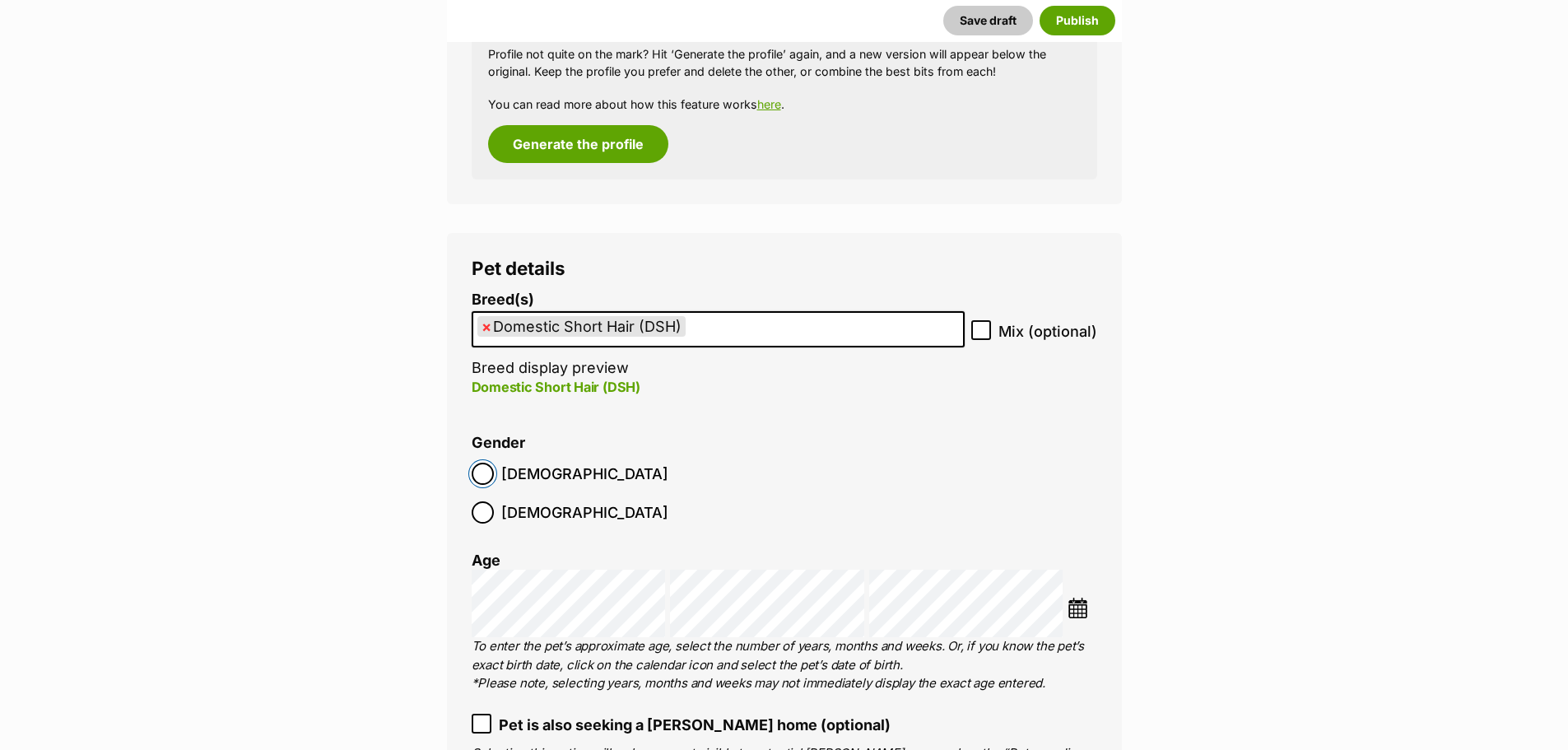
scroll to position [1867, 0]
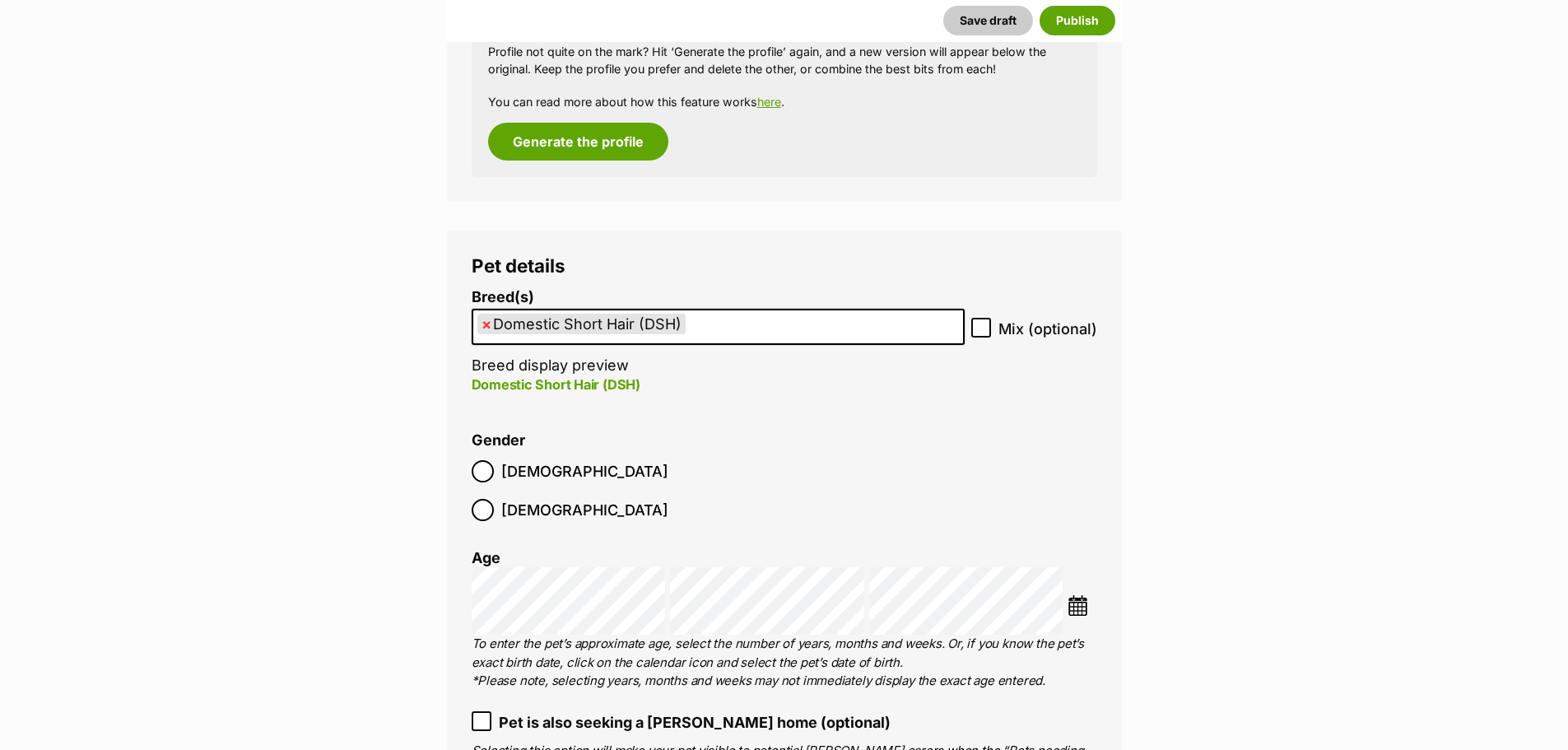
click at [1085, 595] on img at bounding box center [1078, 605] width 21 height 21
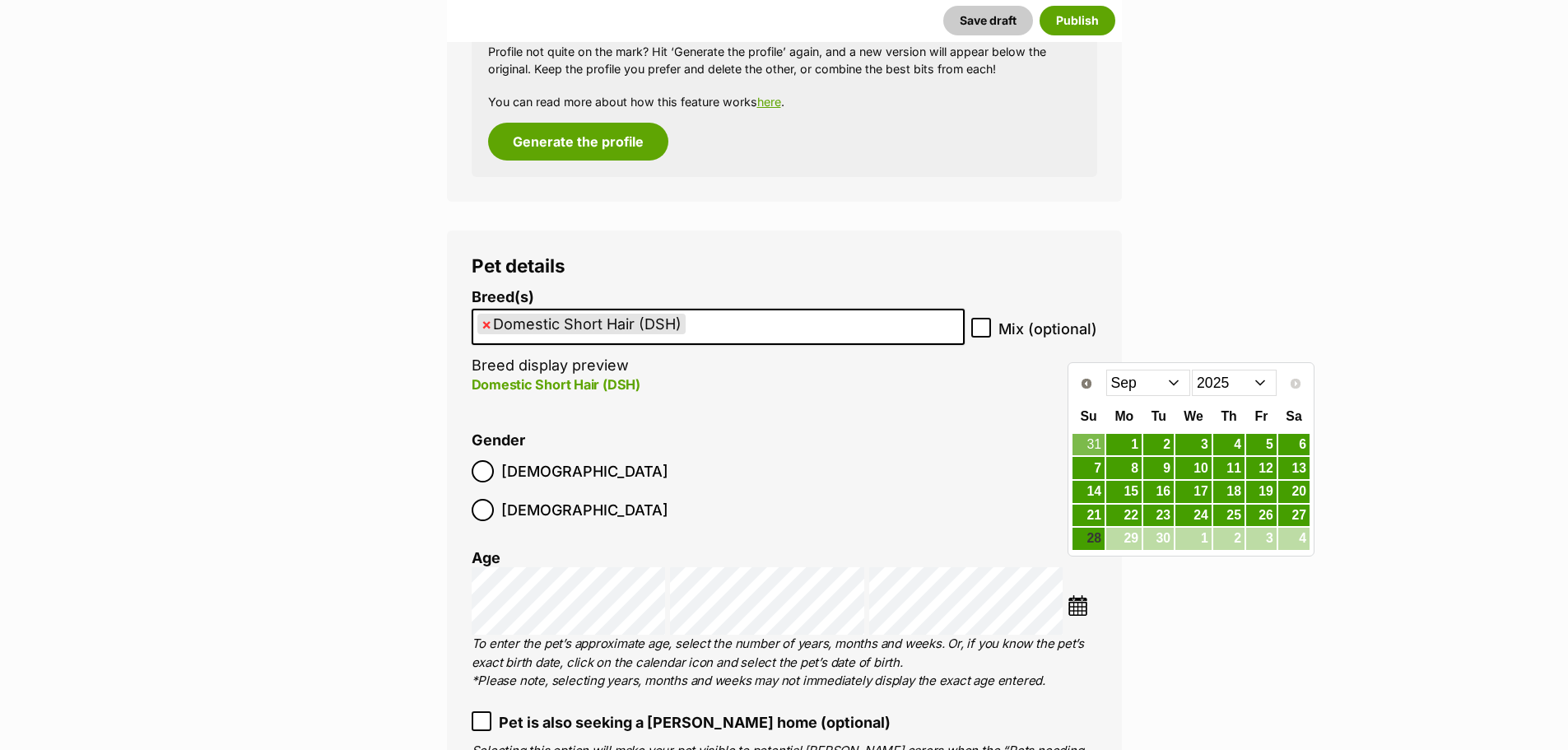
click at [1162, 389] on select "Jan Feb Mar Apr May Jun Jul Aug Sep" at bounding box center [1149, 383] width 85 height 27
click at [1201, 491] on link "18" at bounding box center [1194, 492] width 37 height 21
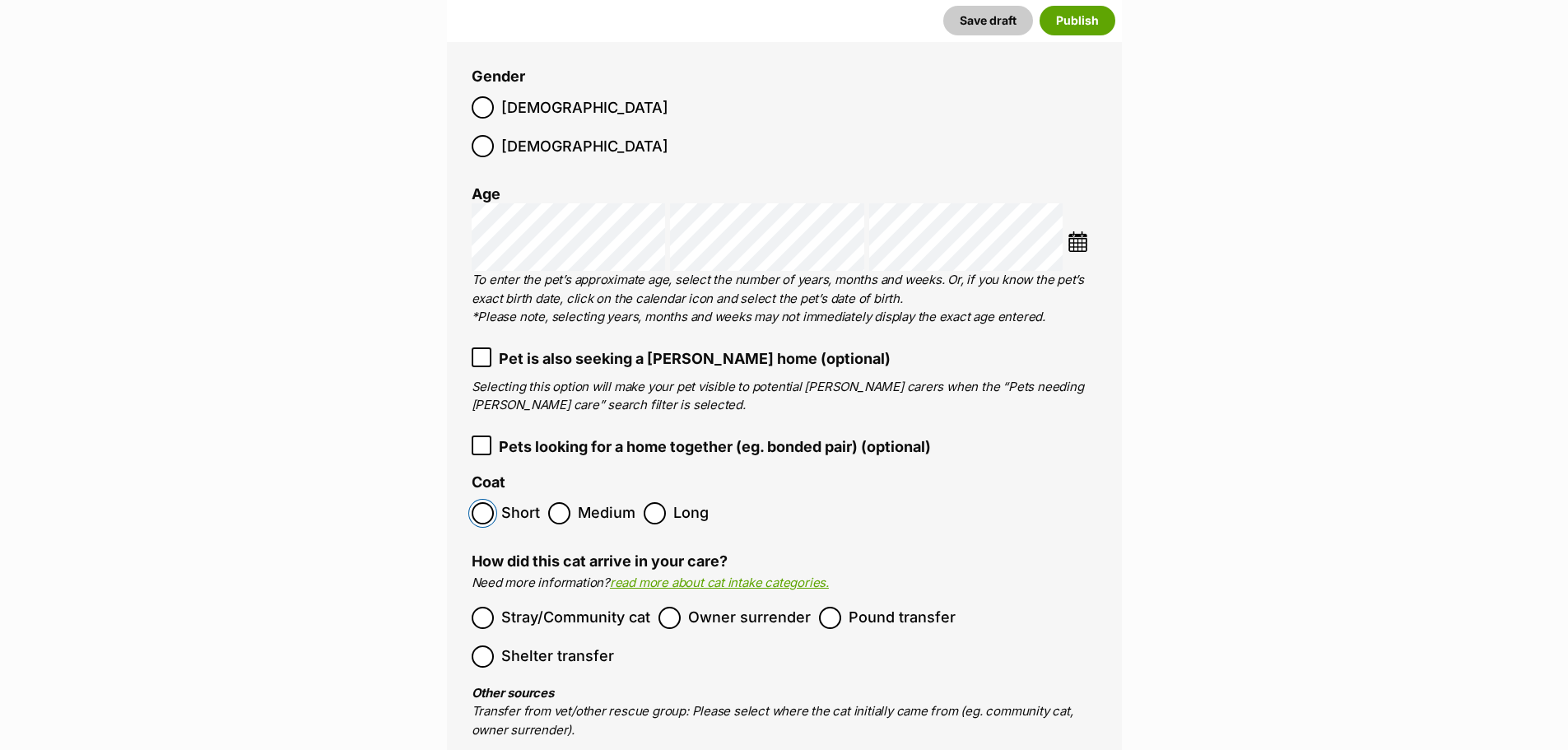
scroll to position [2232, 0]
click at [826, 611] on div at bounding box center [830, 616] width 11 height 11
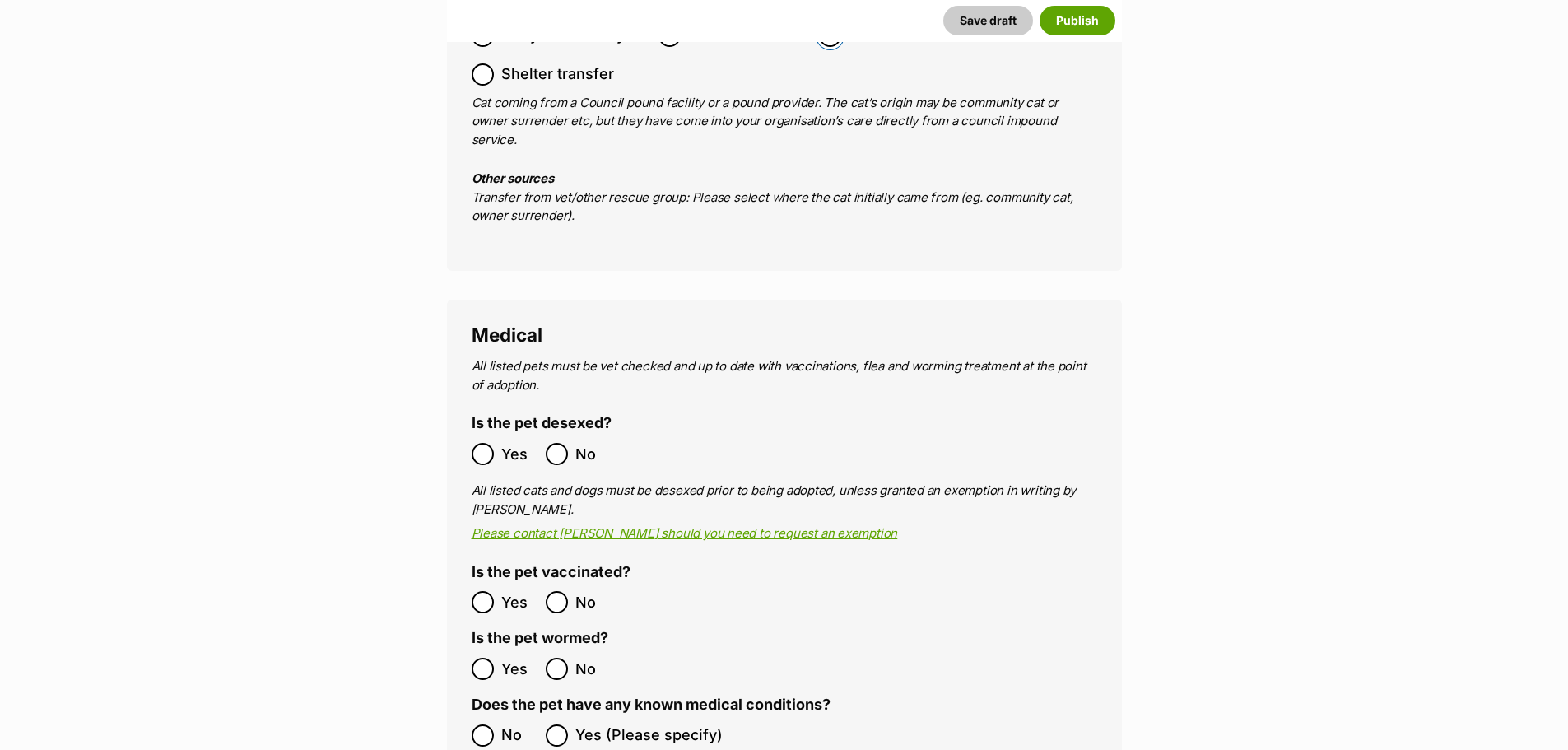
scroll to position [2813, 0]
click at [480, 448] on div at bounding box center [483, 453] width 11 height 11
click at [487, 729] on div at bounding box center [483, 734] width 11 height 11
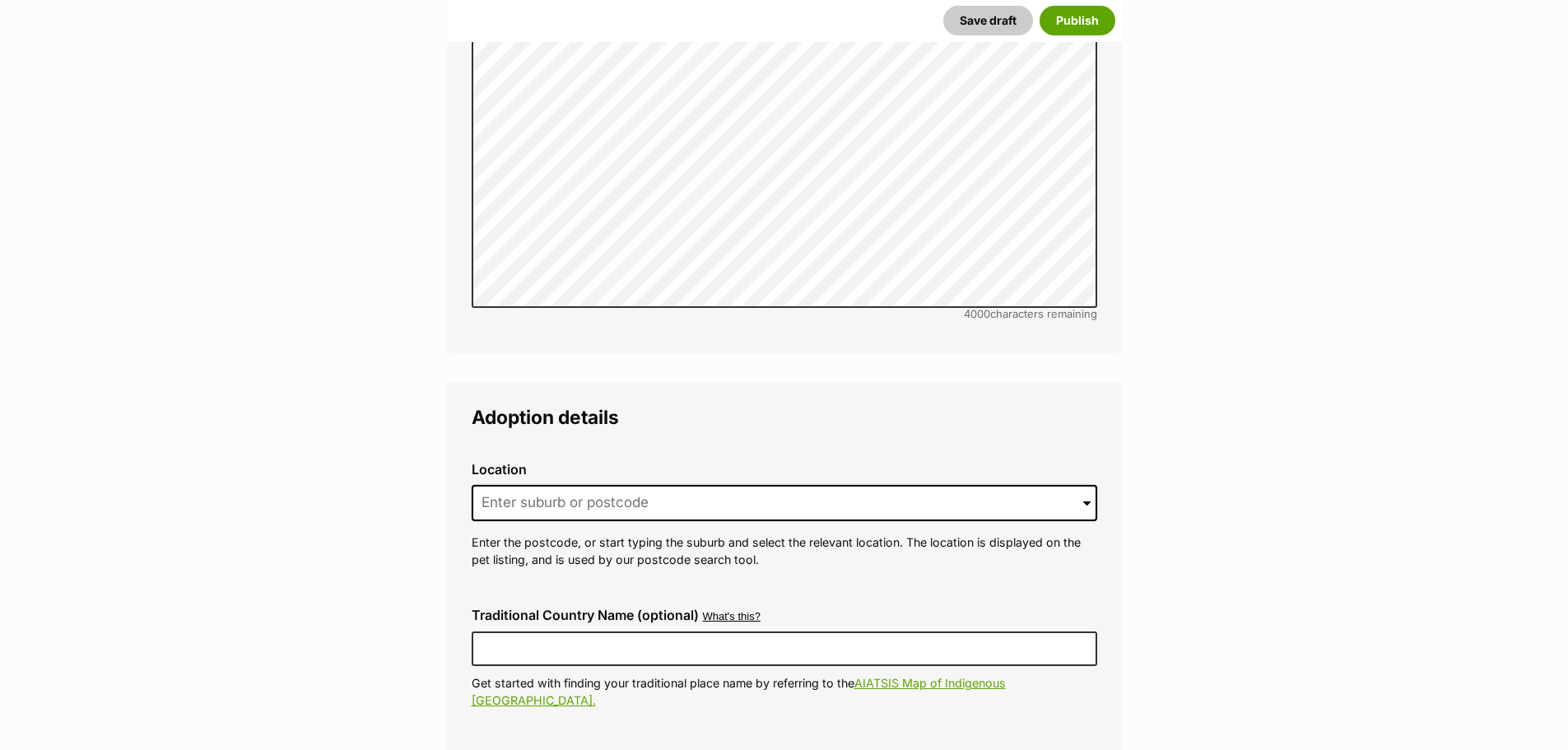
scroll to position [3722, 0]
click at [648, 484] on input at bounding box center [784, 502] width 626 height 37
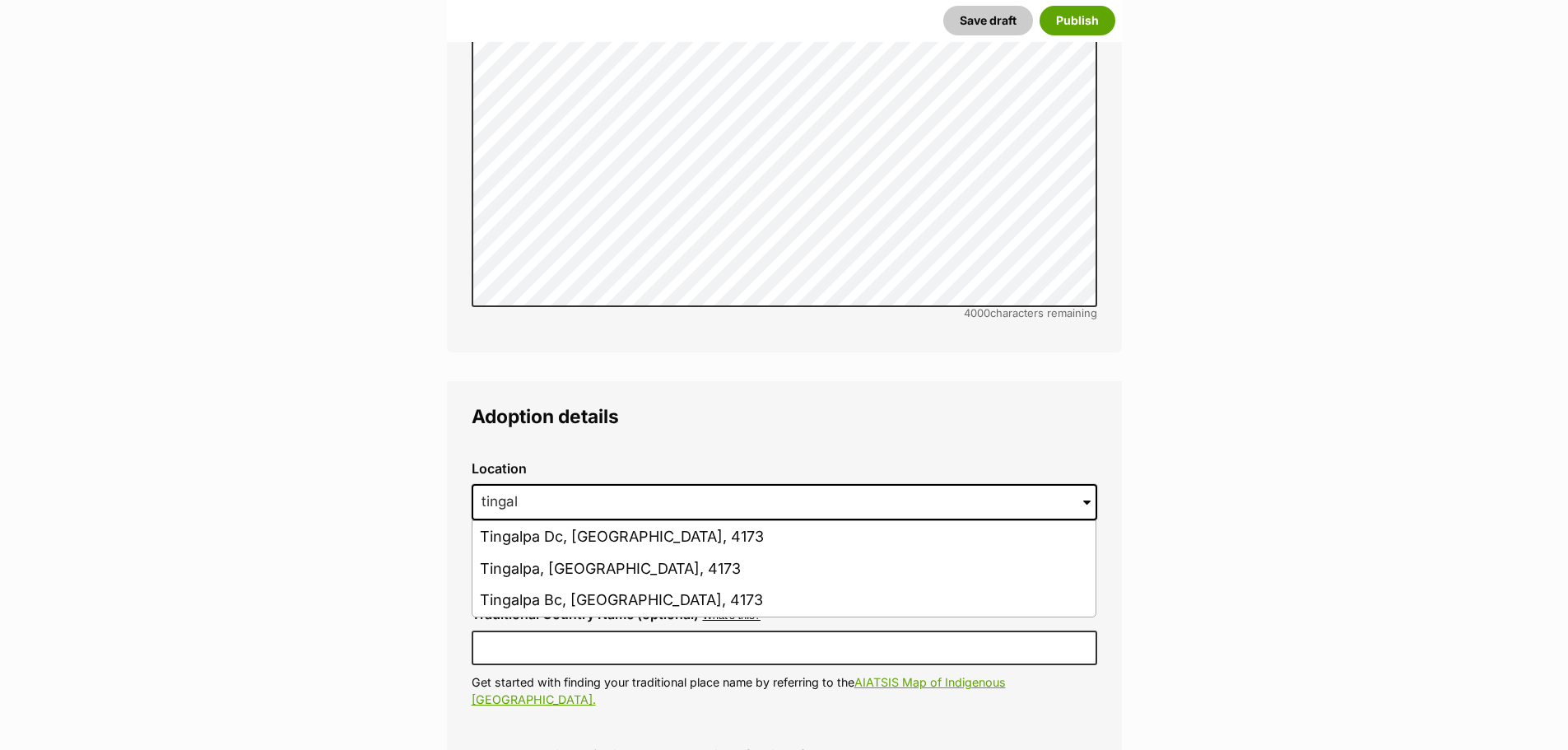
click at [632, 553] on li "Tingalpa, Queensland, 4173" at bounding box center [784, 569] width 623 height 32
type input "Tingalpa, Queensland, 4173"
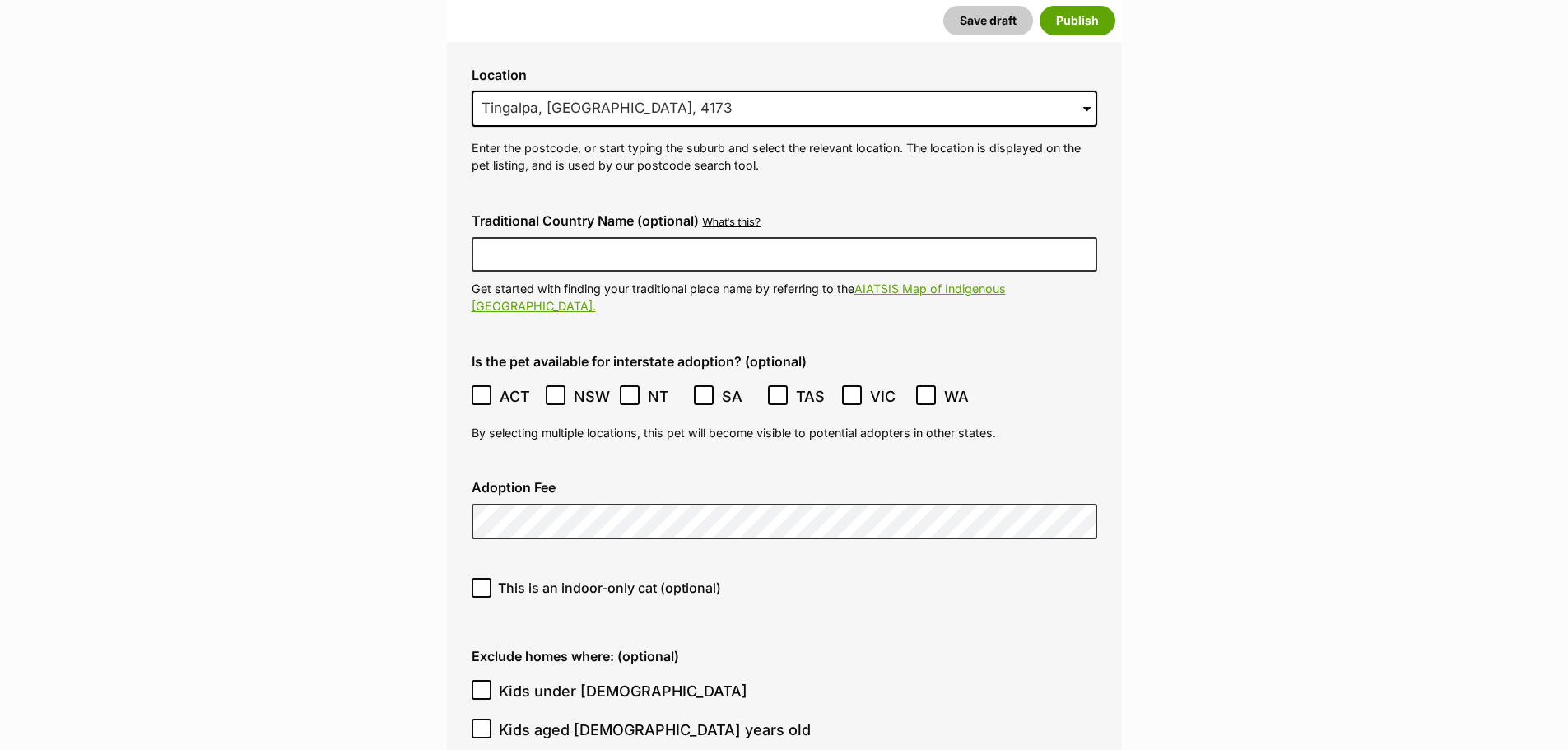
scroll to position [4116, 0]
click at [477, 581] on icon at bounding box center [482, 586] width 12 height 12
click at [477, 577] on input "This is an indoor-only cat (optional)" at bounding box center [482, 587] width 20 height 20
checkbox input "true"
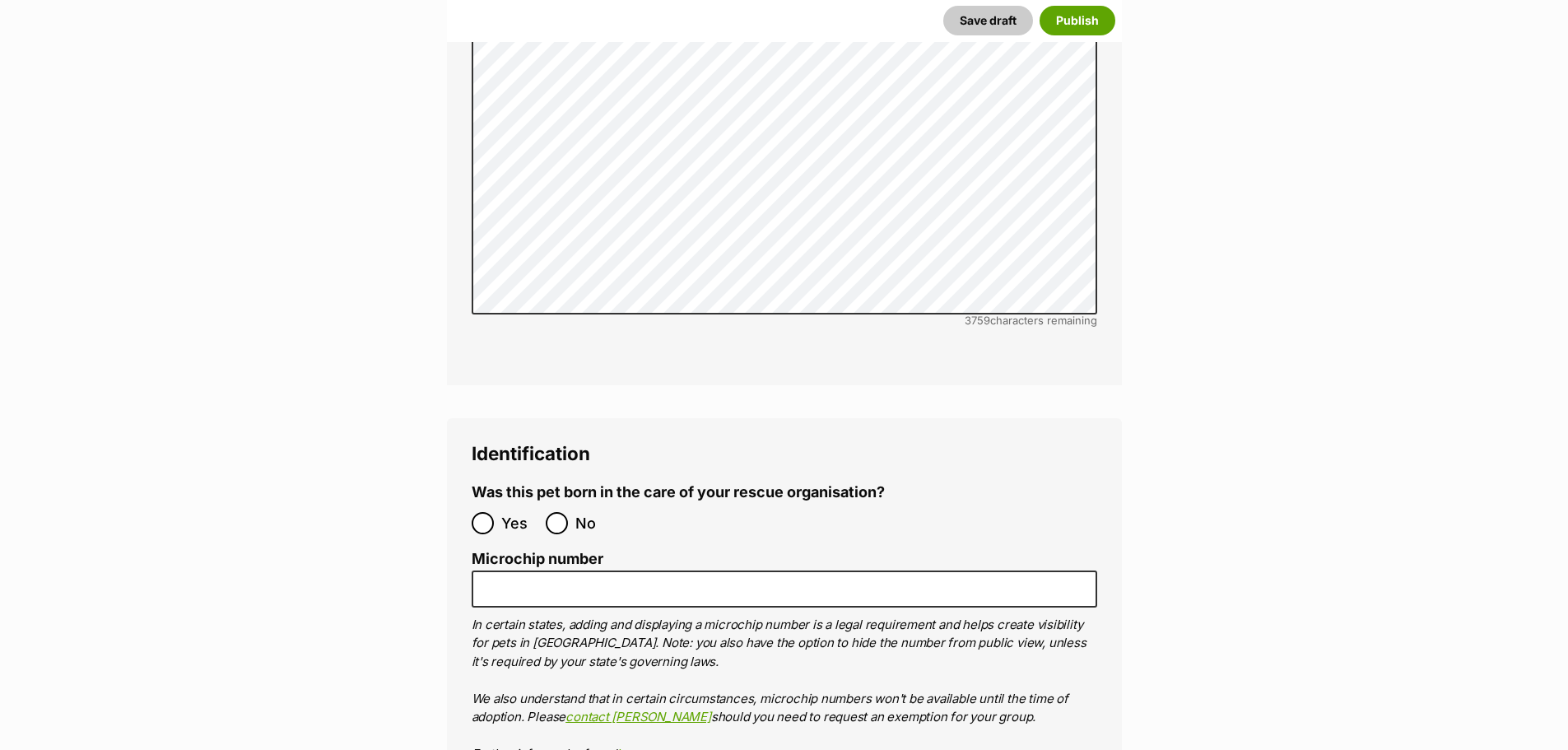
scroll to position [5262, 0]
click at [558, 511] on input "No" at bounding box center [557, 522] width 22 height 22
radio input "true"
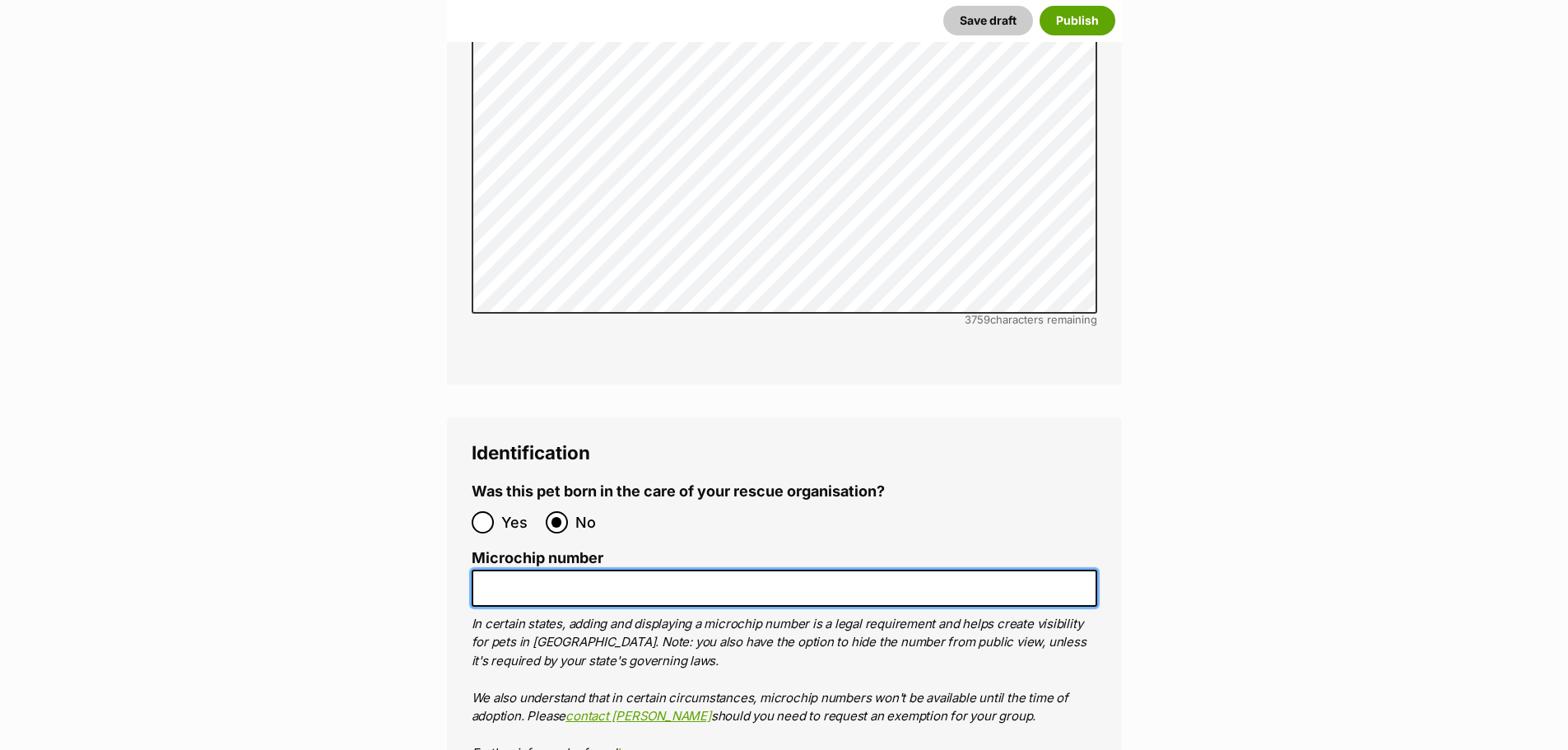
click at [831, 570] on input "Microchip number" at bounding box center [784, 588] width 626 height 37
paste input "991003003265426"
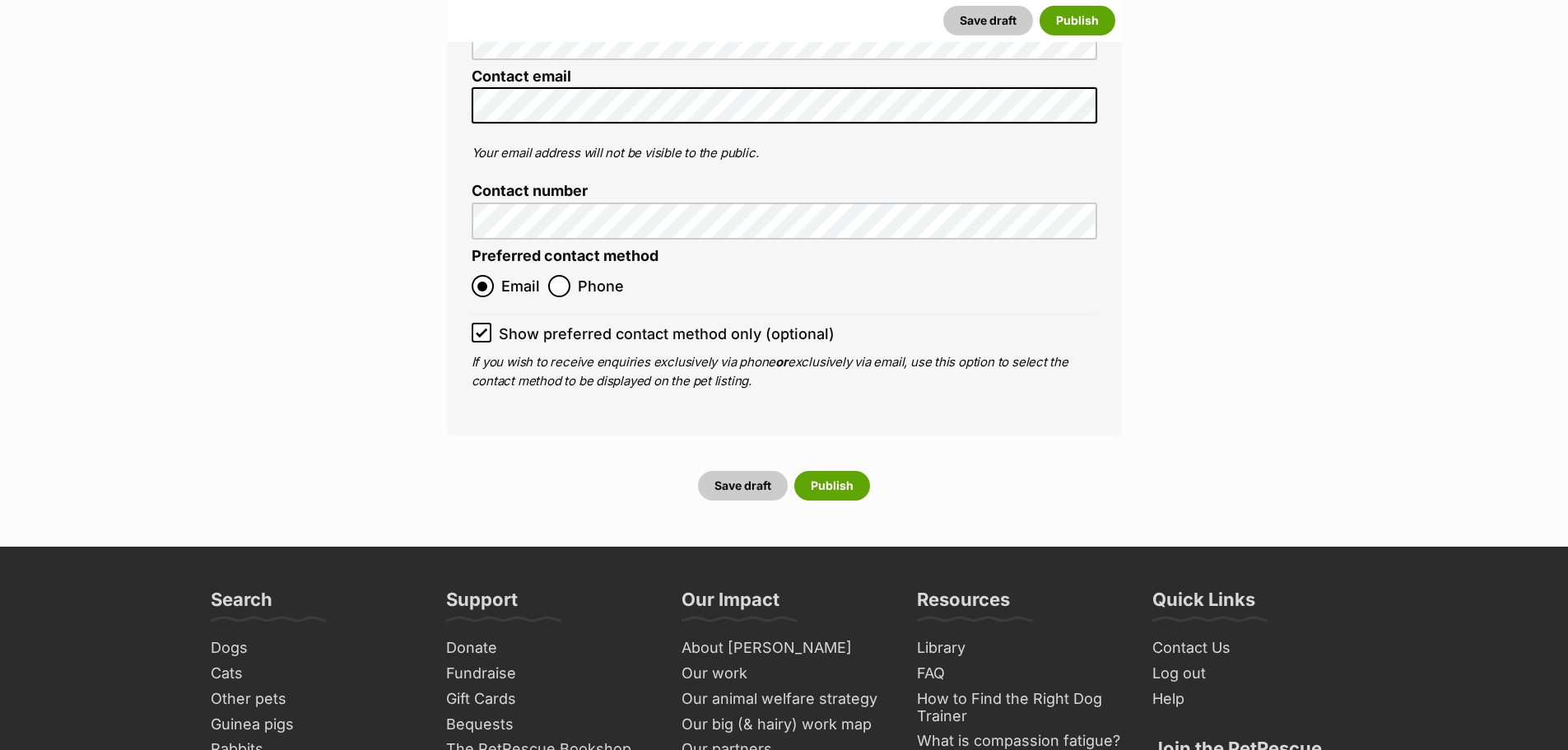
scroll to position [6424, 0]
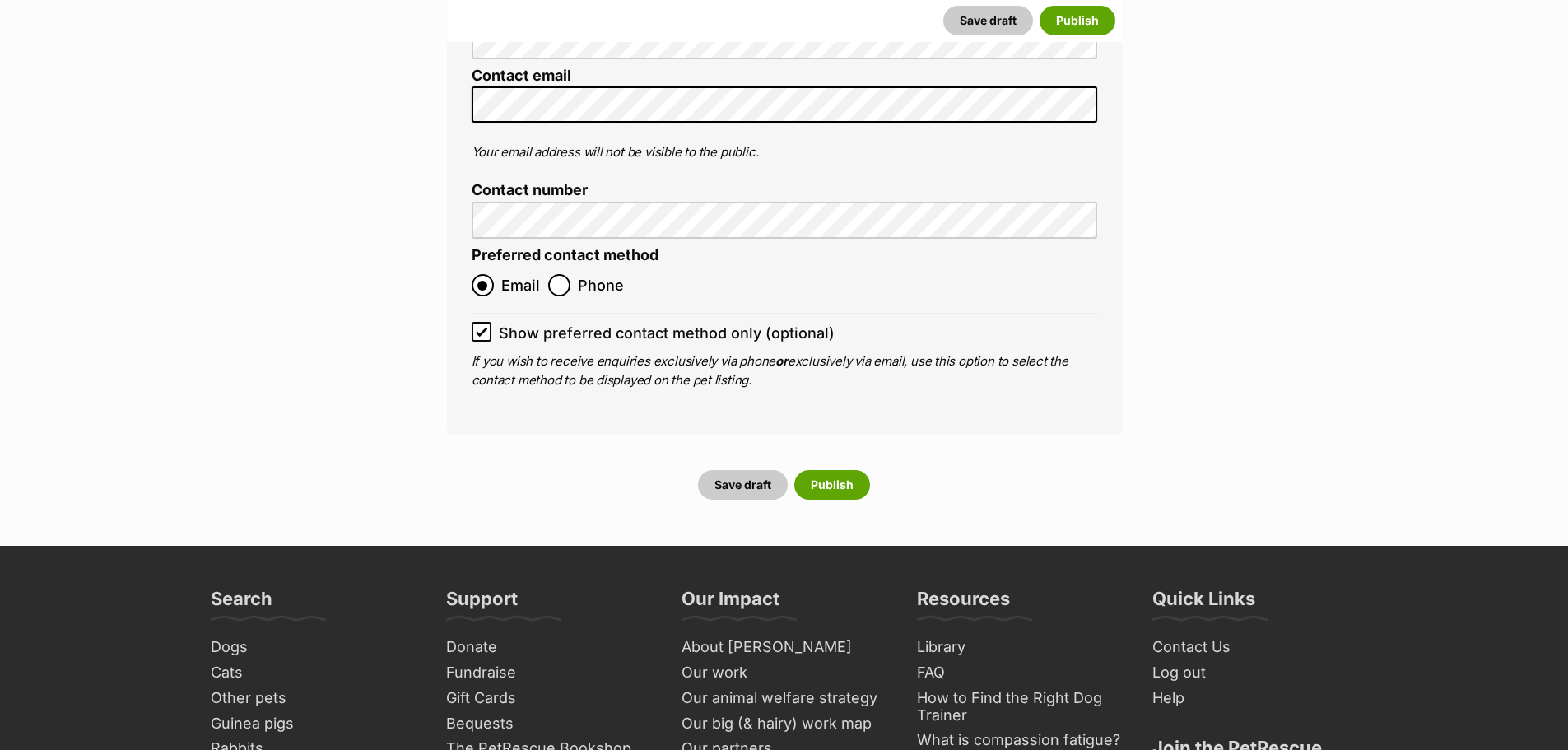
type input "991003003265426"
click at [843, 470] on button "Publish" at bounding box center [832, 485] width 76 height 30
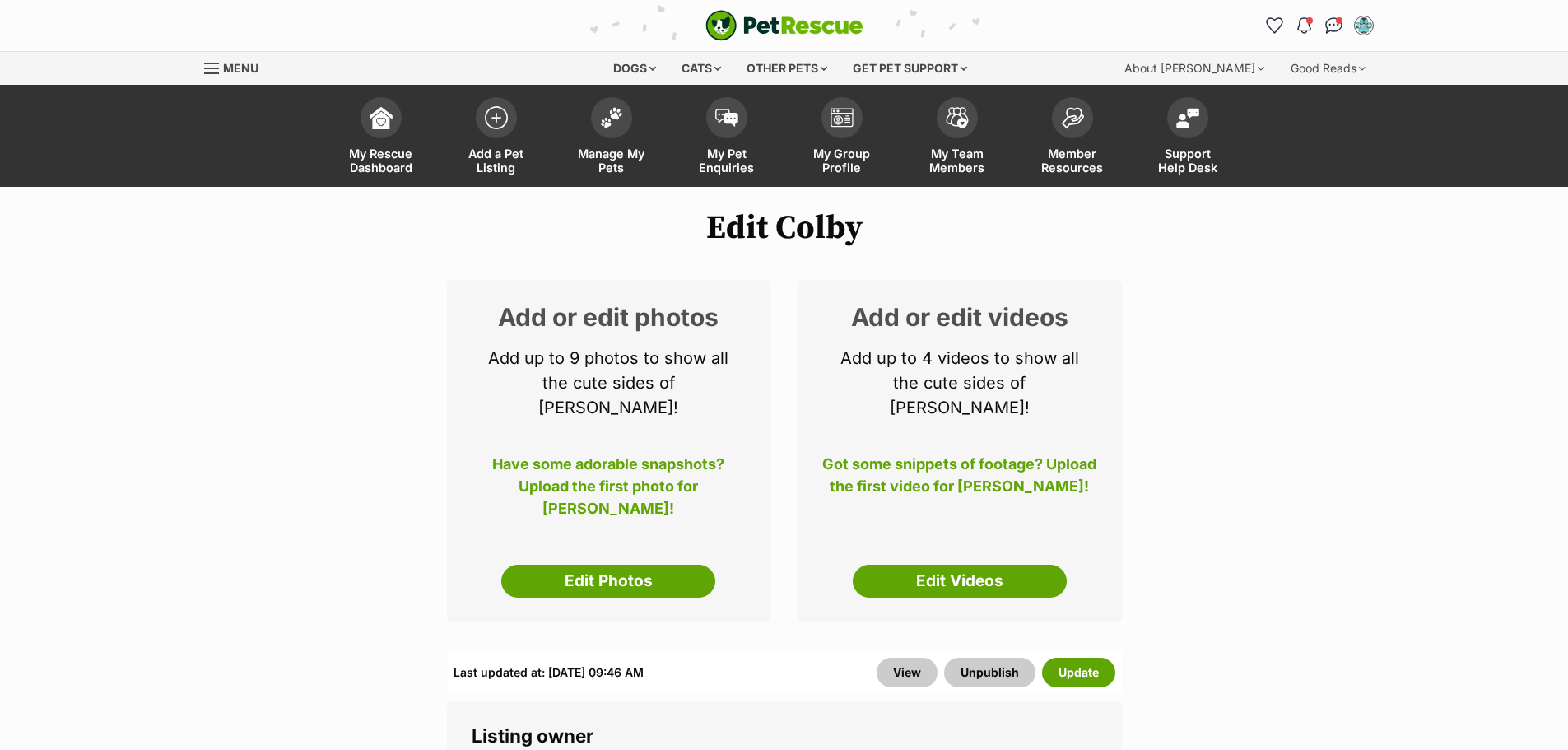
click at [594, 565] on link "Edit Photos" at bounding box center [608, 581] width 214 height 33
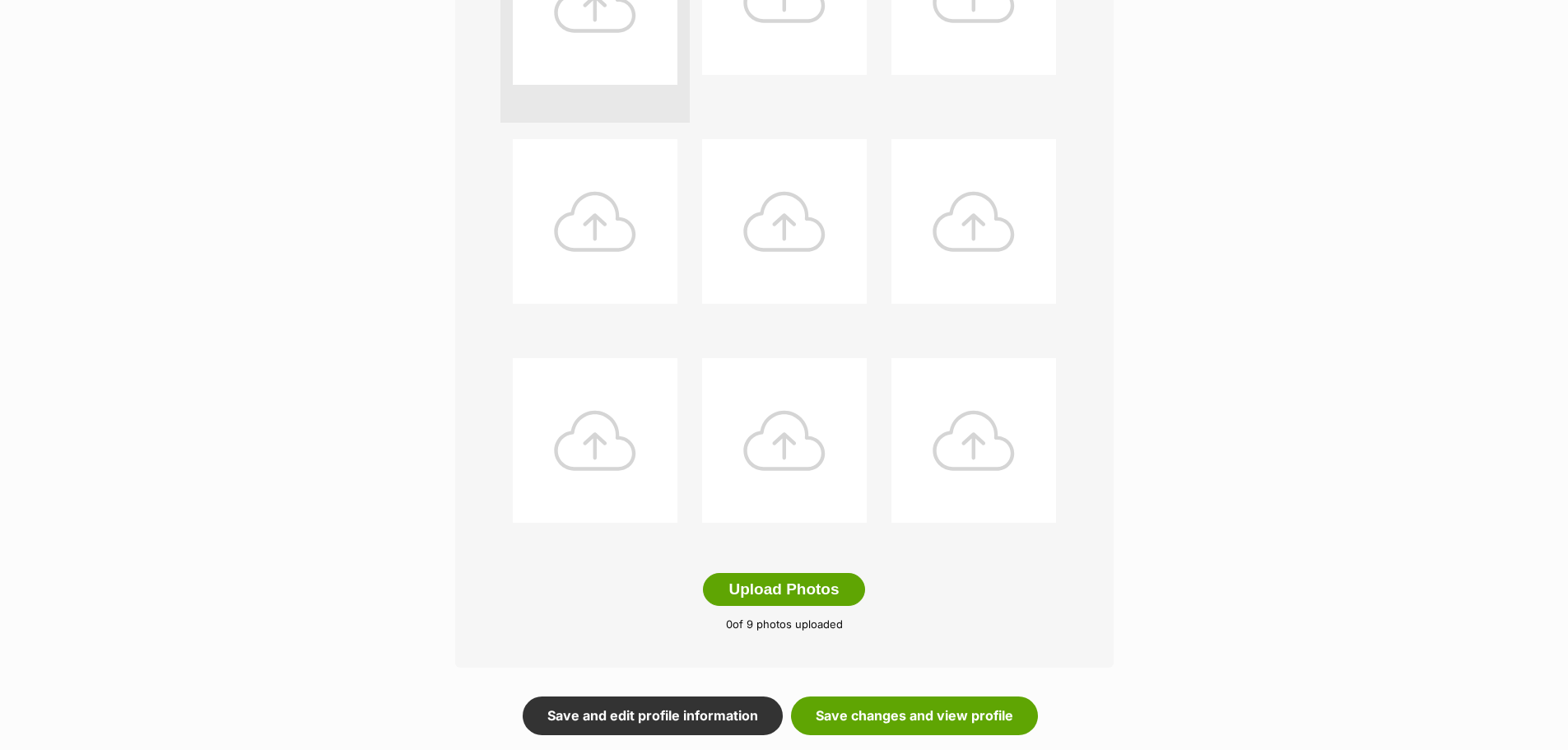
scroll to position [539, 0]
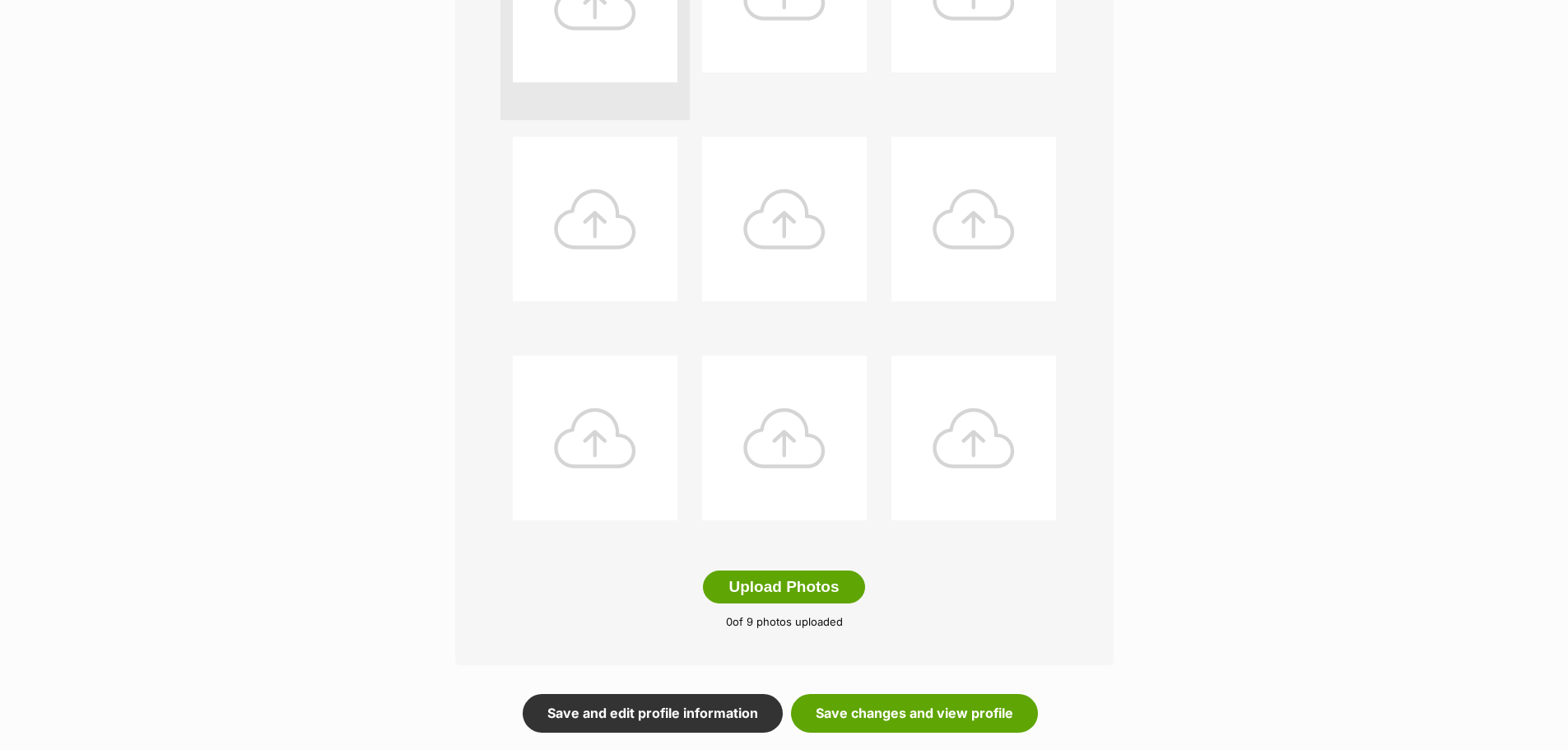
click at [752, 581] on button "Upload Photos" at bounding box center [784, 587] width 161 height 33
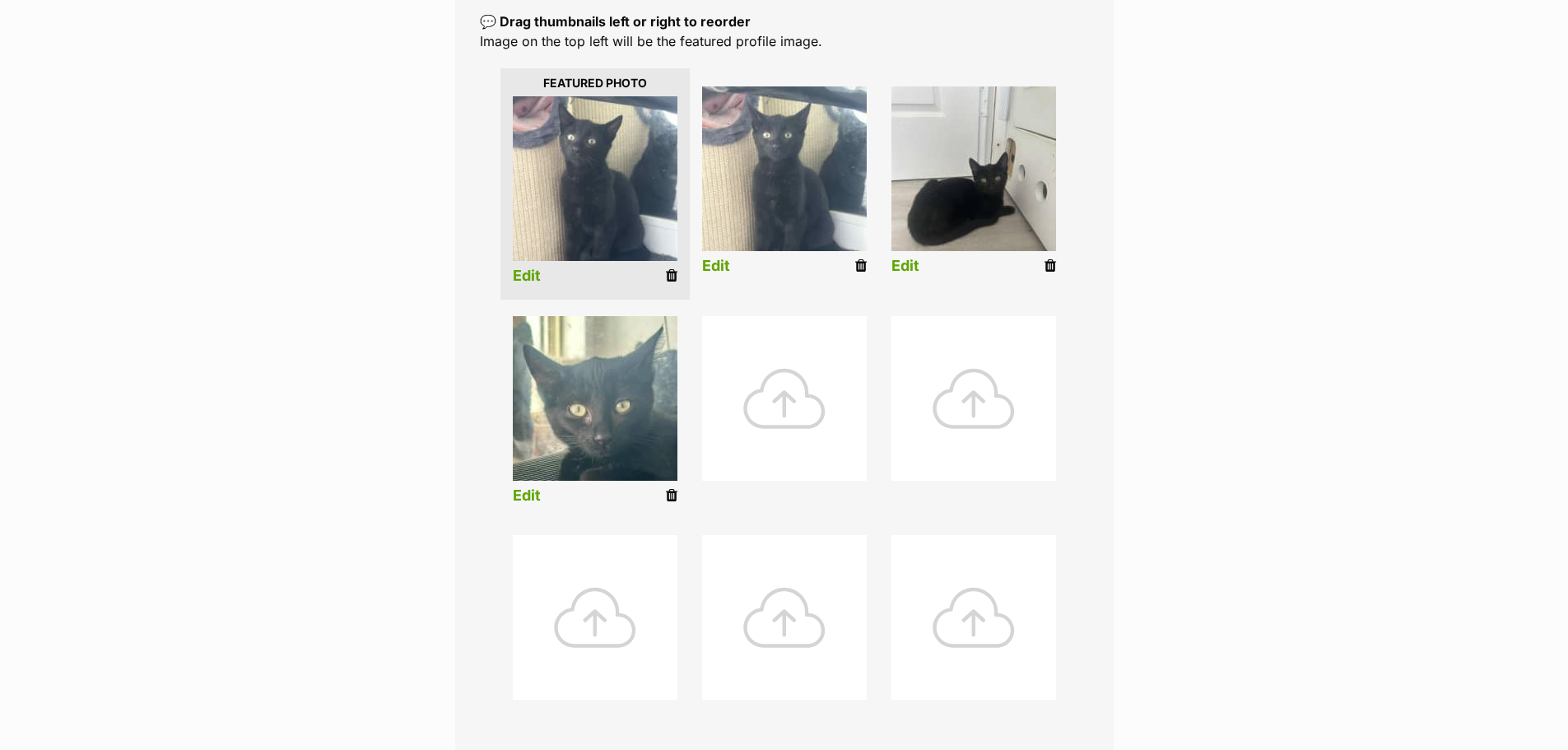
scroll to position [360, 0]
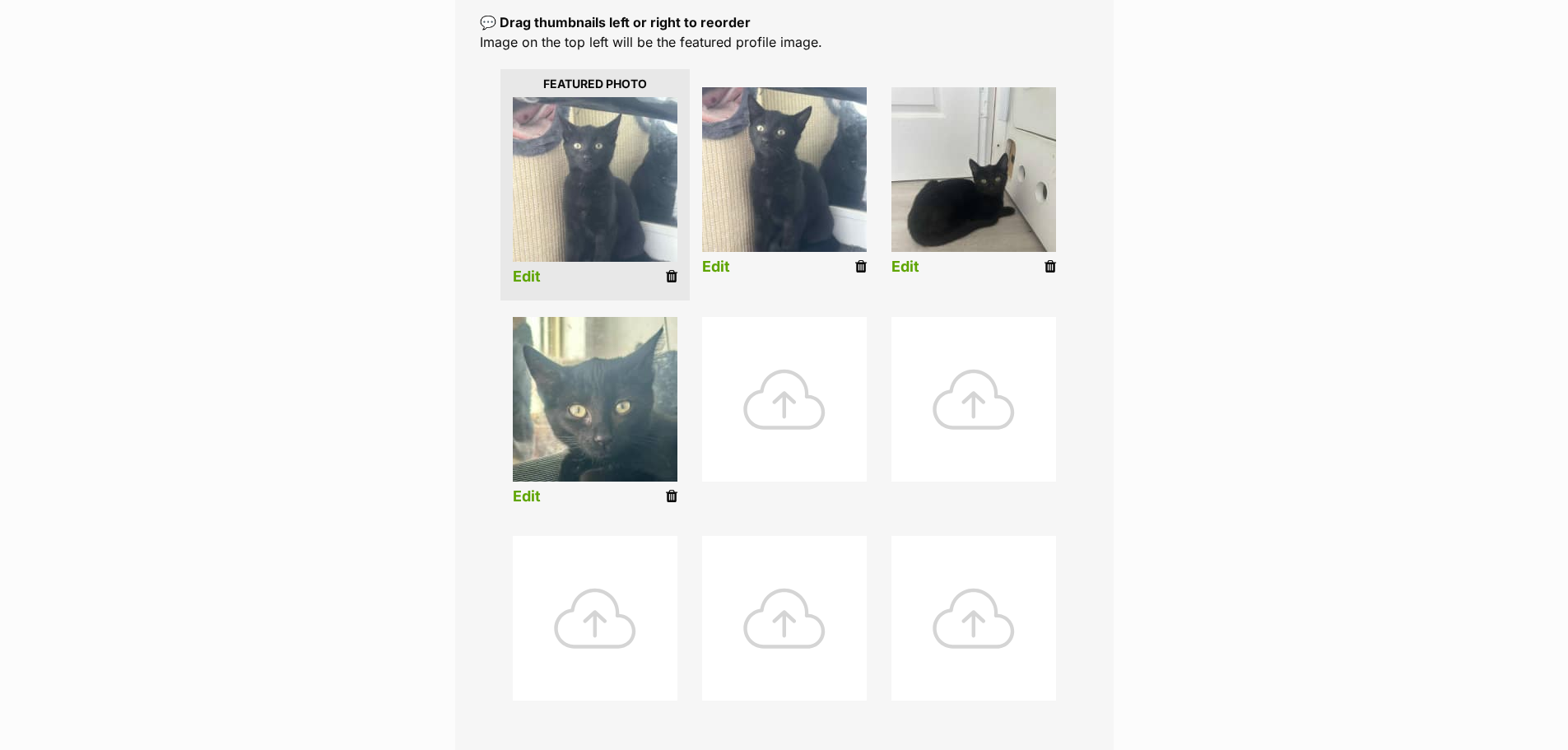
click at [523, 277] on link "Edit" at bounding box center [527, 277] width 28 height 17
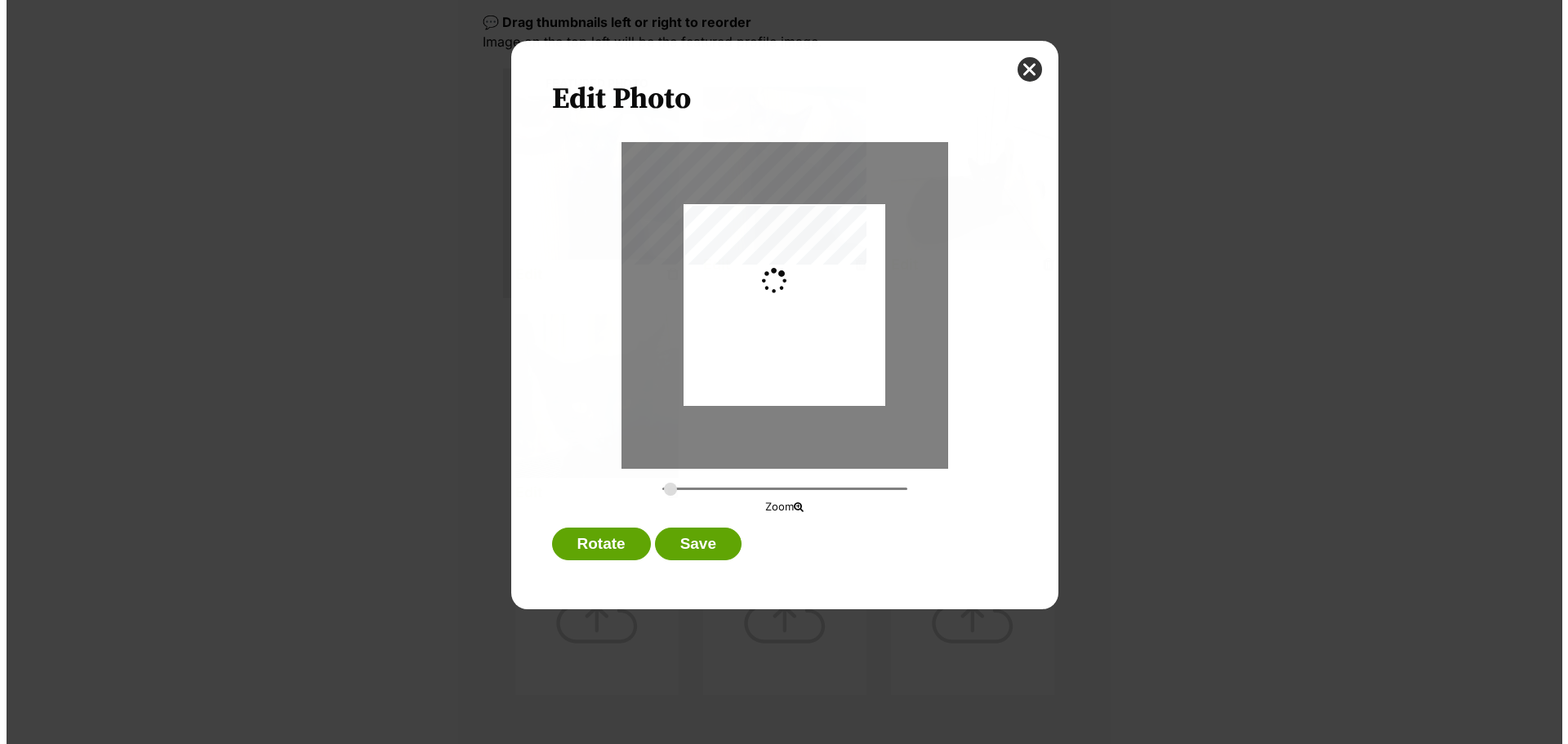
scroll to position [0, 0]
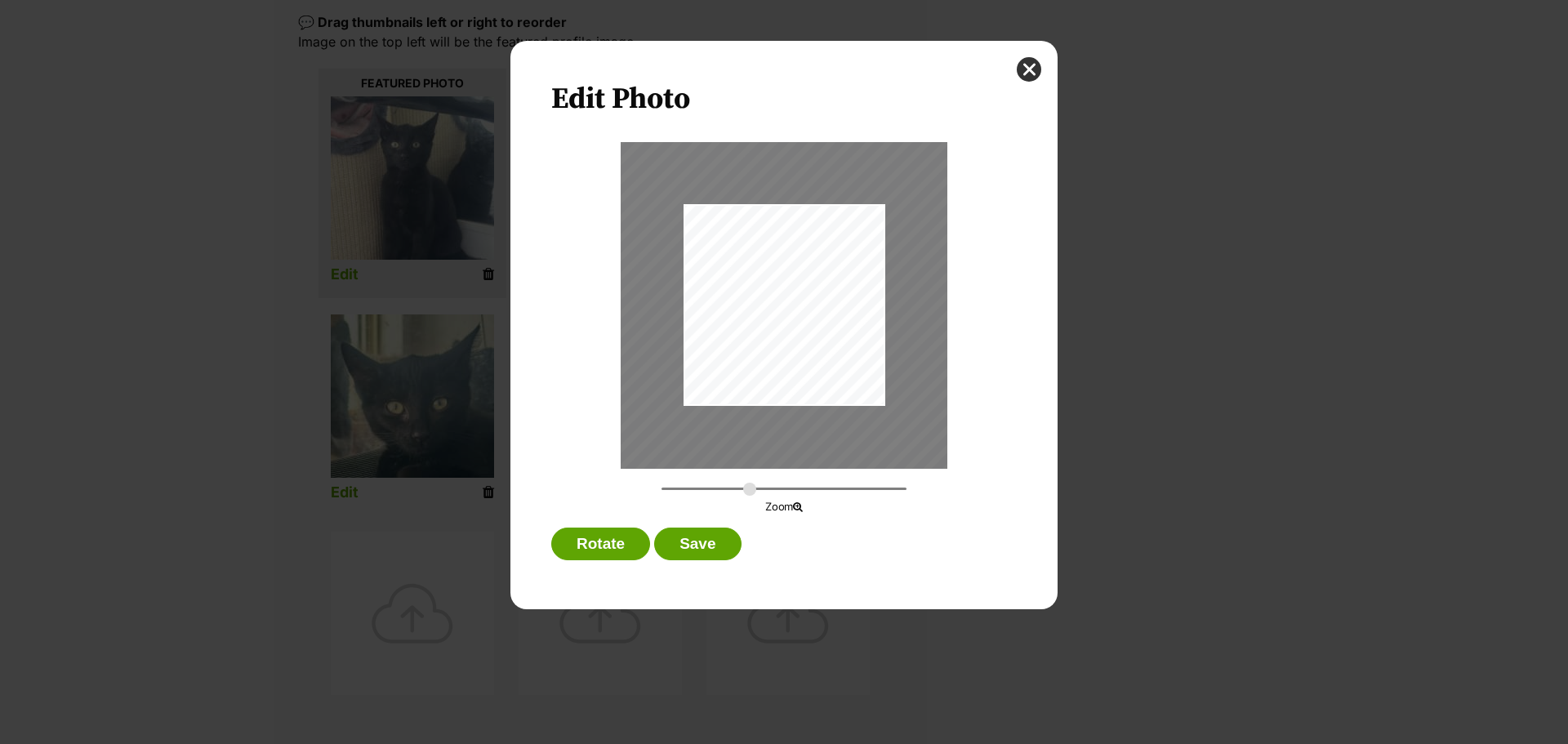
type input "0.6341"
drag, startPoint x: 786, startPoint y: 286, endPoint x: 798, endPoint y: 467, distance: 181.4
click at [798, 467] on div "Dialog Window - Close (Press escape to close)" at bounding box center [797, 486] width 467 height 621
click at [691, 554] on button "Save" at bounding box center [697, 544] width 87 height 33
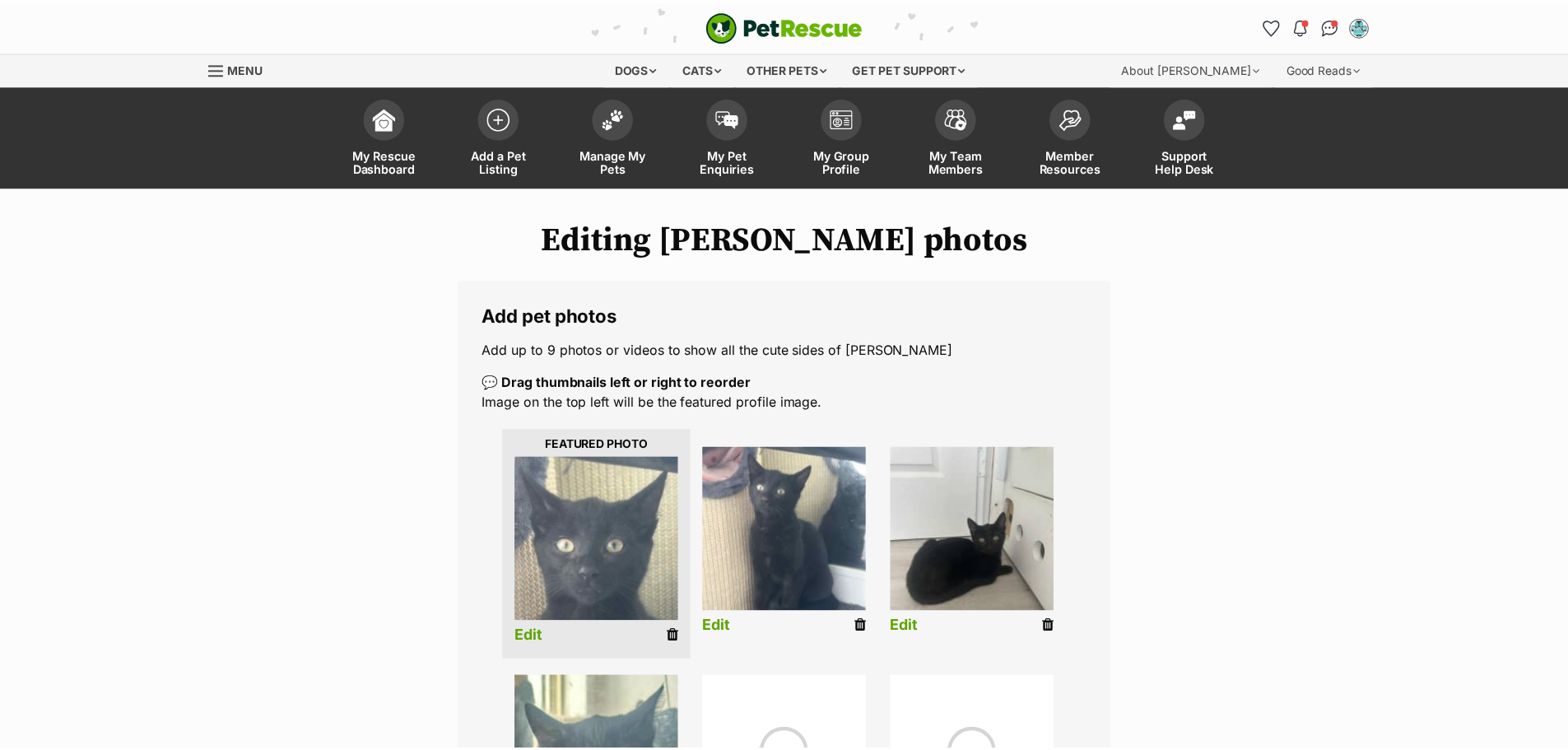
scroll to position [360, 0]
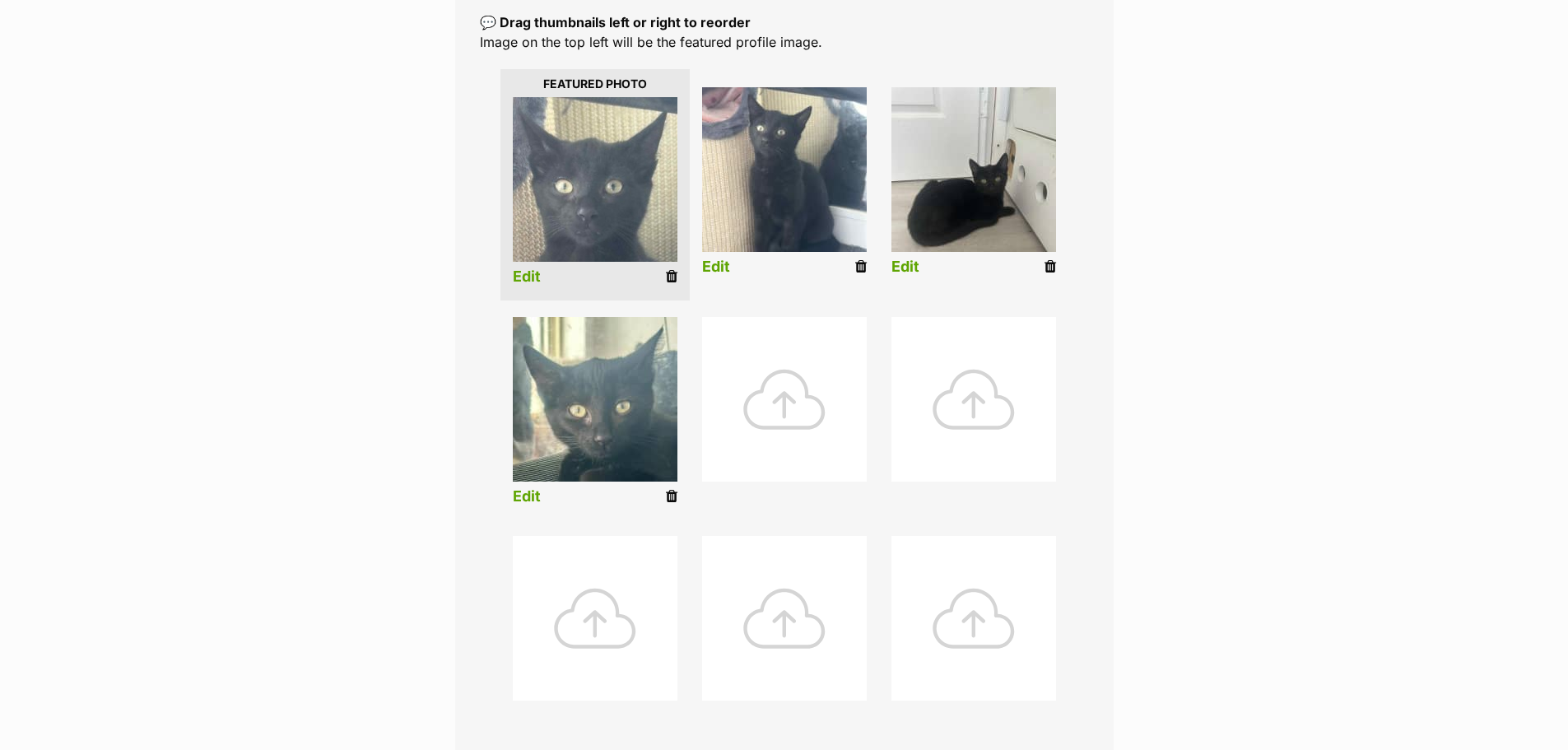
click at [725, 264] on link "Edit" at bounding box center [716, 267] width 28 height 17
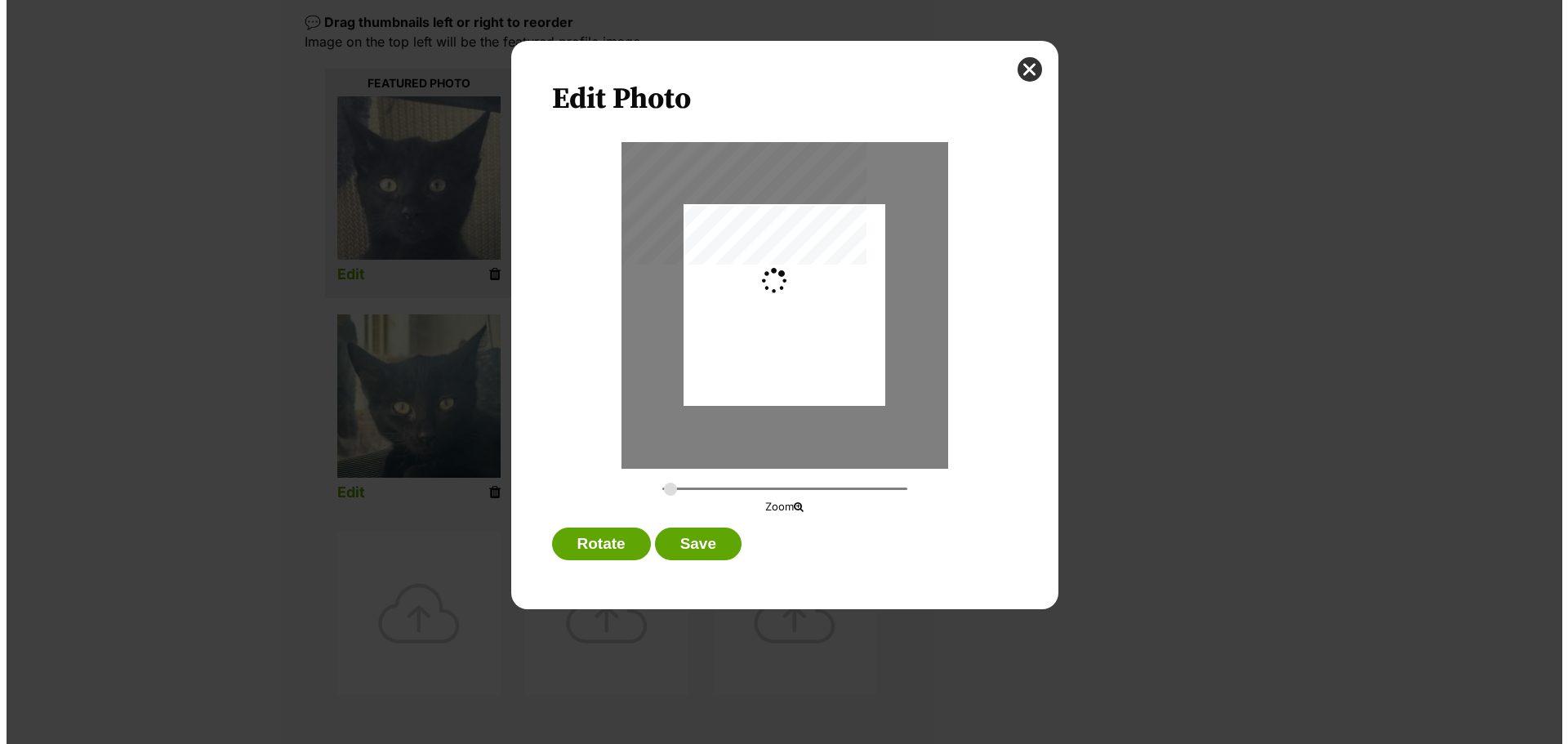
scroll to position [0, 0]
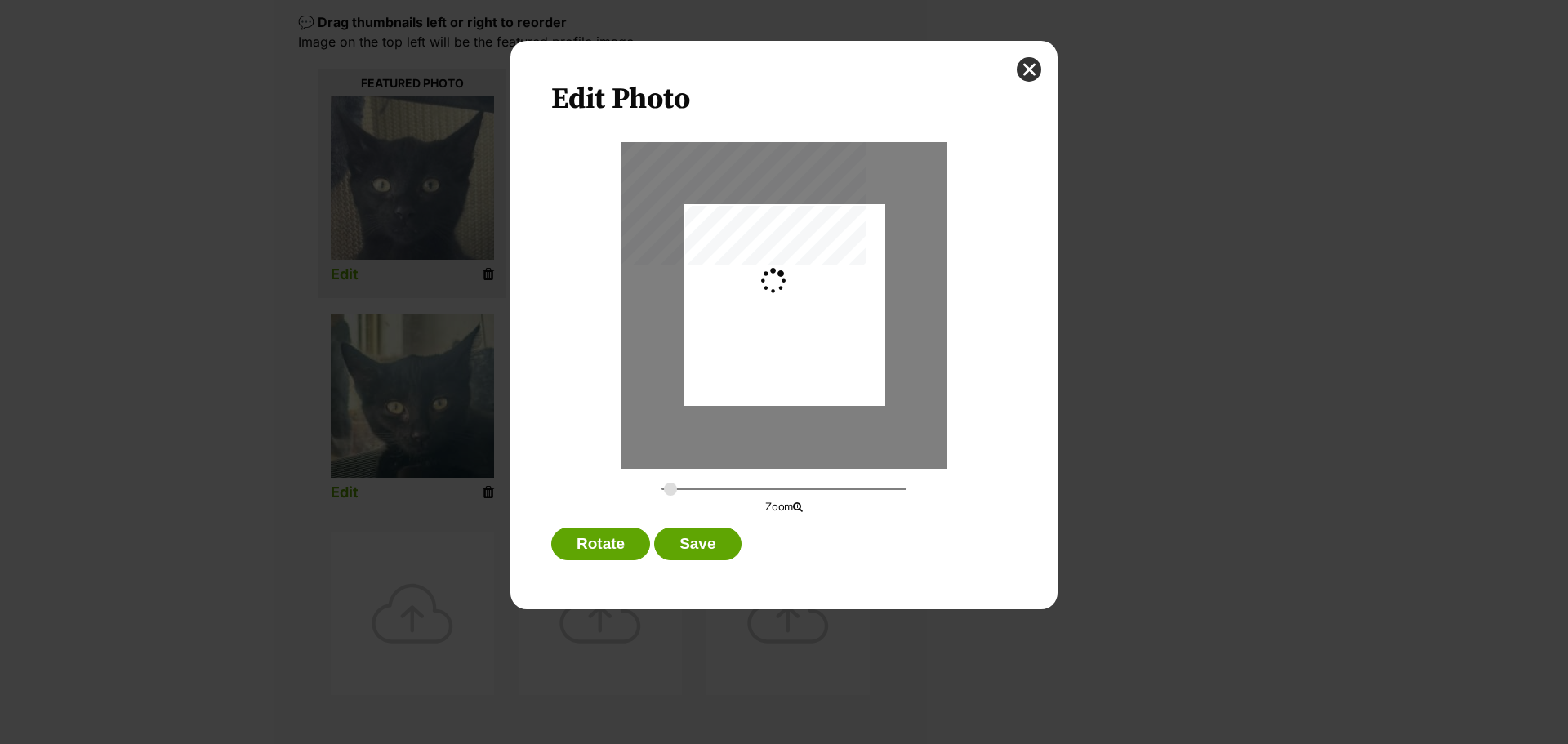
type input "0.2744"
drag, startPoint x: 771, startPoint y: 253, endPoint x: 771, endPoint y: 283, distance: 30.0
click at [771, 283] on div "Dialog Window - Close (Press escape to close)" at bounding box center [784, 335] width 202 height 269
click at [691, 536] on button "Save" at bounding box center [697, 544] width 87 height 33
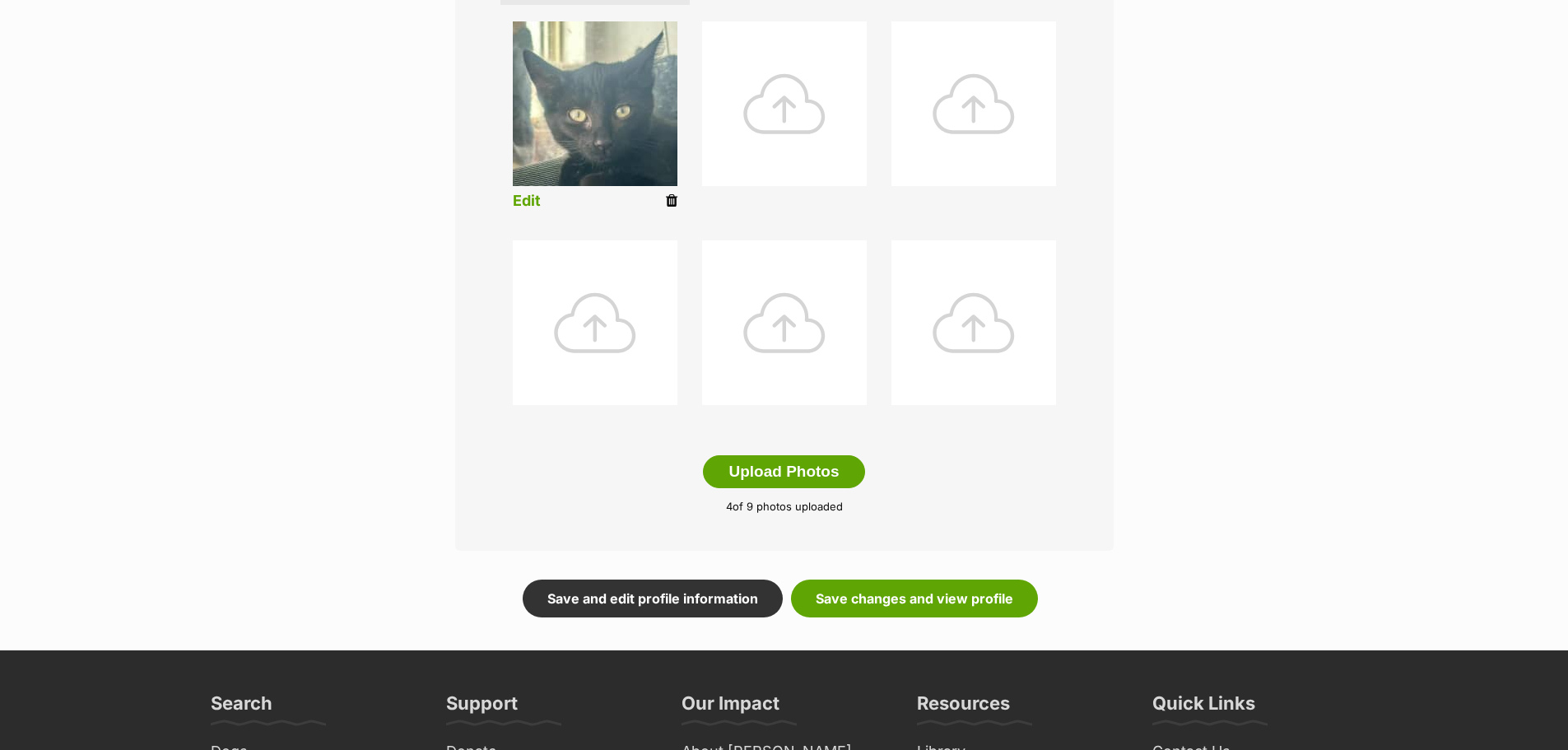
scroll to position [656, 0]
click at [771, 473] on button "Upload Photos" at bounding box center [784, 471] width 161 height 33
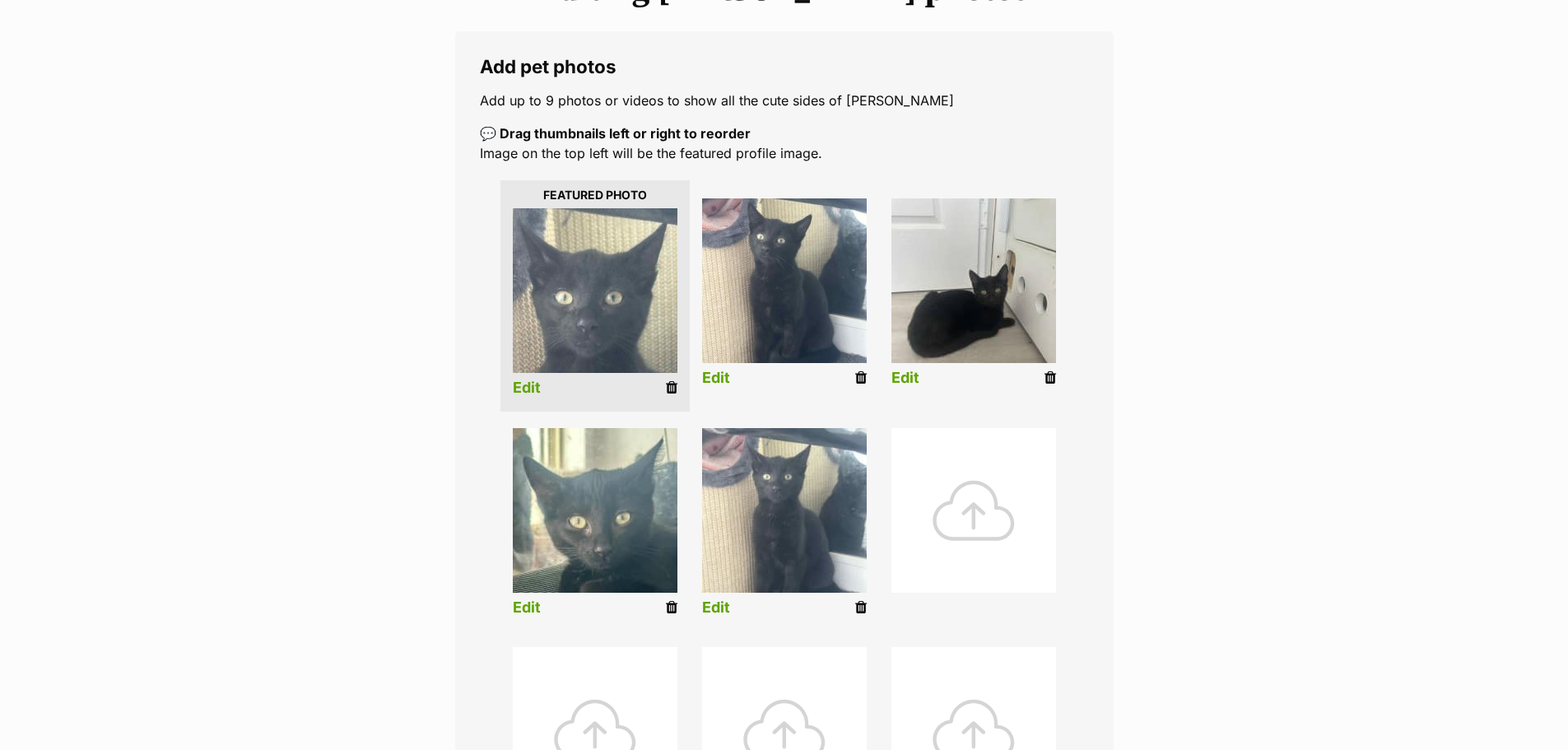
scroll to position [248, 0]
click at [908, 376] on link "Edit" at bounding box center [906, 379] width 28 height 17
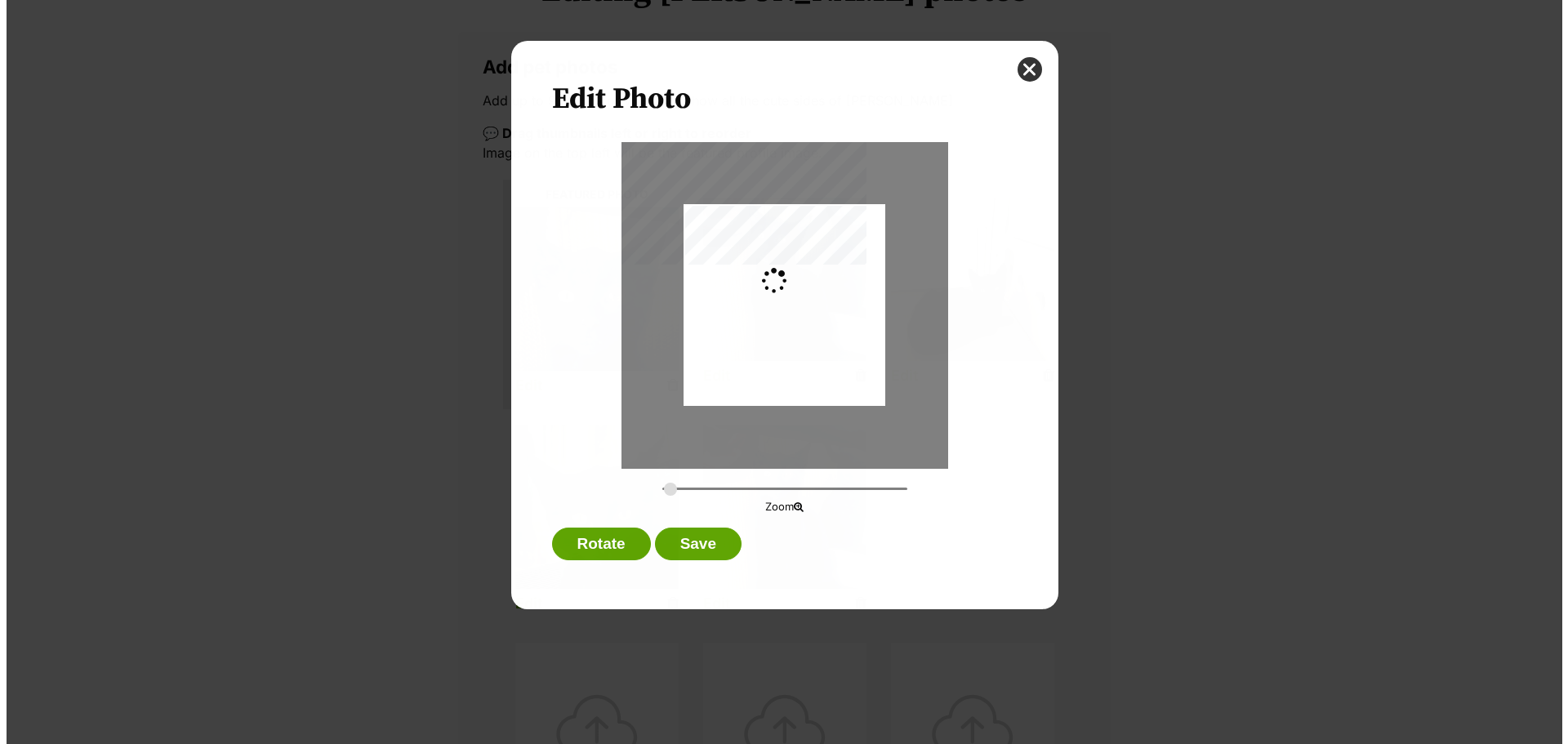
scroll to position [0, 0]
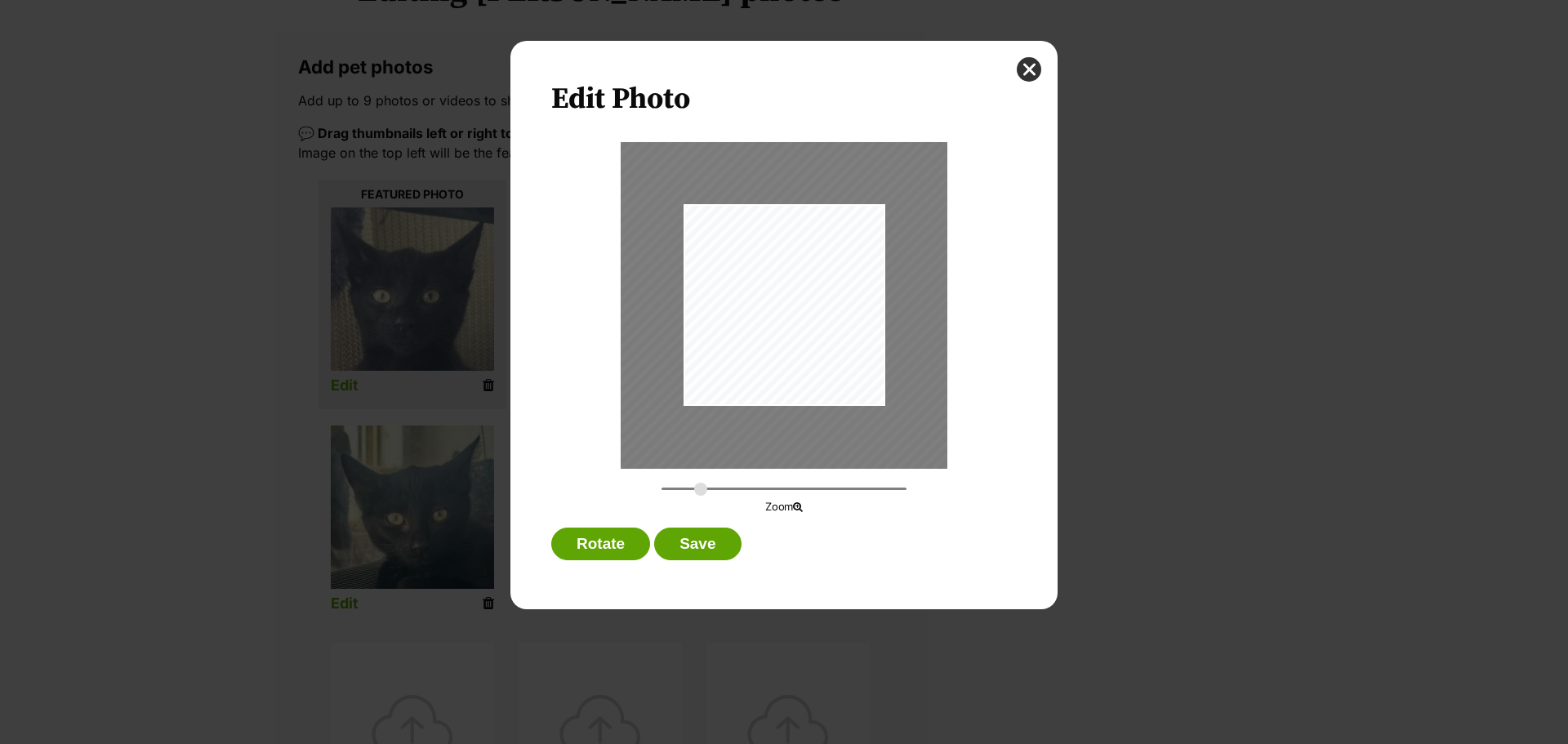
drag, startPoint x: 722, startPoint y: 487, endPoint x: 701, endPoint y: 491, distance: 21.4
click at [701, 491] on input "Dialog Window - Close (Press escape to close)" at bounding box center [784, 489] width 245 height 16
drag, startPoint x: 815, startPoint y: 372, endPoint x: 829, endPoint y: 369, distance: 14.3
click at [829, 369] on div "Dialog Window - Close (Press escape to close)" at bounding box center [797, 302] width 328 height 438
drag, startPoint x: 699, startPoint y: 487, endPoint x: 689, endPoint y: 487, distance: 10.0
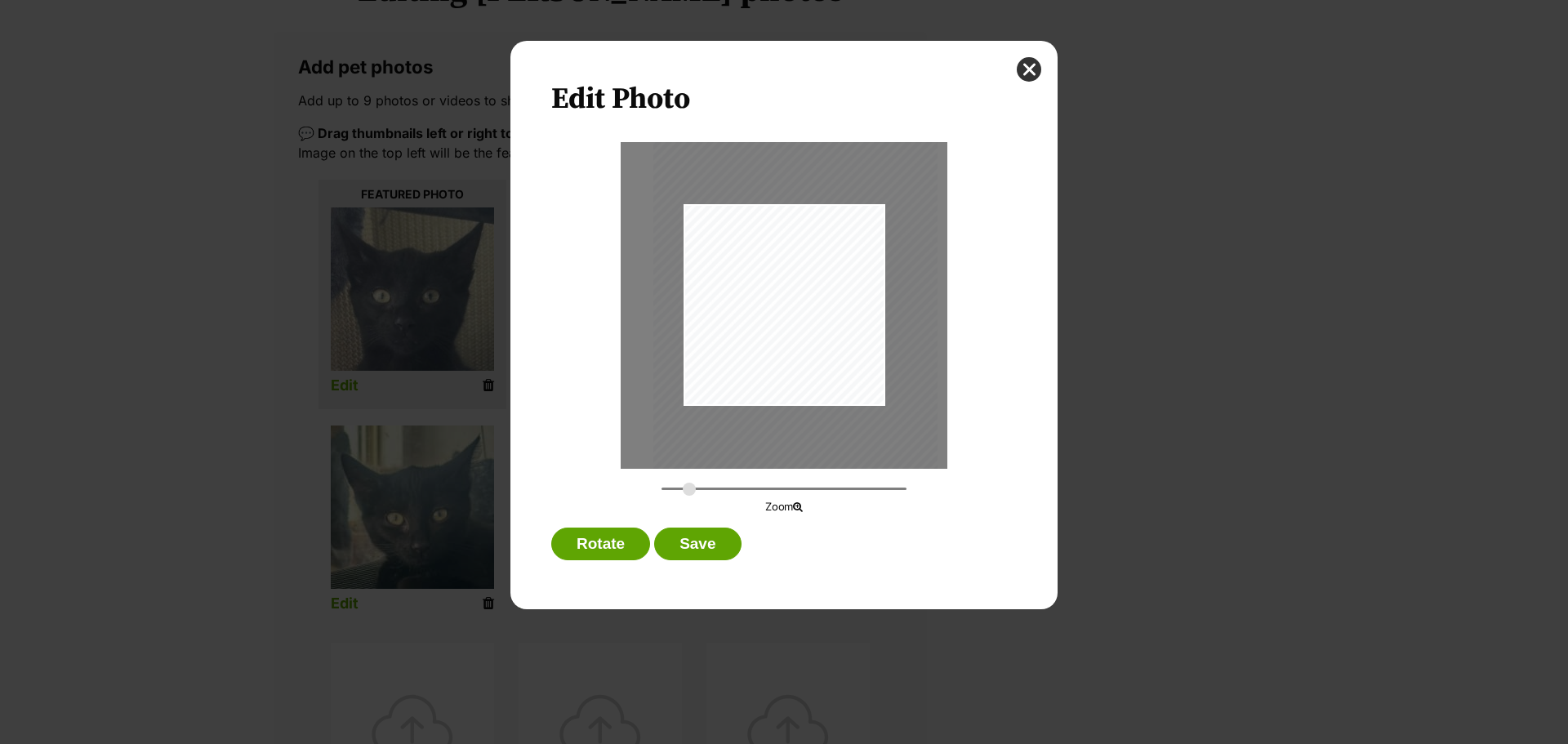
type input "0.3866"
click at [689, 487] on input "Dialog Window - Close (Press escape to close)" at bounding box center [784, 489] width 245 height 16
drag, startPoint x: 804, startPoint y: 372, endPoint x: 814, endPoint y: 372, distance: 10.0
click at [814, 372] on div "Dialog Window - Close (Press escape to close)" at bounding box center [805, 302] width 284 height 379
click at [711, 530] on button "Save" at bounding box center [697, 544] width 87 height 33
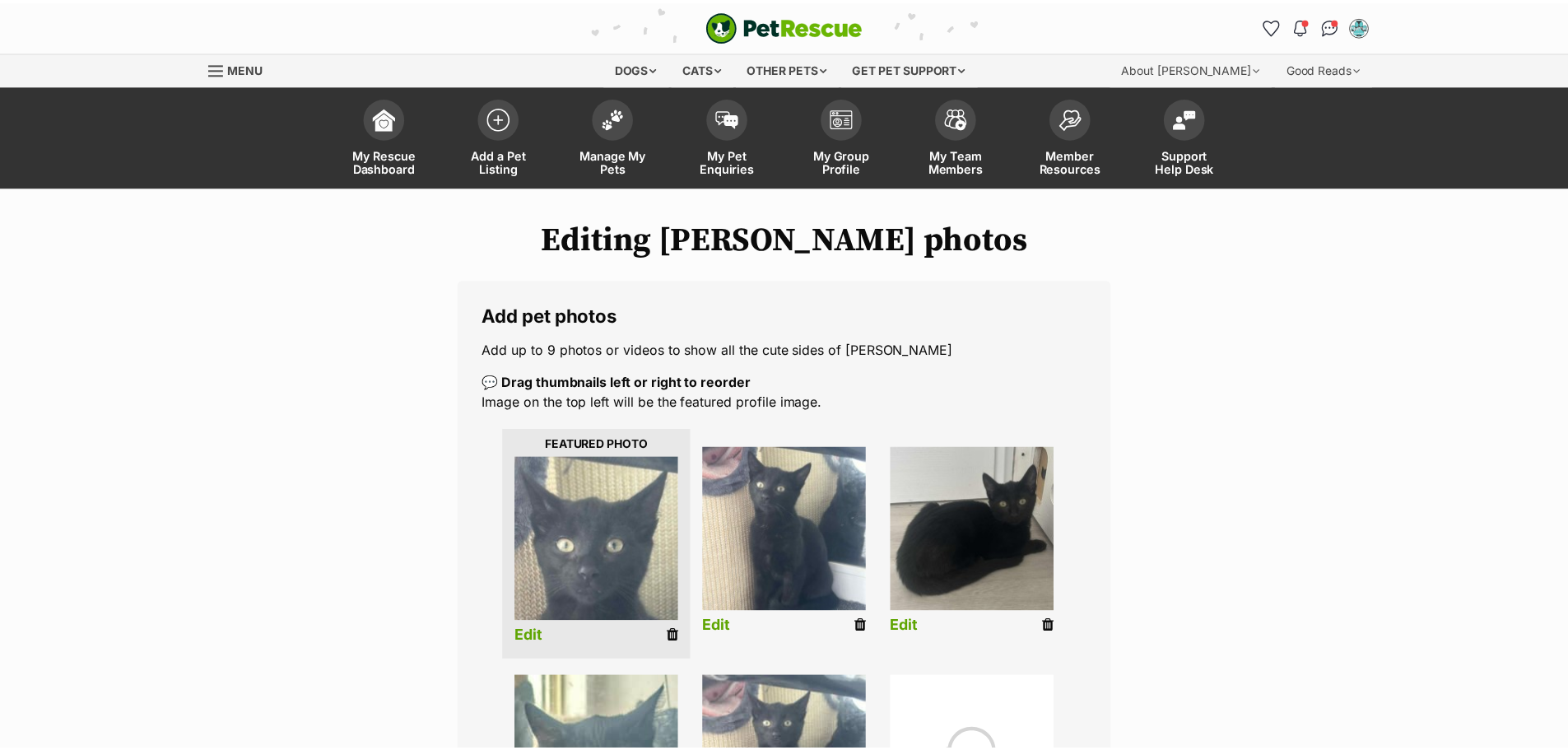
scroll to position [248, 0]
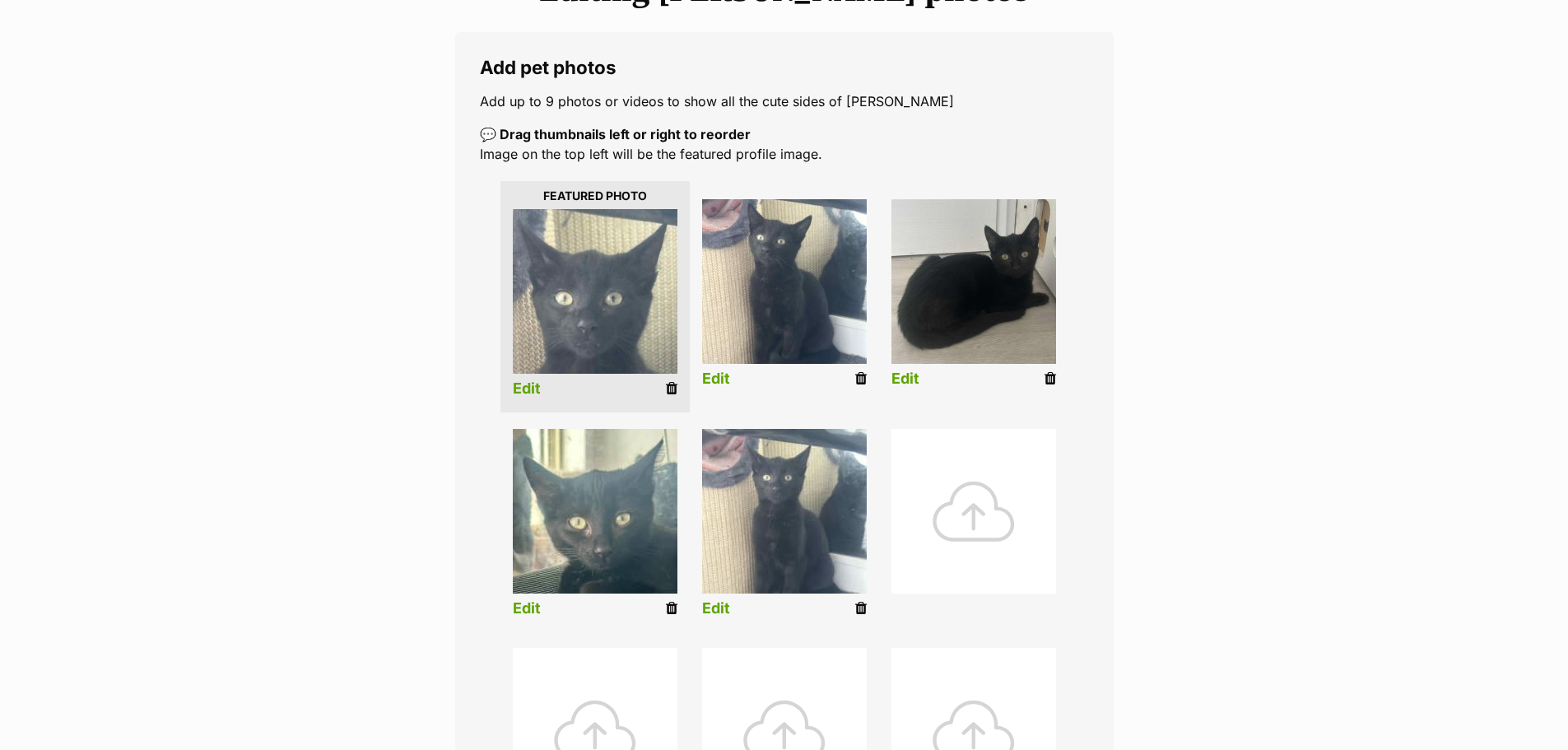
click at [719, 603] on link "Edit" at bounding box center [716, 608] width 28 height 17
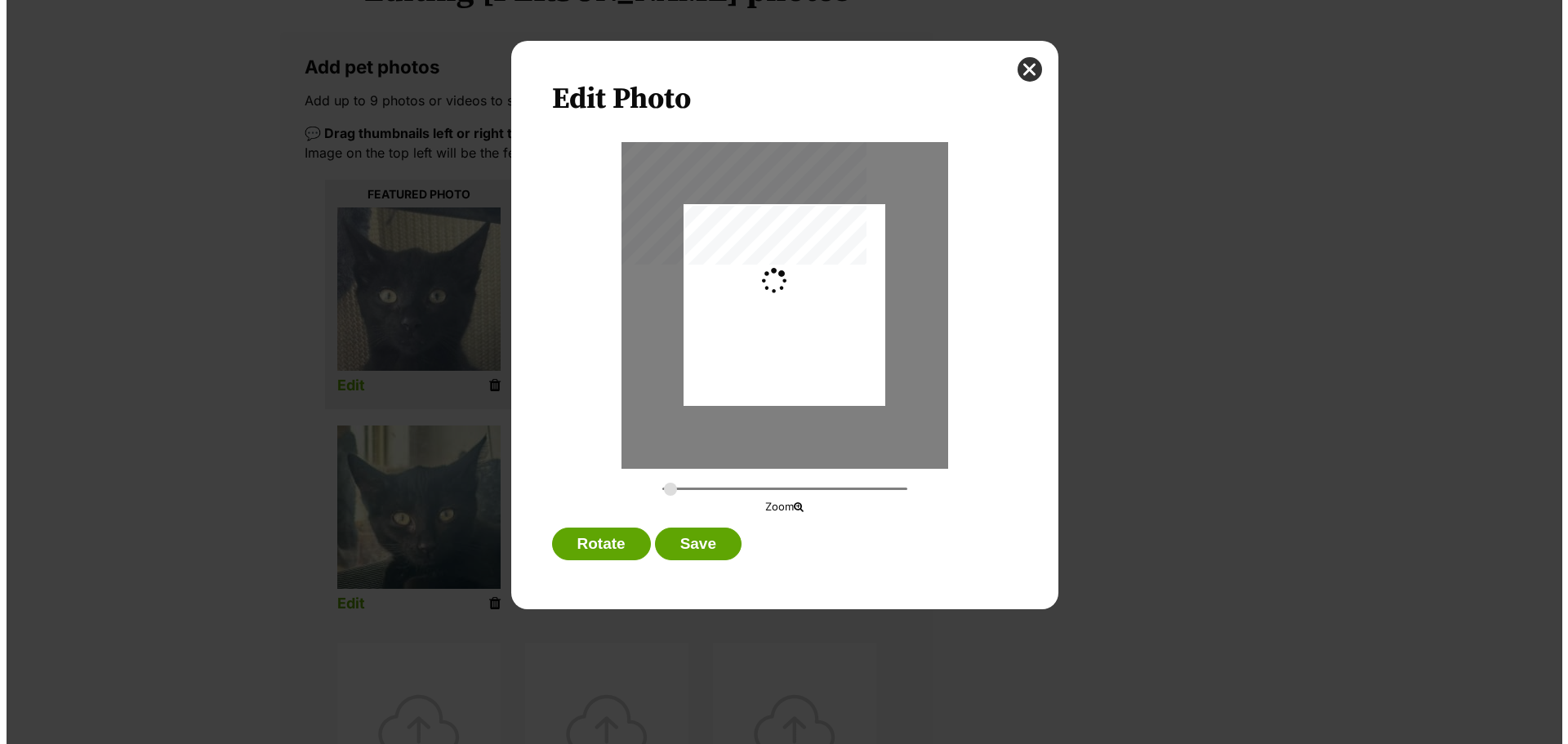
scroll to position [0, 0]
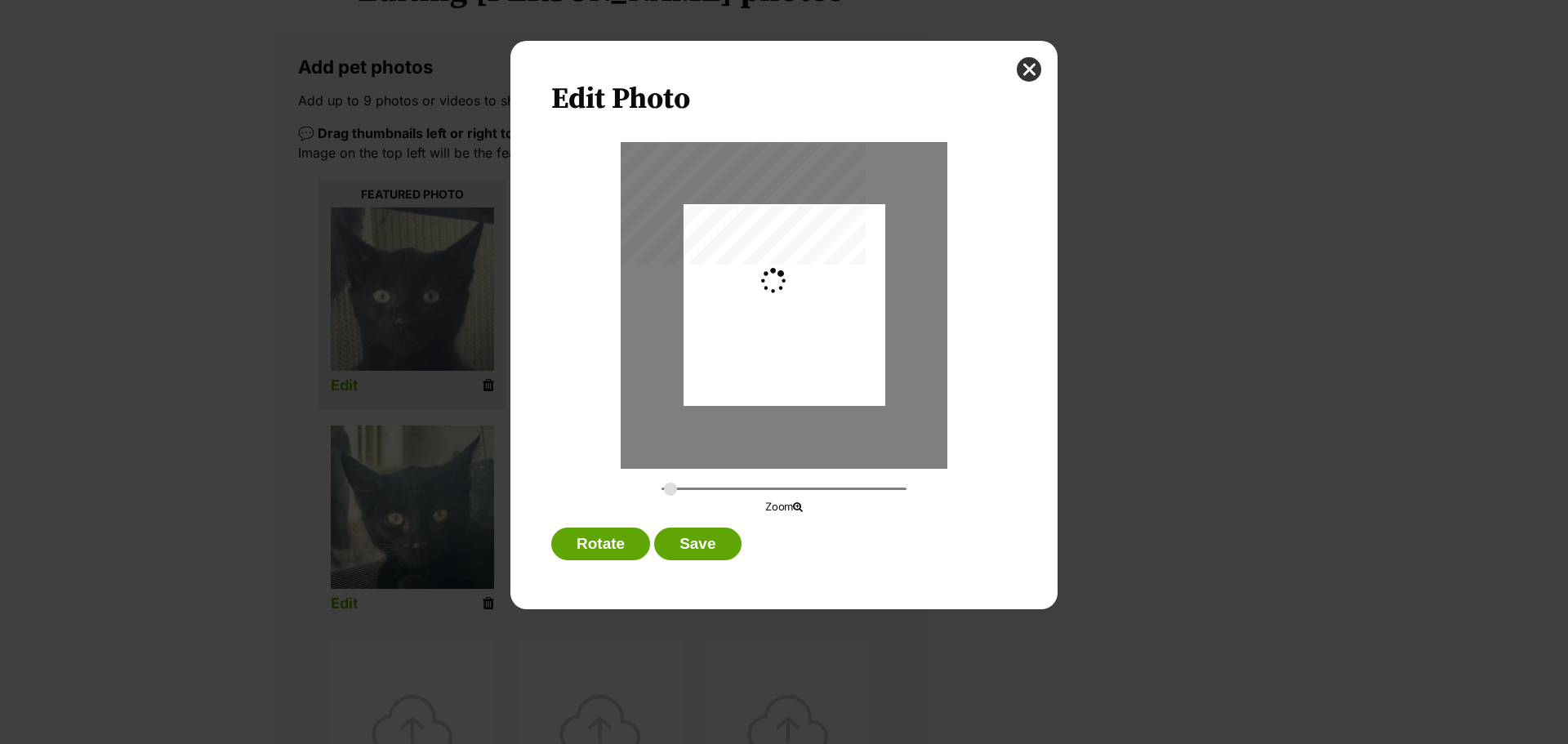
type input "0.2744"
drag, startPoint x: 801, startPoint y: 364, endPoint x: 800, endPoint y: 389, distance: 25.0
click at [800, 389] on div "Dialog Window - Close (Press escape to close)" at bounding box center [784, 330] width 202 height 269
click at [718, 546] on button "Save" at bounding box center [697, 544] width 87 height 33
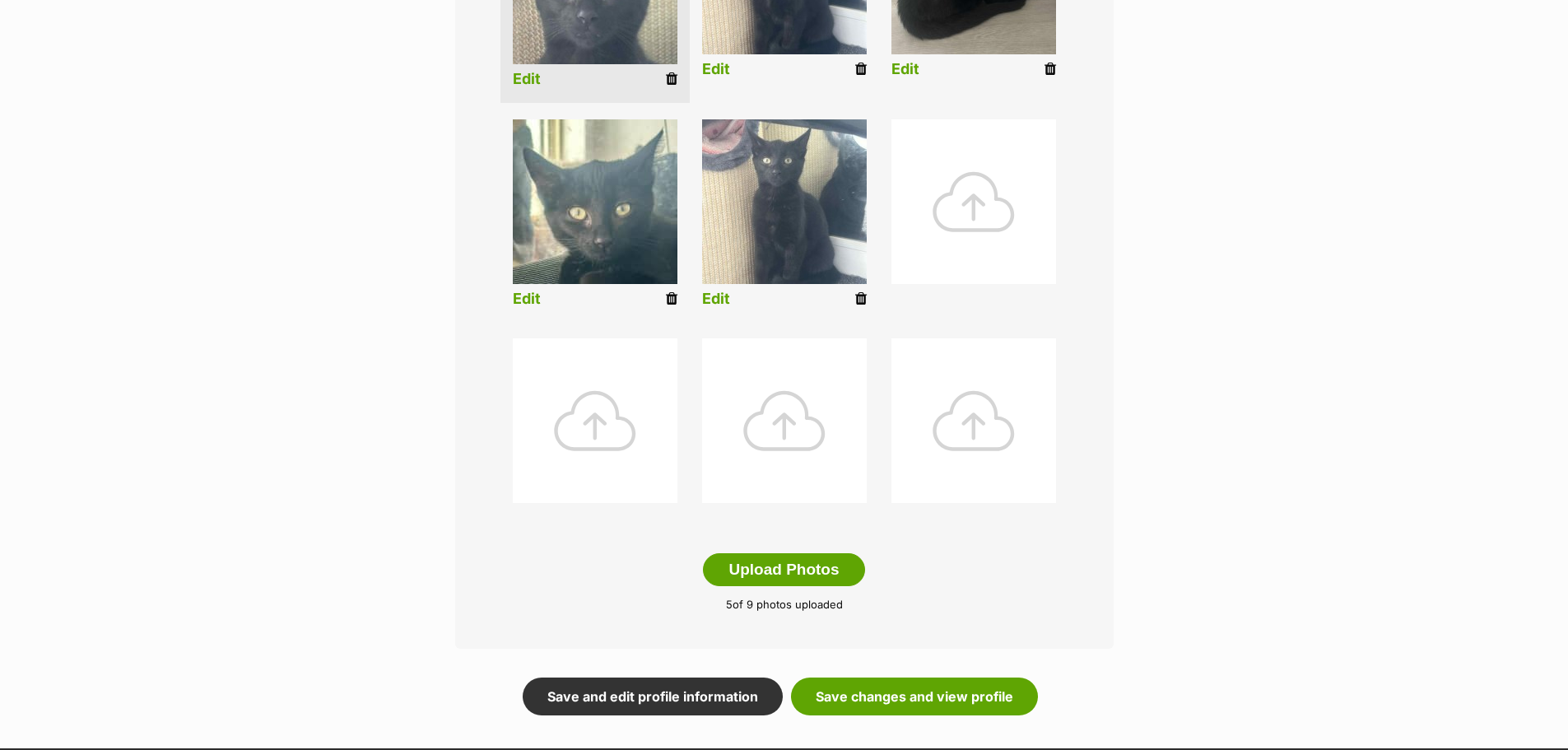
scroll to position [566, 0]
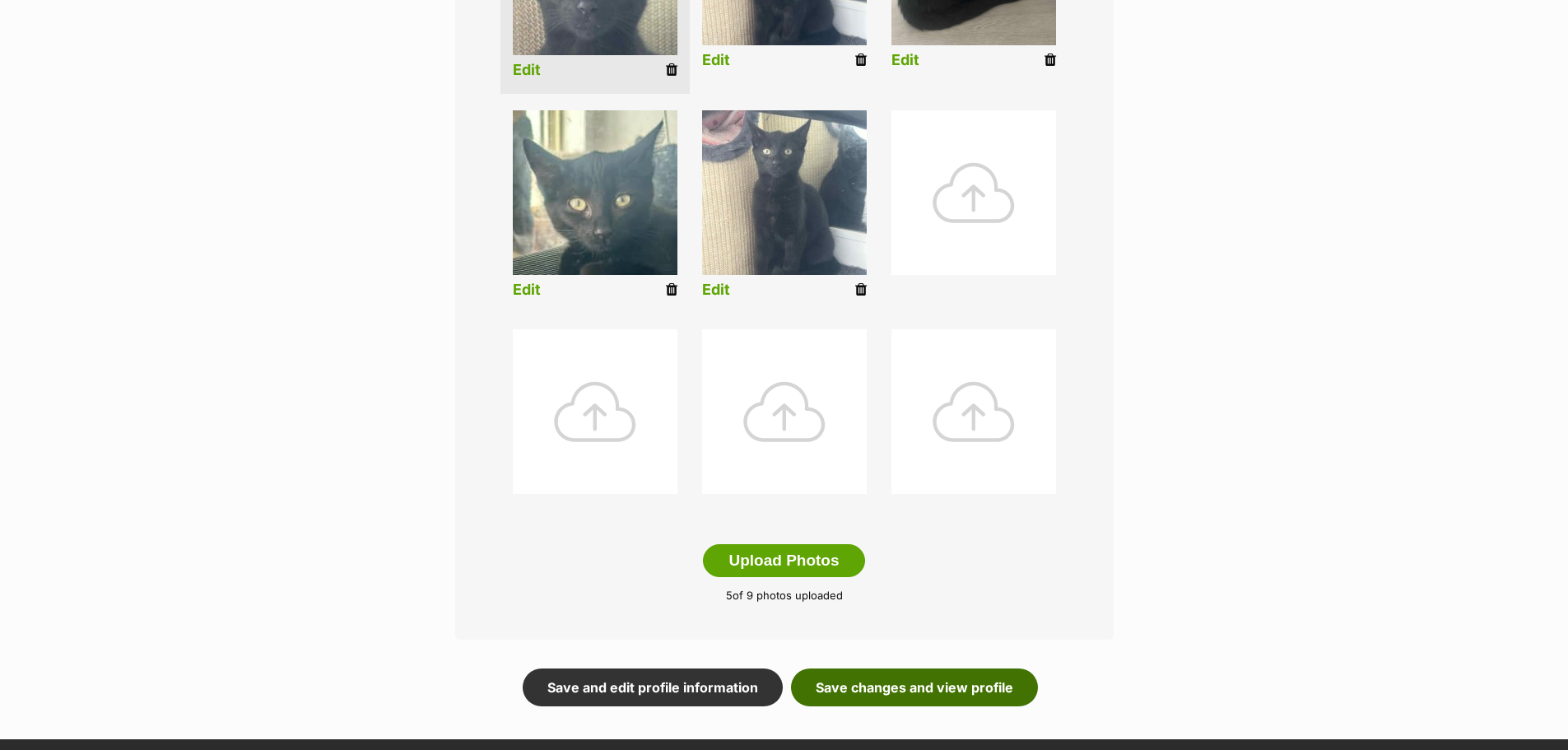
click at [892, 681] on link "Save changes and view profile" at bounding box center [914, 688] width 247 height 38
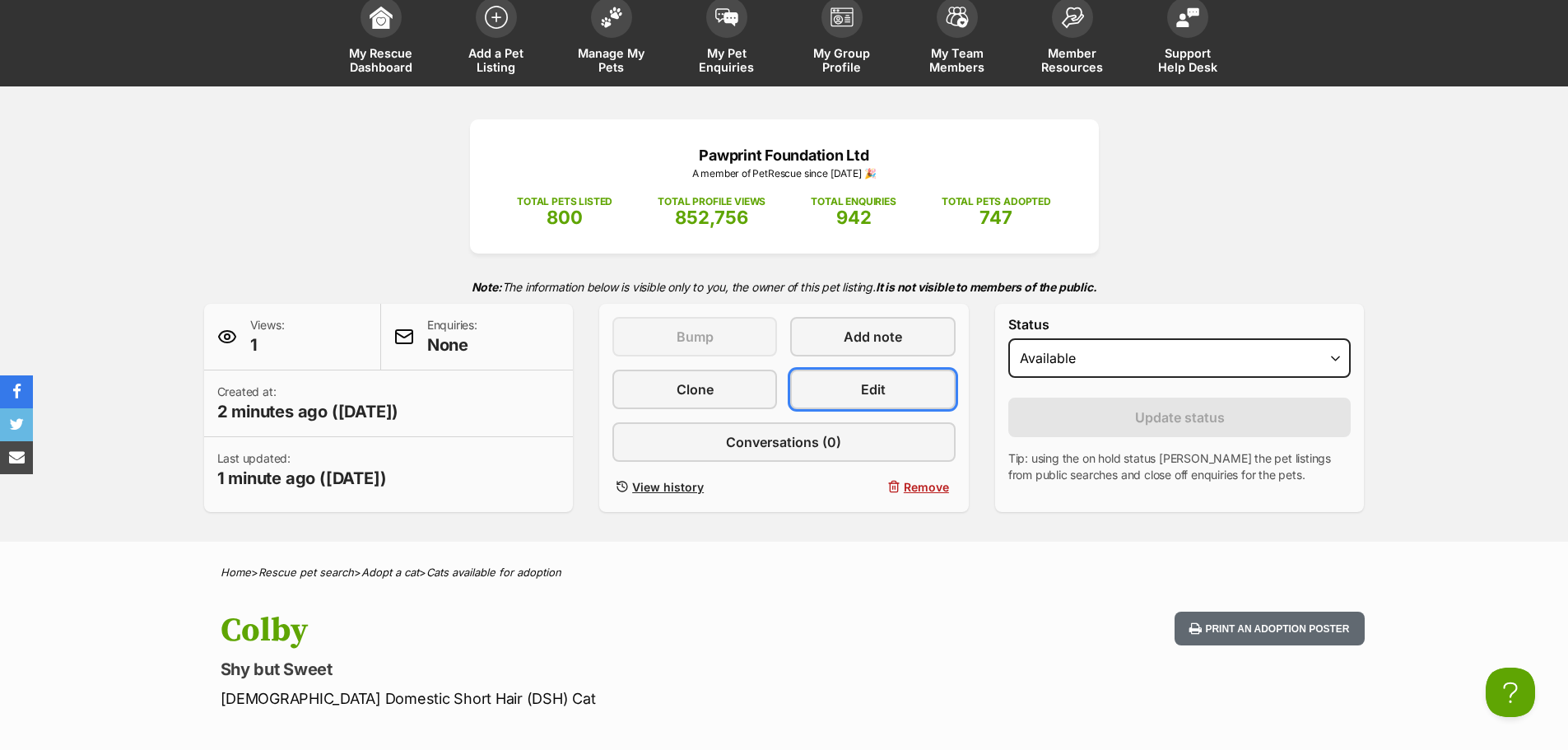
click at [896, 395] on link "Edit" at bounding box center [872, 390] width 165 height 40
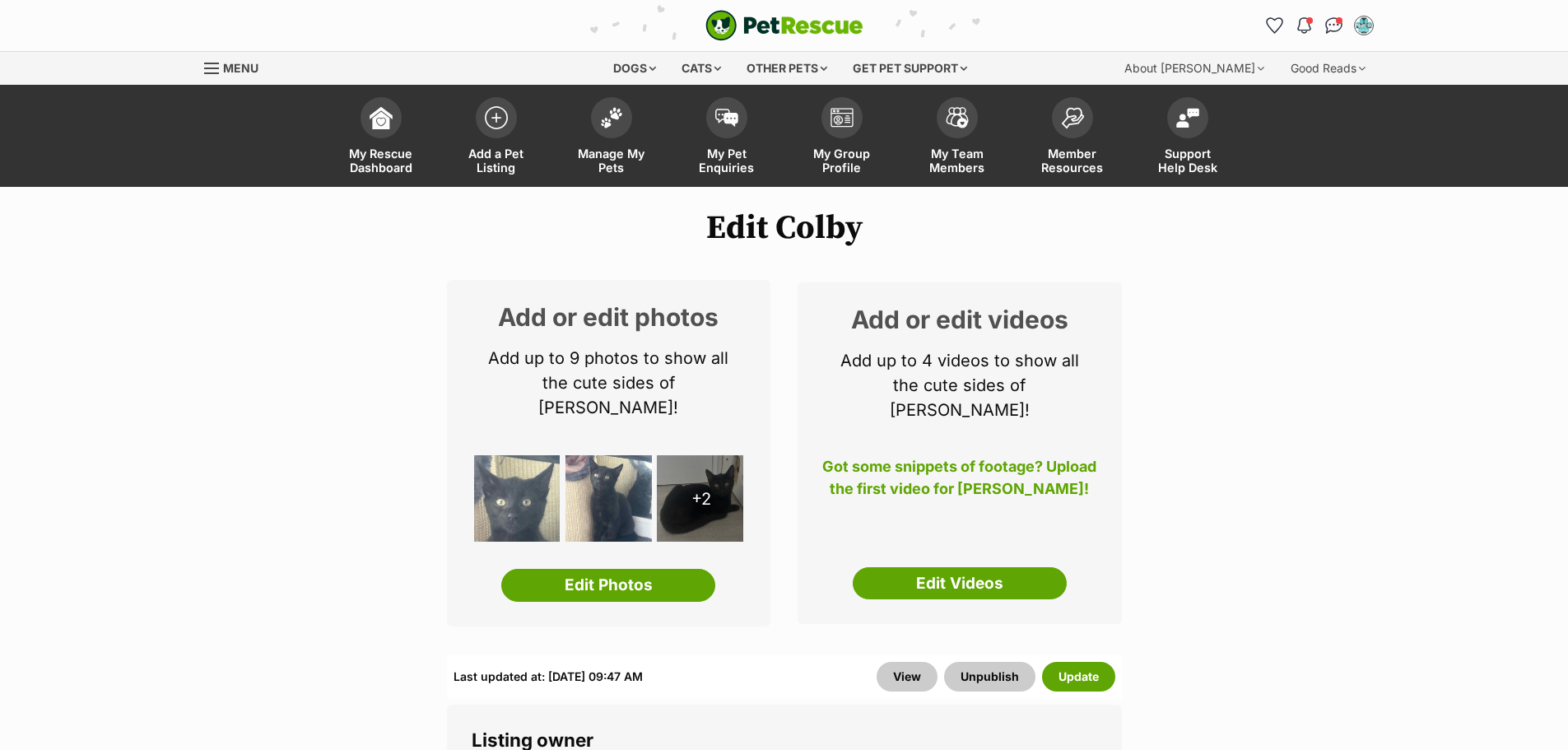
click at [1015, 567] on link "Edit Videos" at bounding box center [960, 584] width 214 height 33
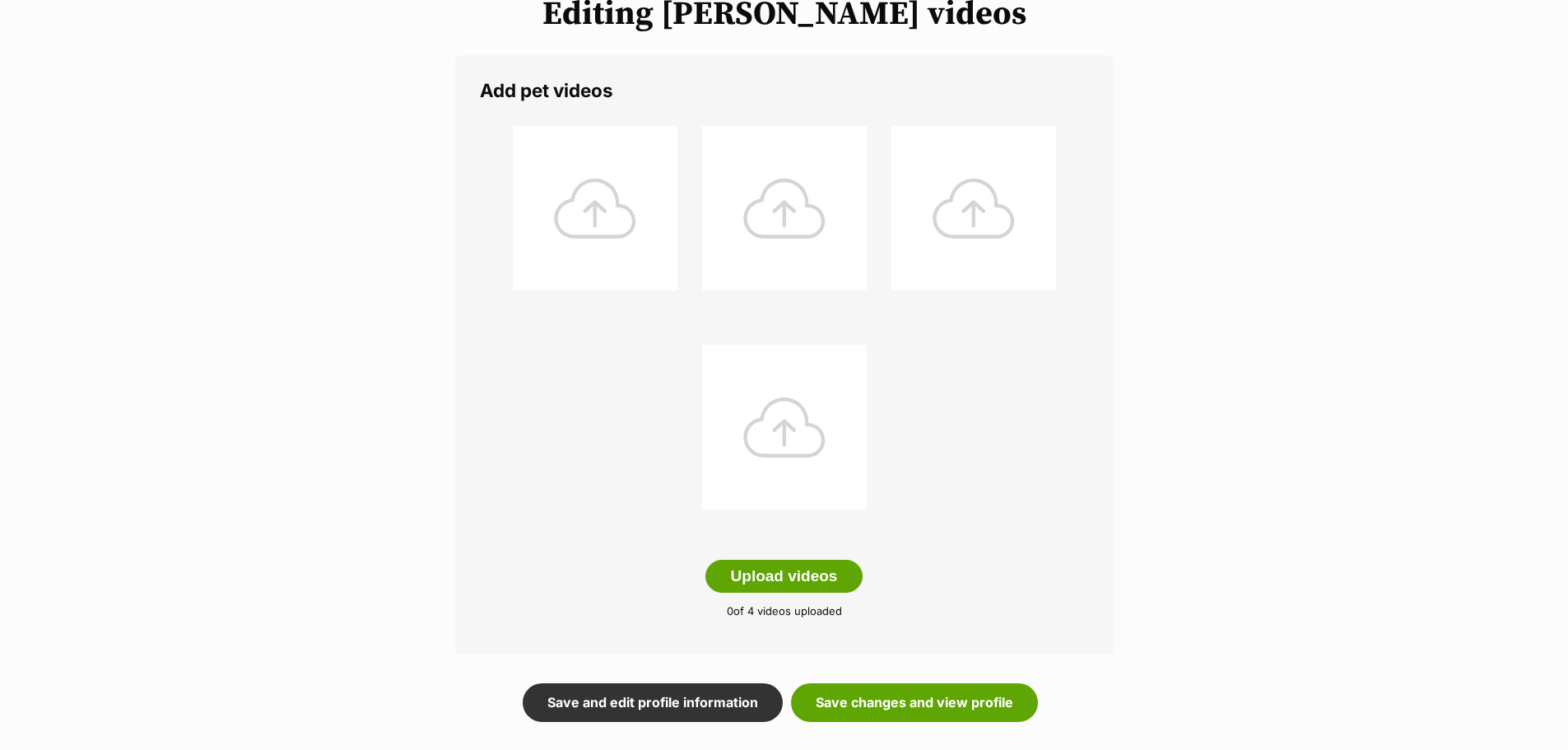
scroll to position [225, 0]
click at [787, 568] on button "Upload videos" at bounding box center [784, 576] width 158 height 33
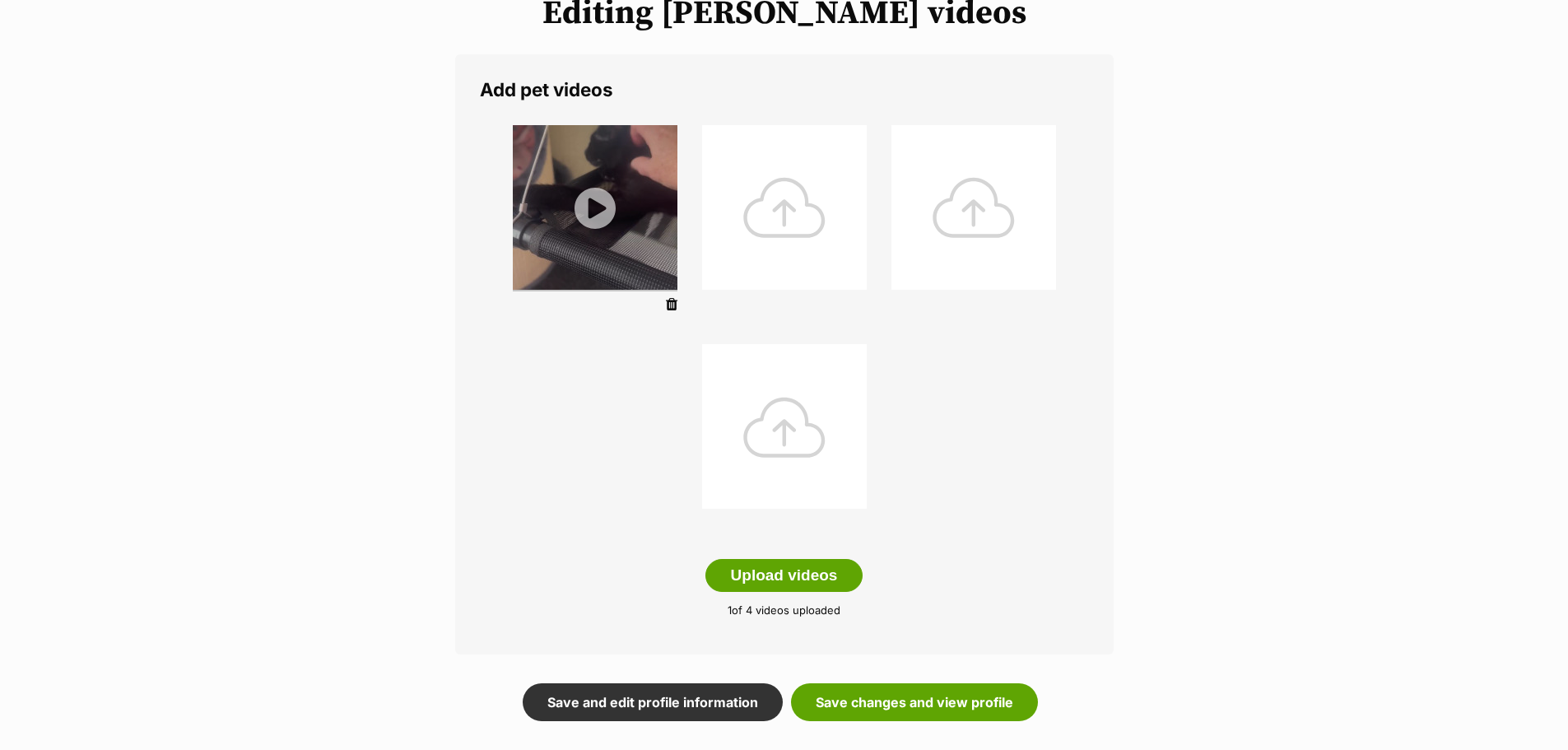
click at [792, 578] on button "Upload videos" at bounding box center [784, 576] width 158 height 33
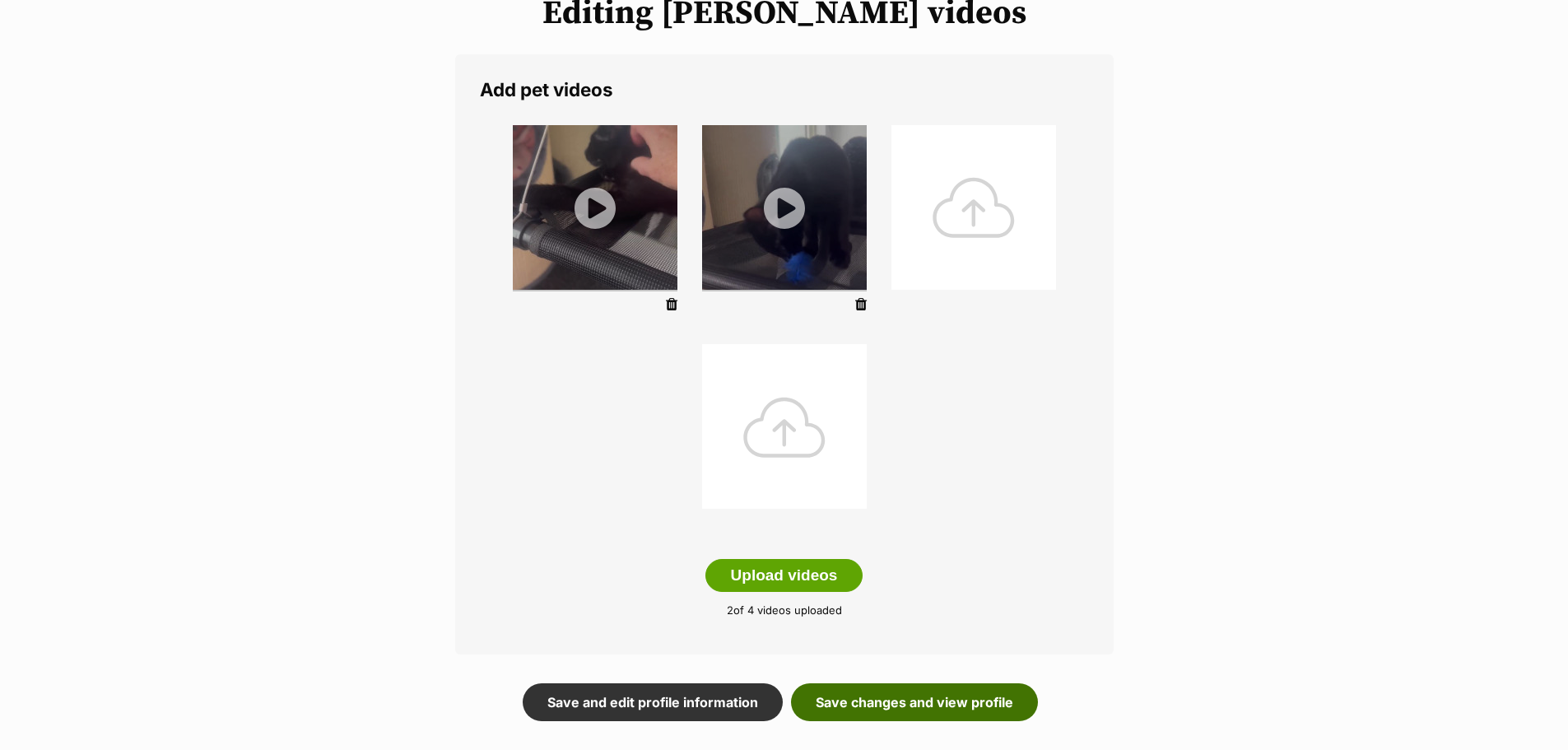
click at [899, 712] on link "Save changes and view profile" at bounding box center [914, 702] width 247 height 38
